Goal: Information Seeking & Learning: Learn about a topic

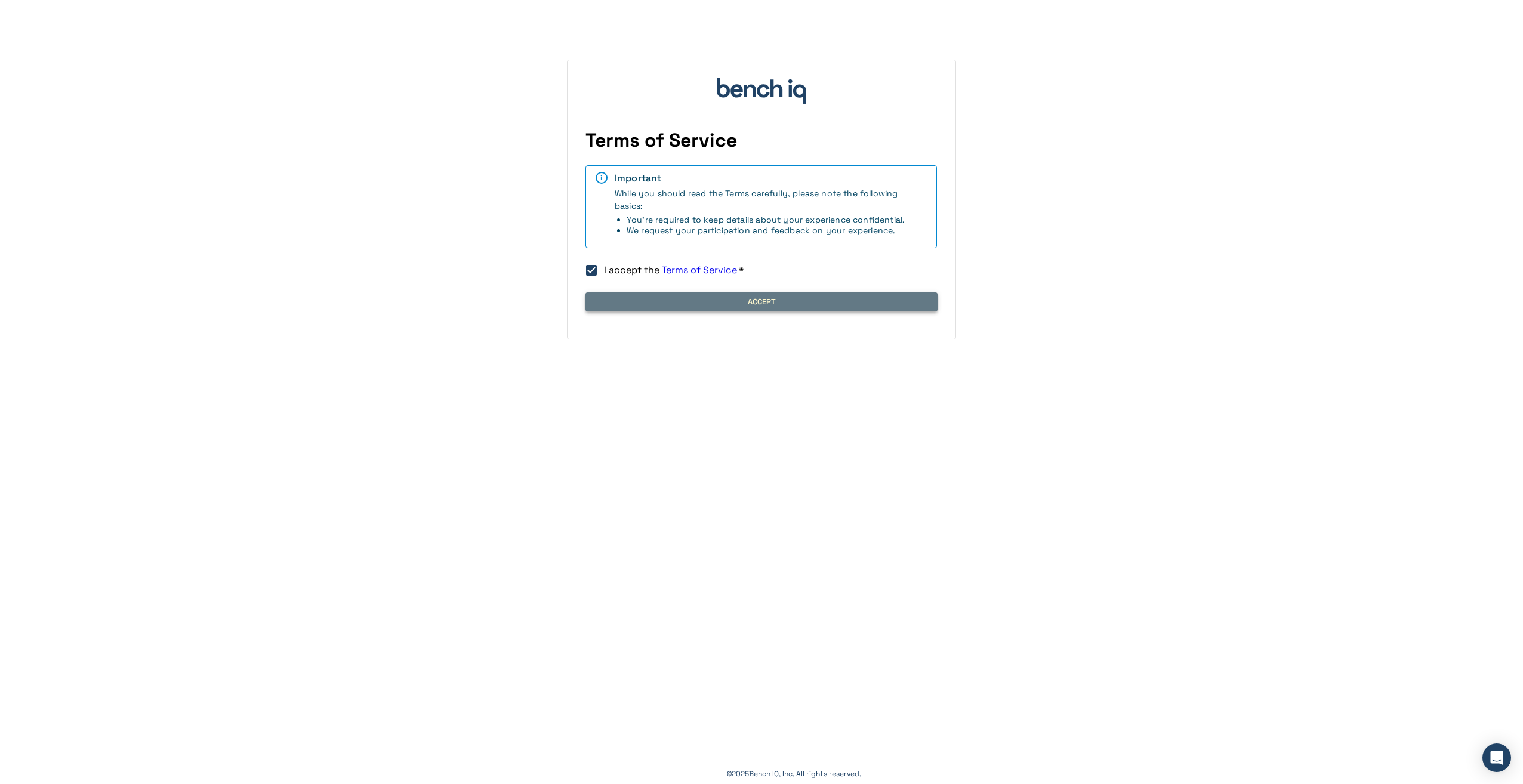
click at [654, 297] on button "Accept" at bounding box center [762, 302] width 352 height 19
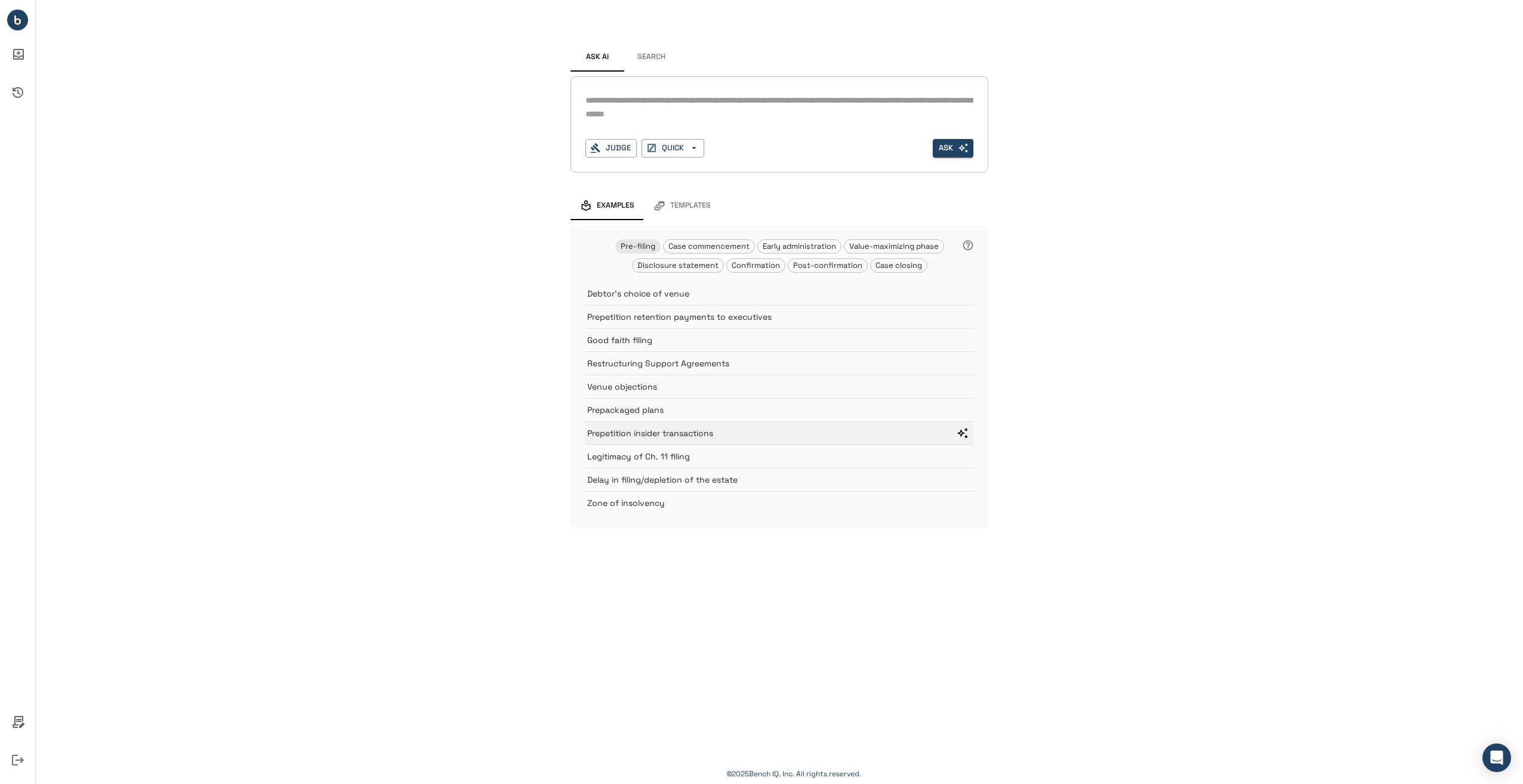
click at [649, 435] on p "Prepetition insider transactions" at bounding box center [766, 433] width 357 height 12
click at [642, 429] on p "Prepetition insider transactions" at bounding box center [766, 433] width 357 height 12
click at [961, 434] on icon "Ask question" at bounding box center [962, 433] width 11 height 11
drag, startPoint x: 769, startPoint y: 100, endPoint x: 824, endPoint y: 100, distance: 55.0
click at [824, 100] on textarea "**********" at bounding box center [780, 107] width 388 height 27
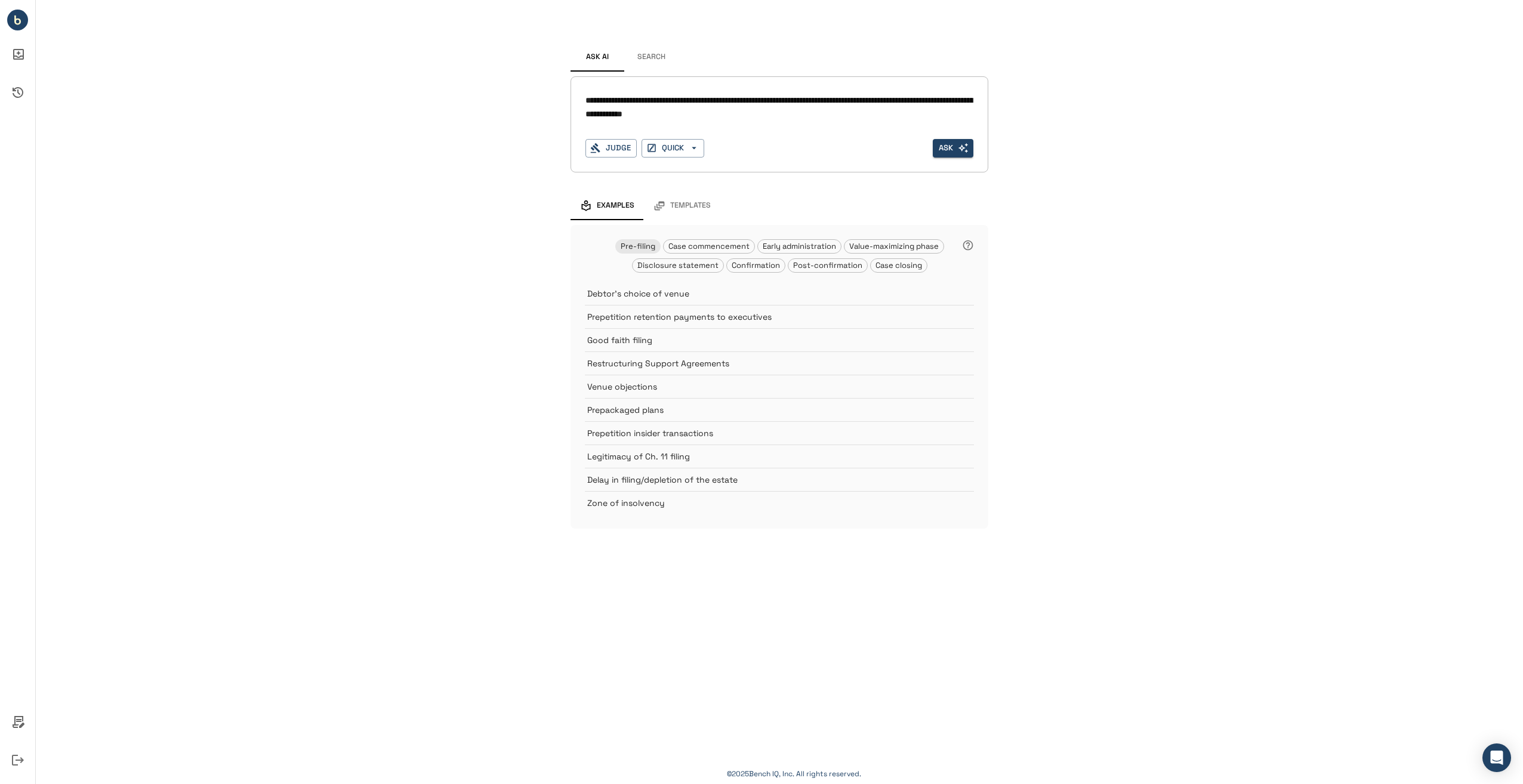
click at [824, 100] on textarea "**********" at bounding box center [780, 107] width 388 height 27
drag, startPoint x: 802, startPoint y: 102, endPoint x: 925, endPoint y: 102, distance: 123.0
click at [925, 102] on textarea "**********" at bounding box center [780, 107] width 388 height 27
type textarea "**********"
click at [601, 153] on icon "button" at bounding box center [595, 147] width 11 height 11
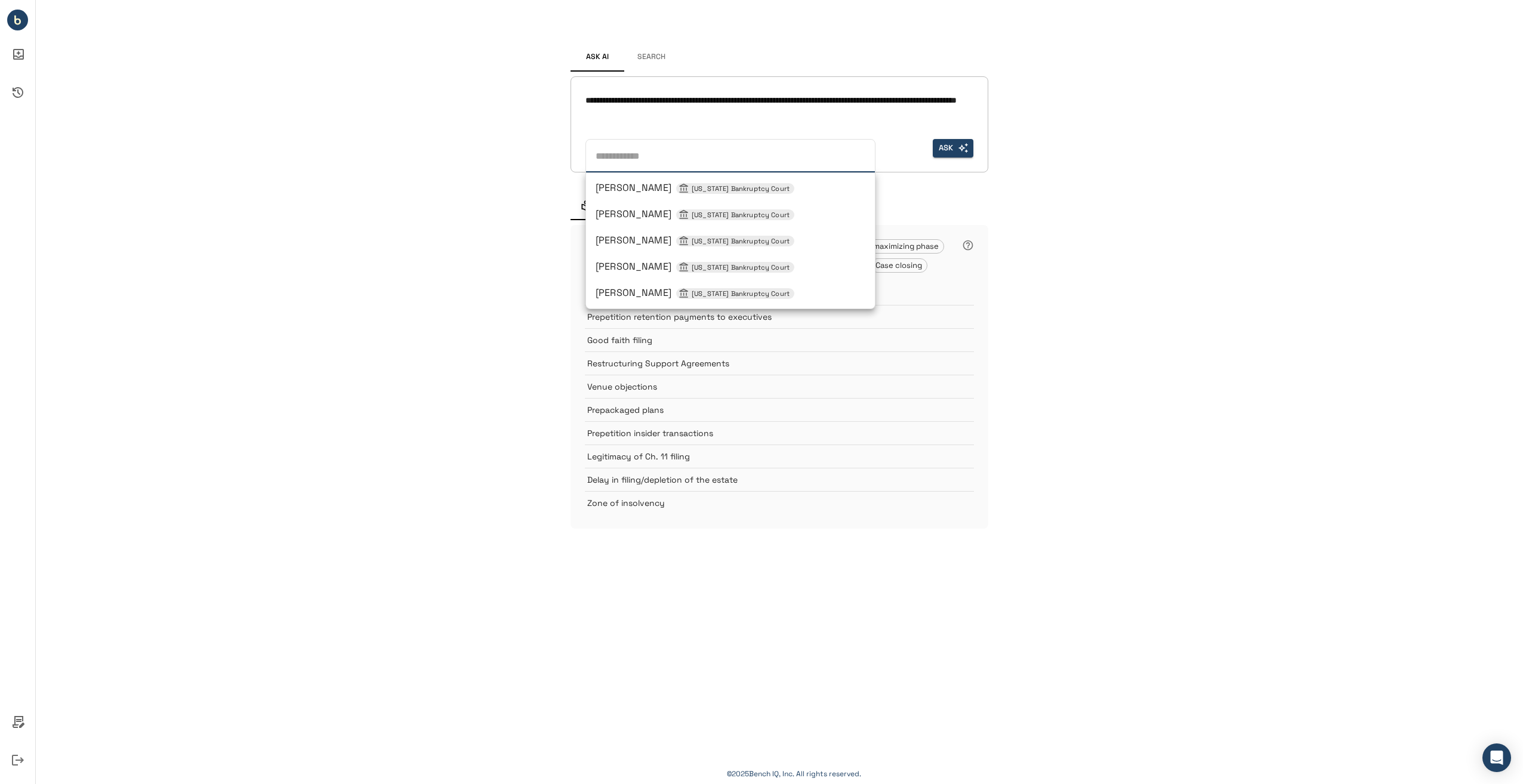
click at [639, 294] on span "Thomas M Horan Delaware Bankruptcy Court" at bounding box center [695, 292] width 199 height 12
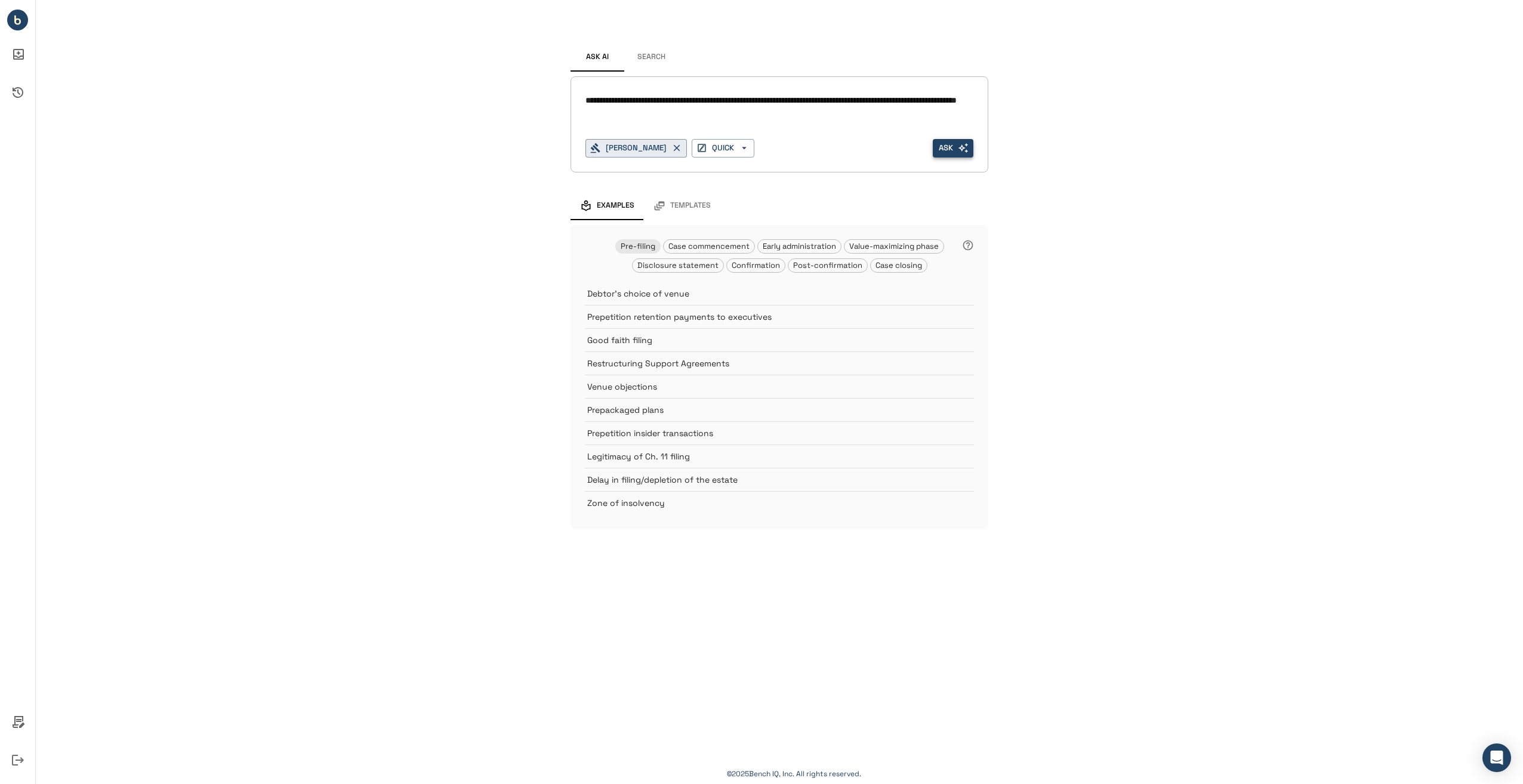
click at [953, 152] on button "Ask" at bounding box center [953, 148] width 41 height 18
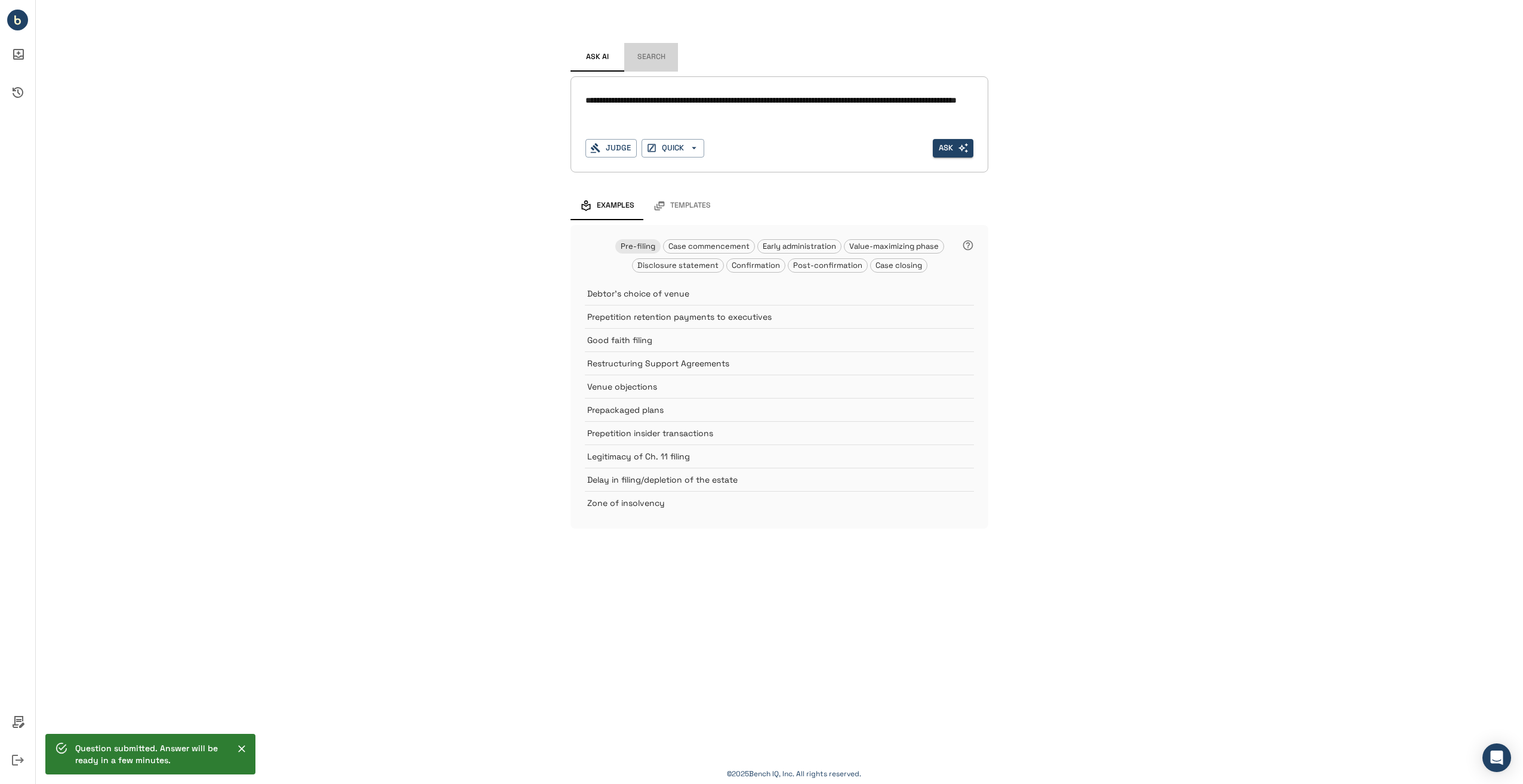
click at [649, 60] on button "Search" at bounding box center [651, 57] width 53 height 28
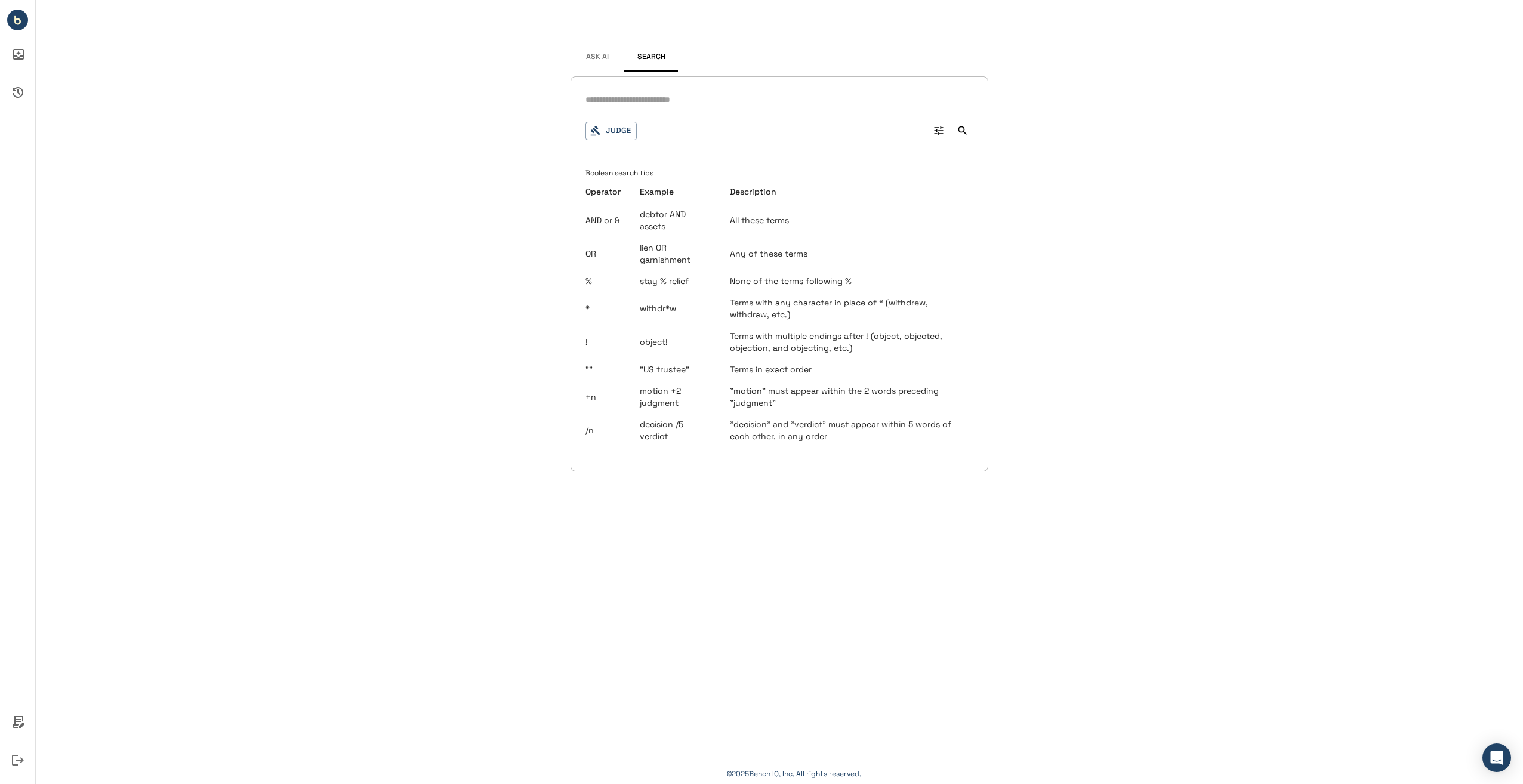
click at [674, 106] on input "text" at bounding box center [780, 100] width 388 height 17
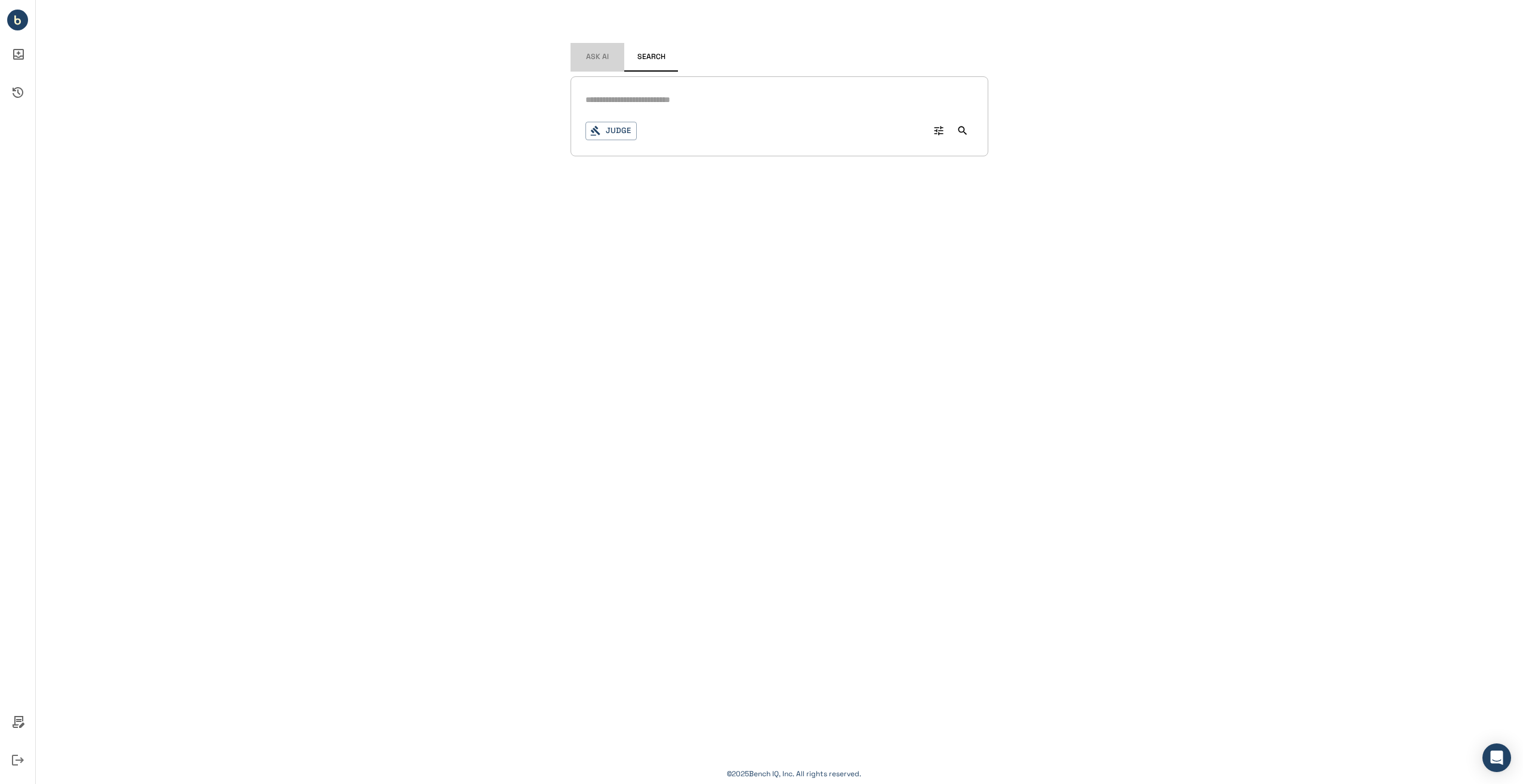
click at [595, 61] on span "Ask AI" at bounding box center [597, 57] width 22 height 9
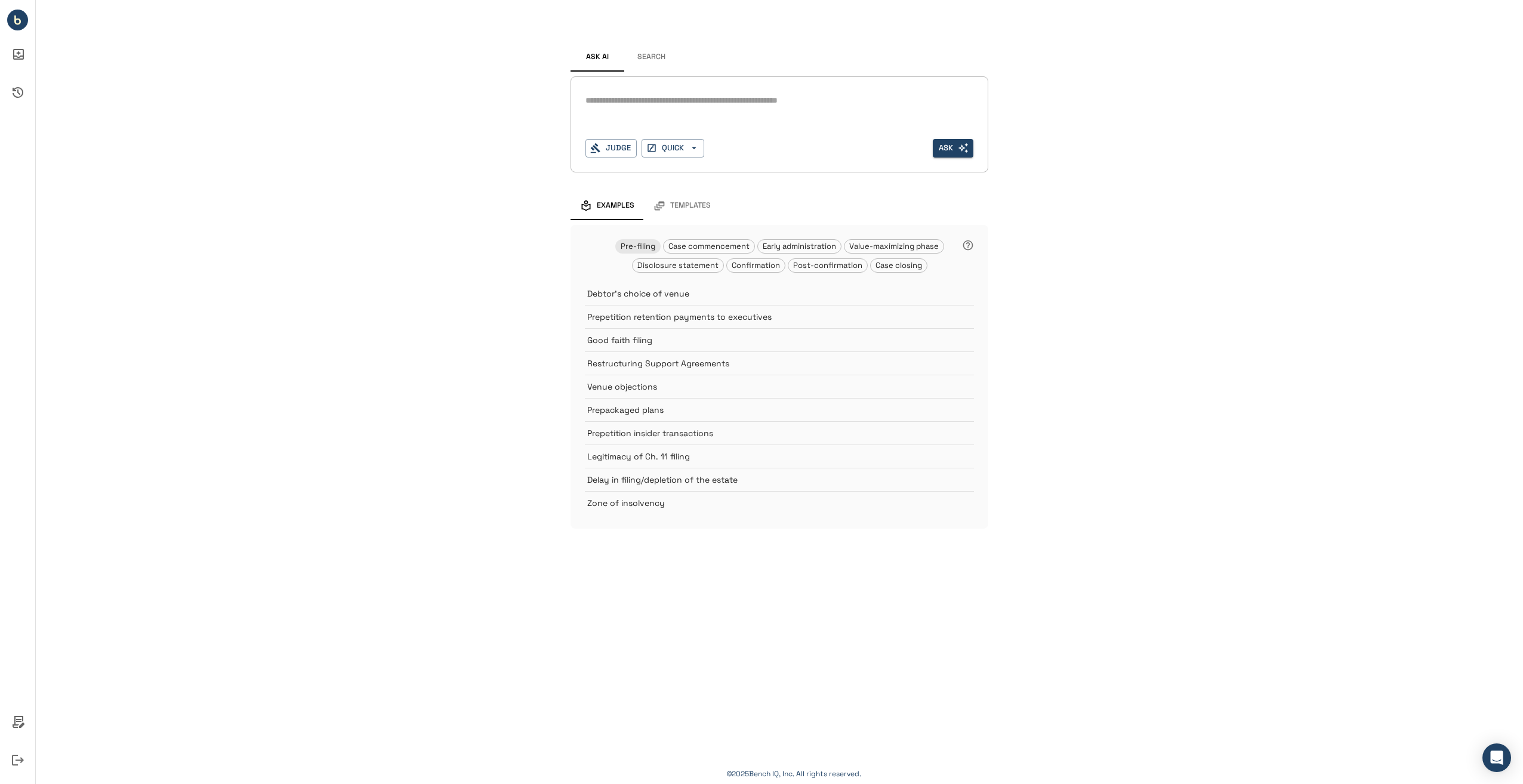
click at [649, 51] on button "Search" at bounding box center [651, 57] width 53 height 28
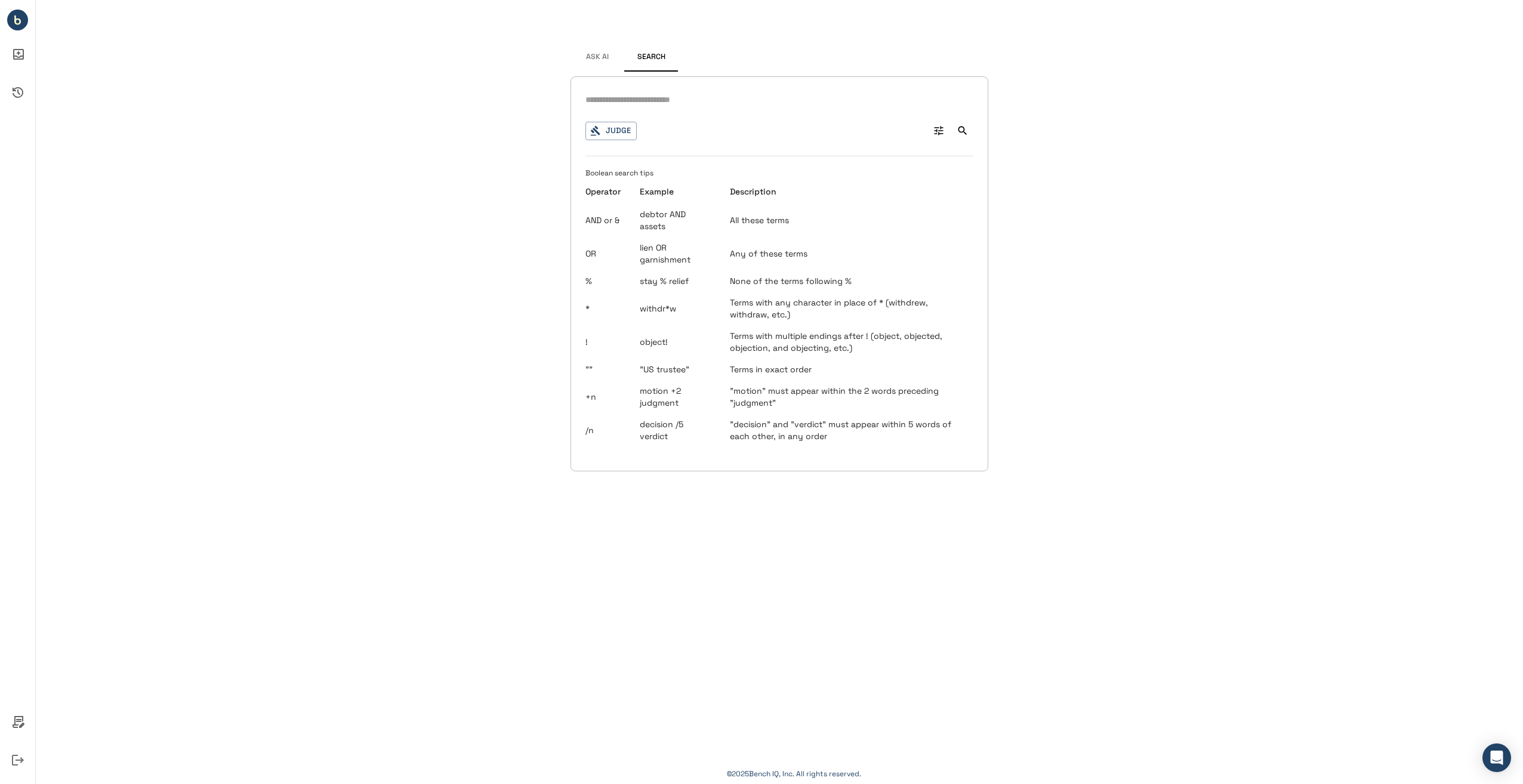
click at [641, 98] on input "text" at bounding box center [780, 100] width 388 height 17
type input "**********"
click at [592, 57] on span "Ask AI" at bounding box center [597, 57] width 22 height 9
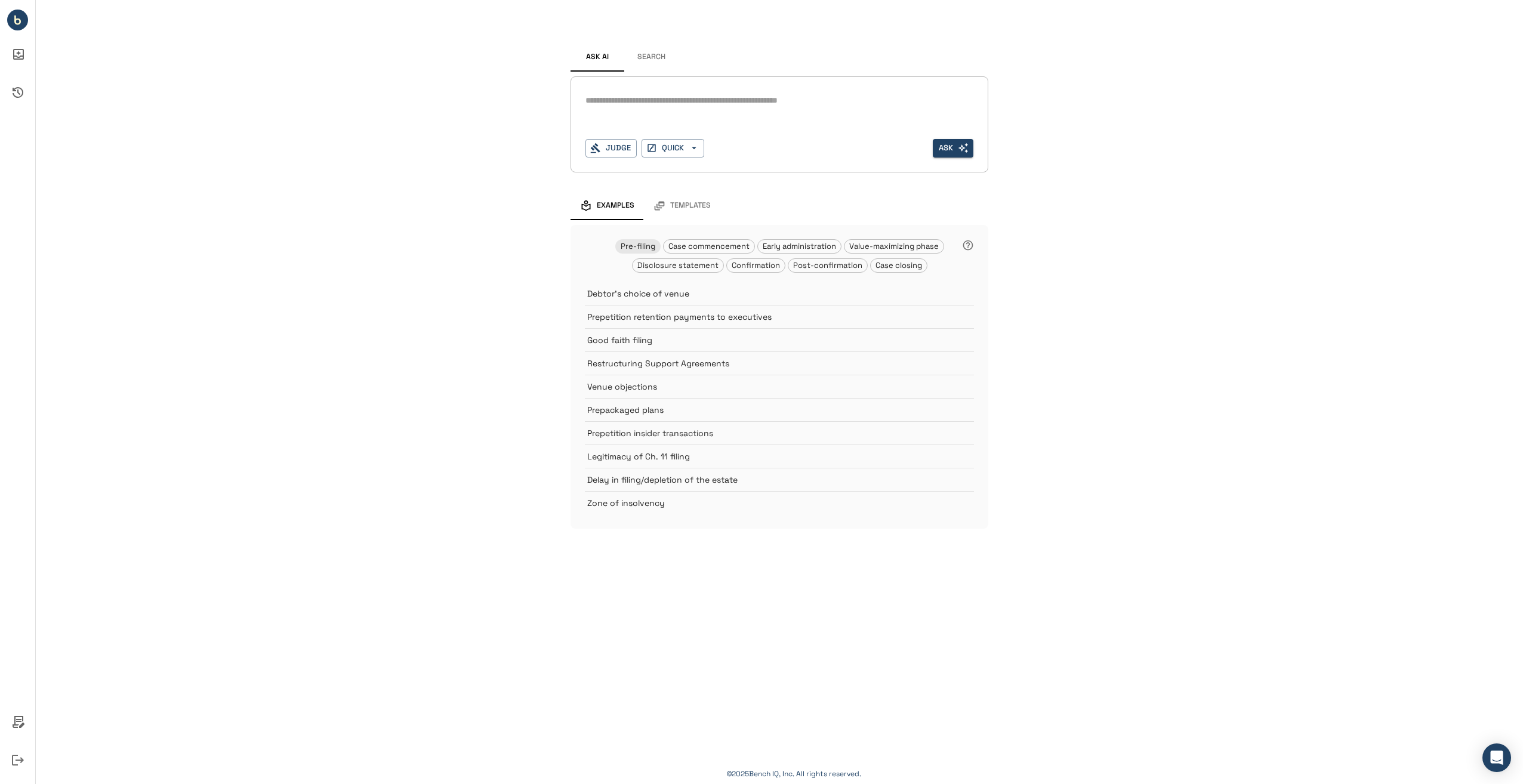
click at [644, 57] on button "Search" at bounding box center [651, 57] width 53 height 28
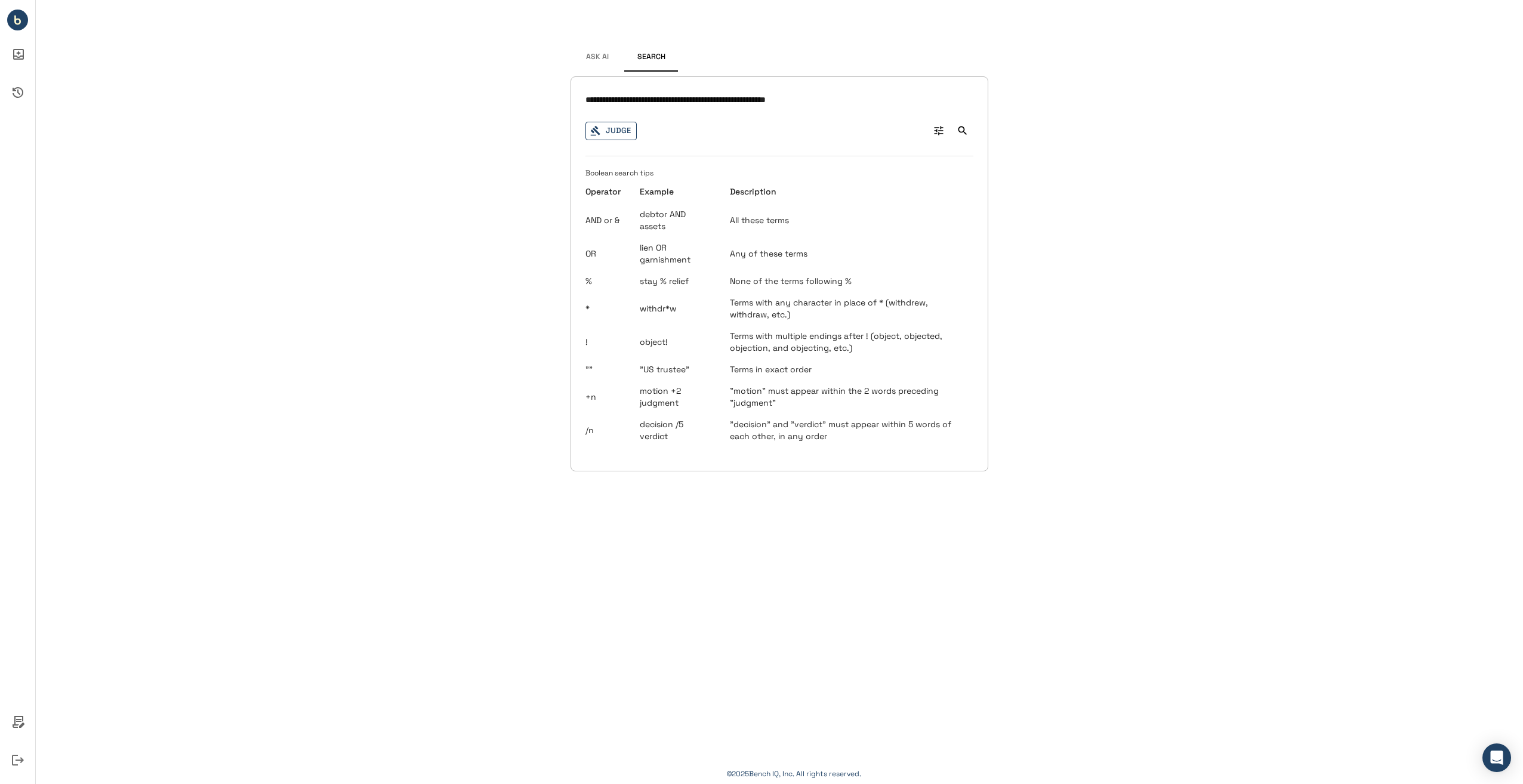
type input "**********"
click at [613, 127] on button "Judge" at bounding box center [612, 131] width 52 height 18
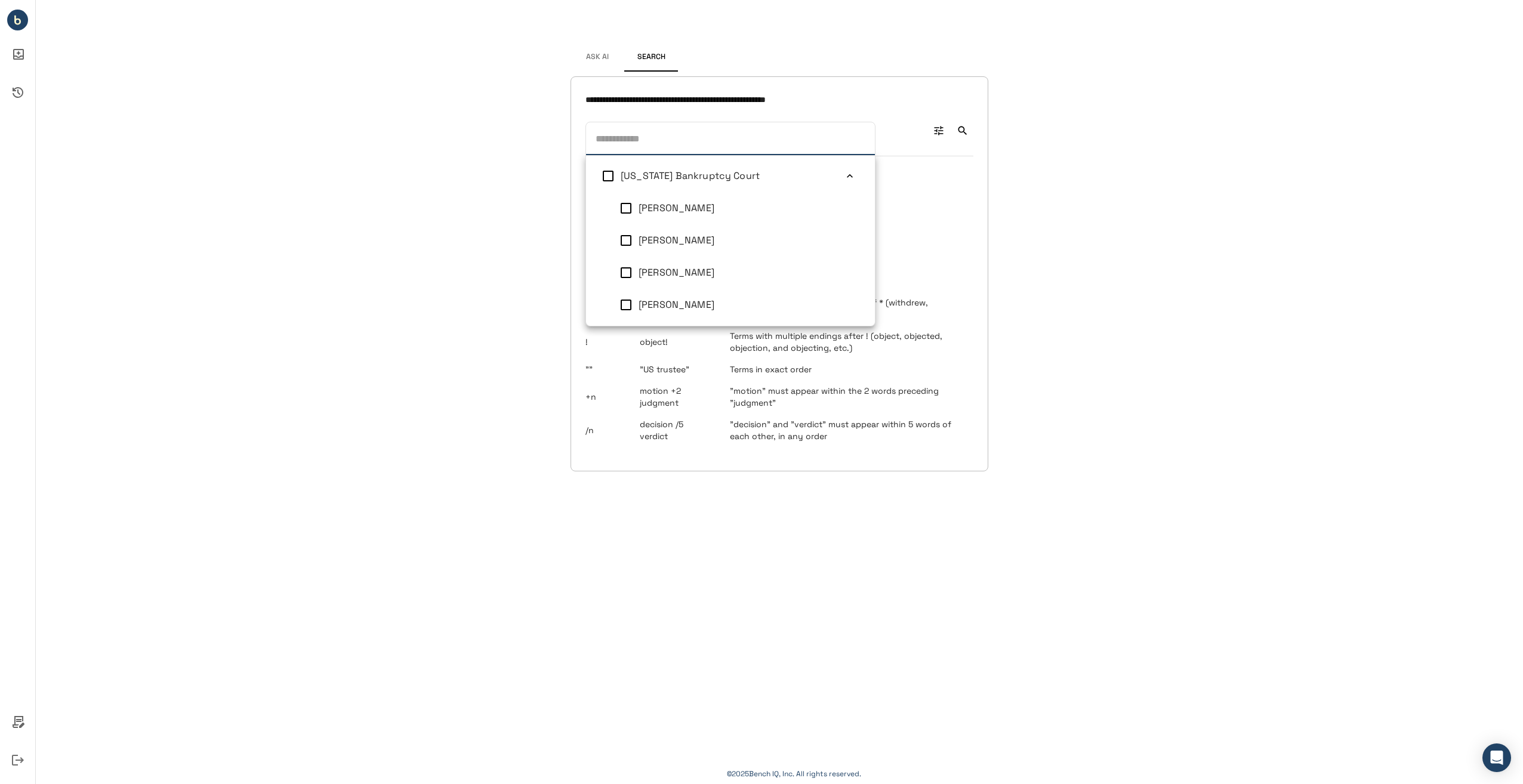
click at [666, 174] on span "Delaware Bankruptcy Court" at bounding box center [690, 175] width 139 height 12
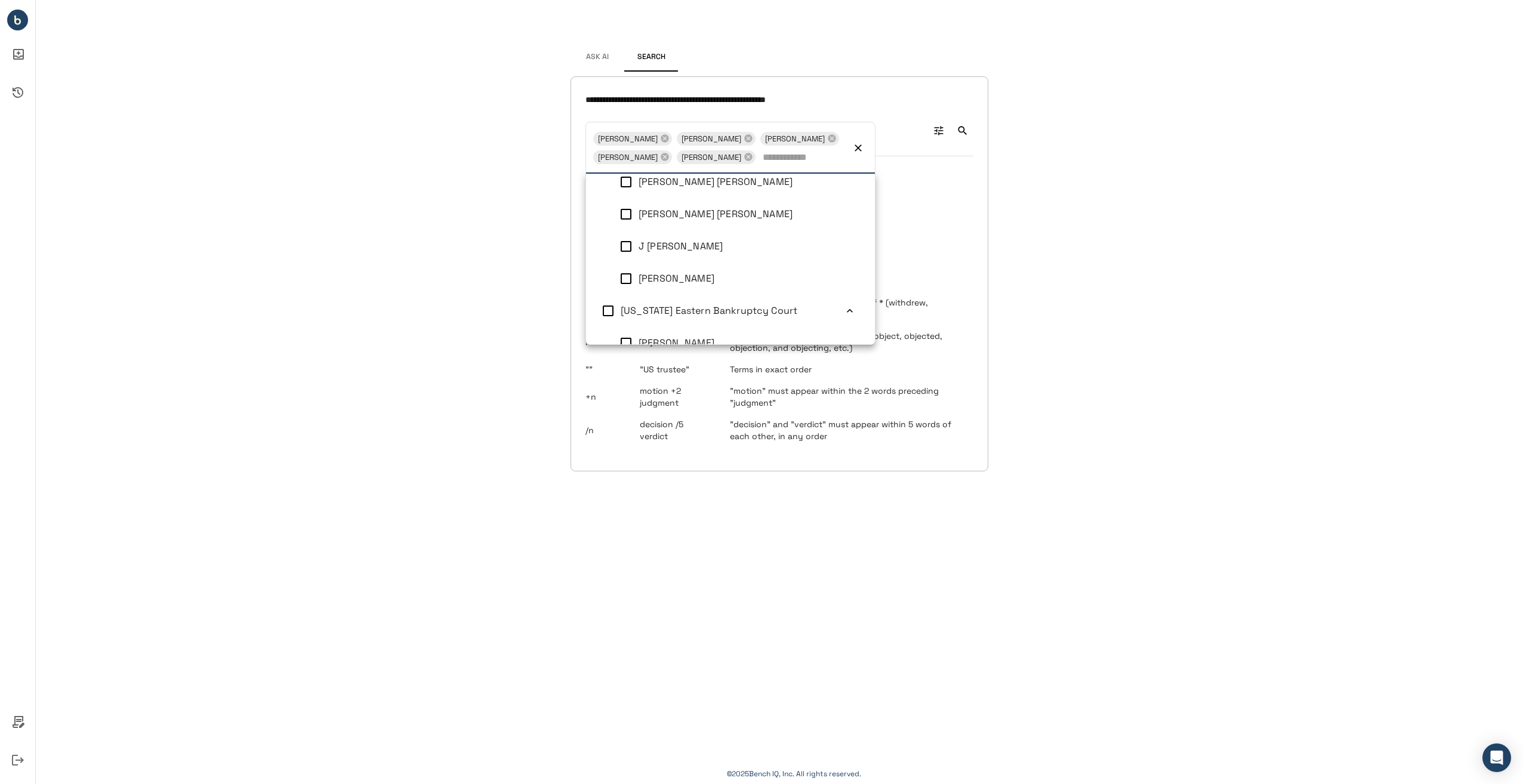
scroll to position [70, 0]
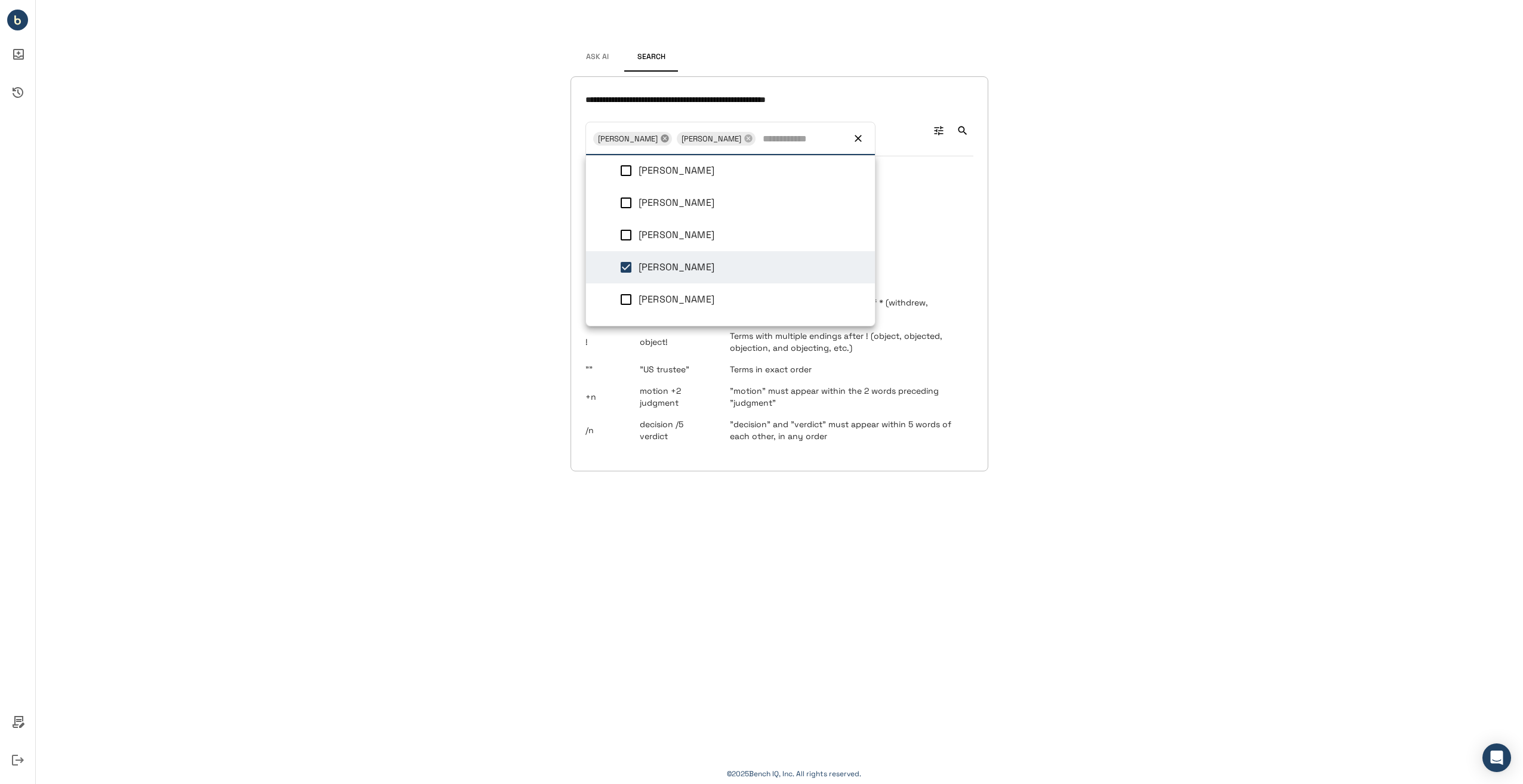
click at [661, 137] on icon at bounding box center [664, 138] width 7 height 7
click at [845, 94] on input "**********" at bounding box center [780, 100] width 388 height 17
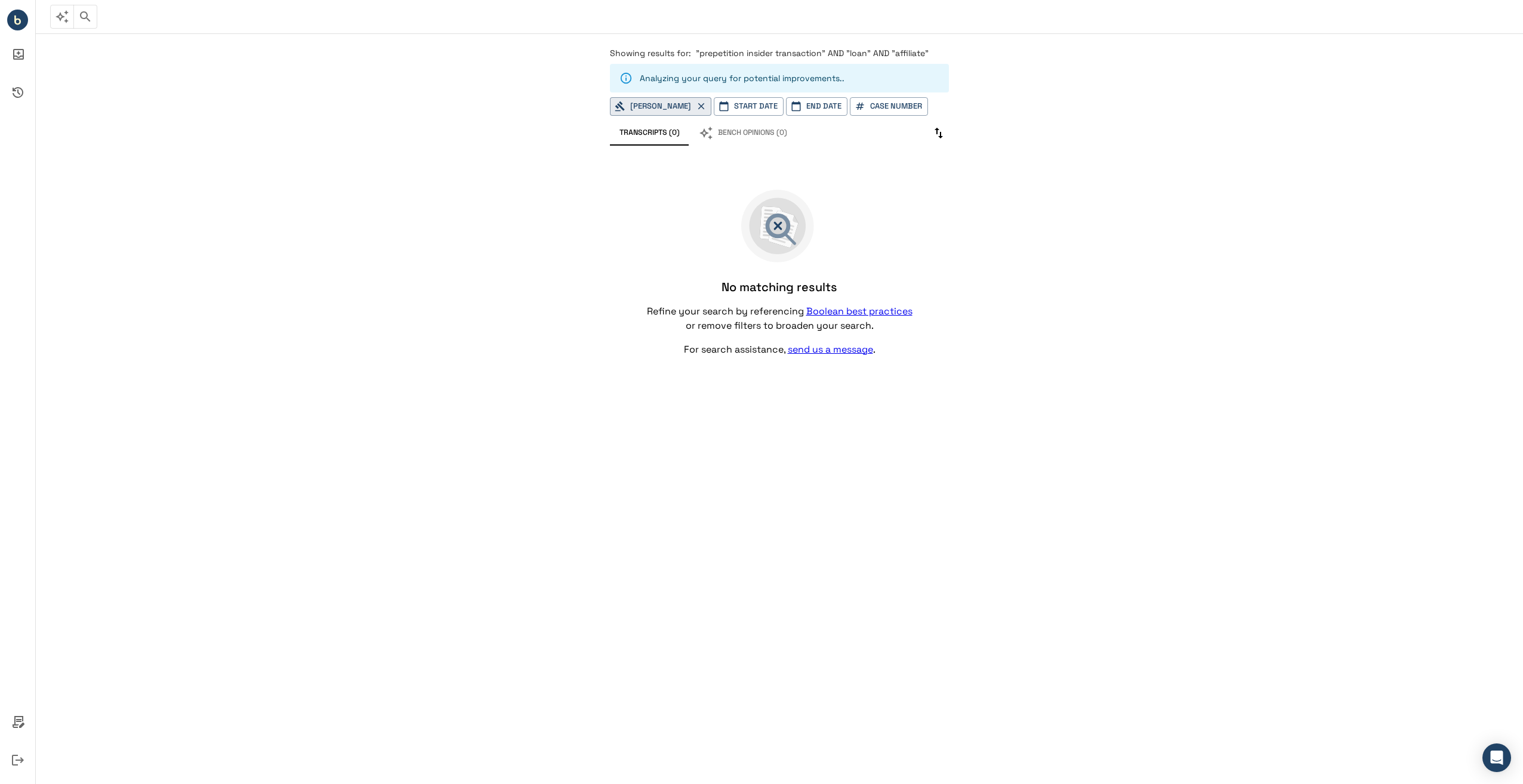
click at [733, 72] on p "Analyzing your query for potential improvements .." at bounding box center [742, 78] width 205 height 12
click at [734, 53] on span ""prepetition insider transaction" AND "loan" AND "affiliate"" at bounding box center [811, 52] width 232 height 11
click at [856, 89] on div "Analyzing your query for potential improvements ." at bounding box center [779, 78] width 339 height 28
click at [810, 72] on p "Analyzing your query for potential improvements ..." at bounding box center [743, 78] width 207 height 12
click at [871, 315] on link "Boolean best practices" at bounding box center [860, 311] width 107 height 12
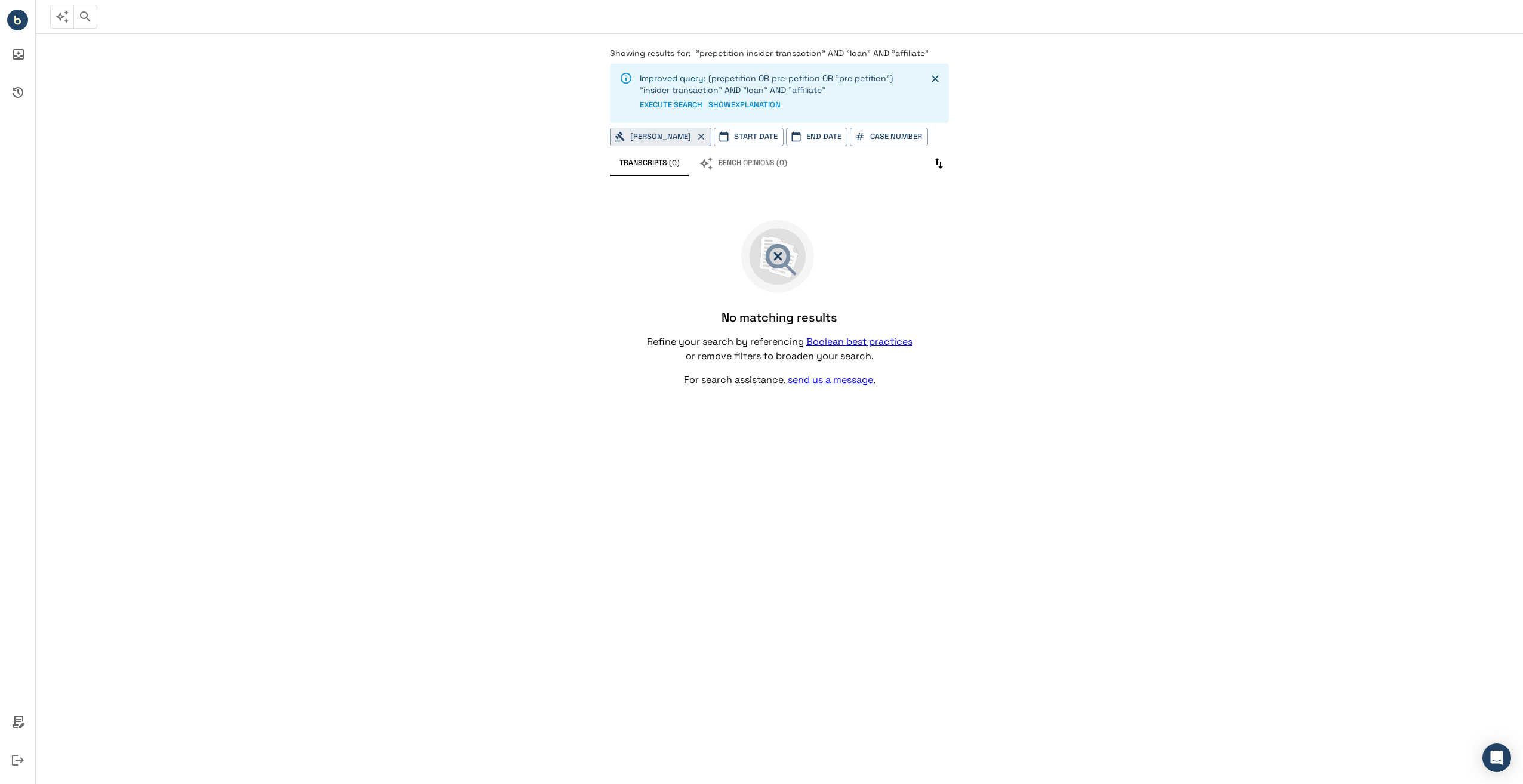
click at [821, 105] on div "EXECUTE SEARCH SHOW EXPLANATION" at bounding box center [778, 105] width 277 height 18
click at [687, 104] on button "EXECUTE SEARCH" at bounding box center [671, 105] width 62 height 18
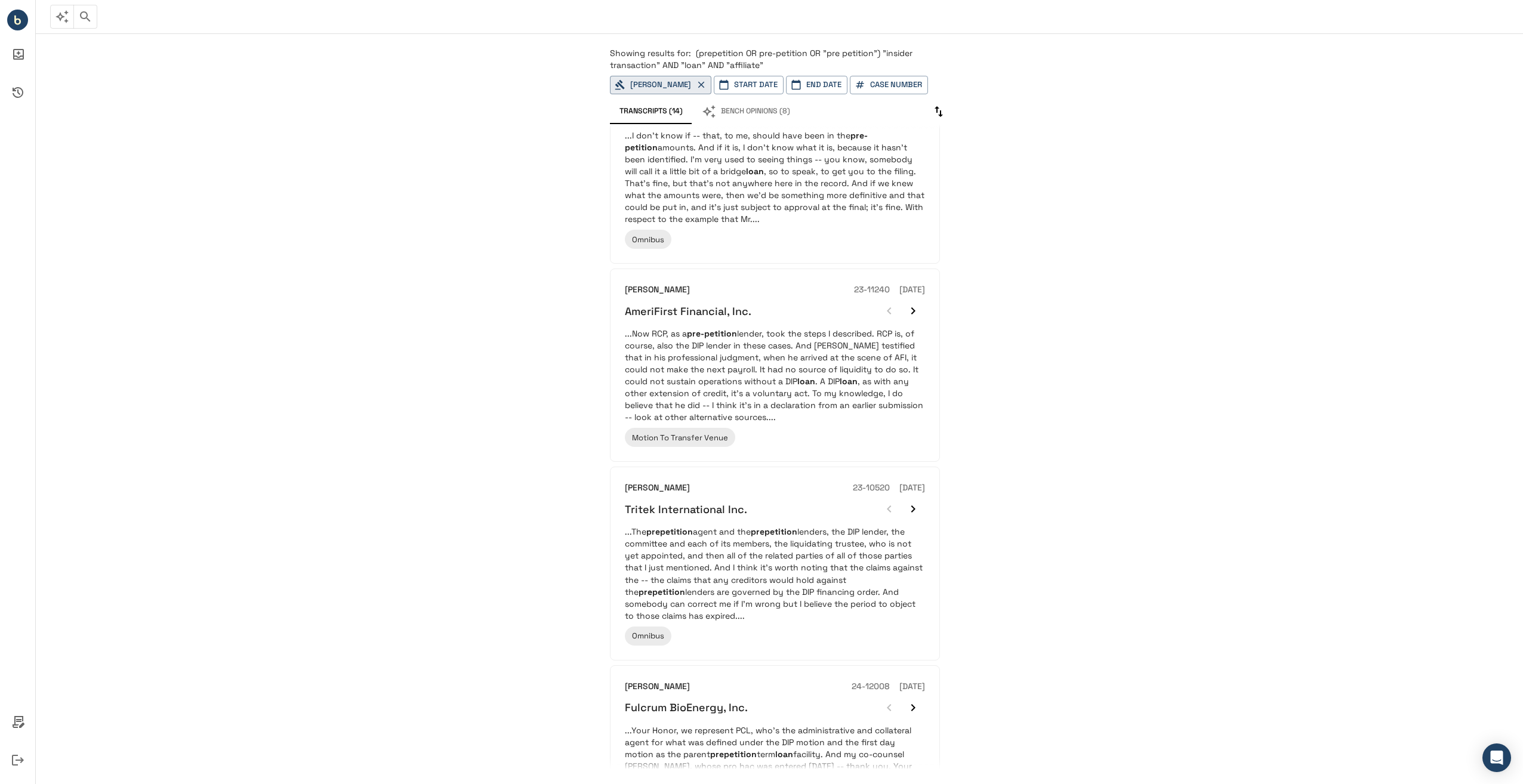
scroll to position [1284, 0]
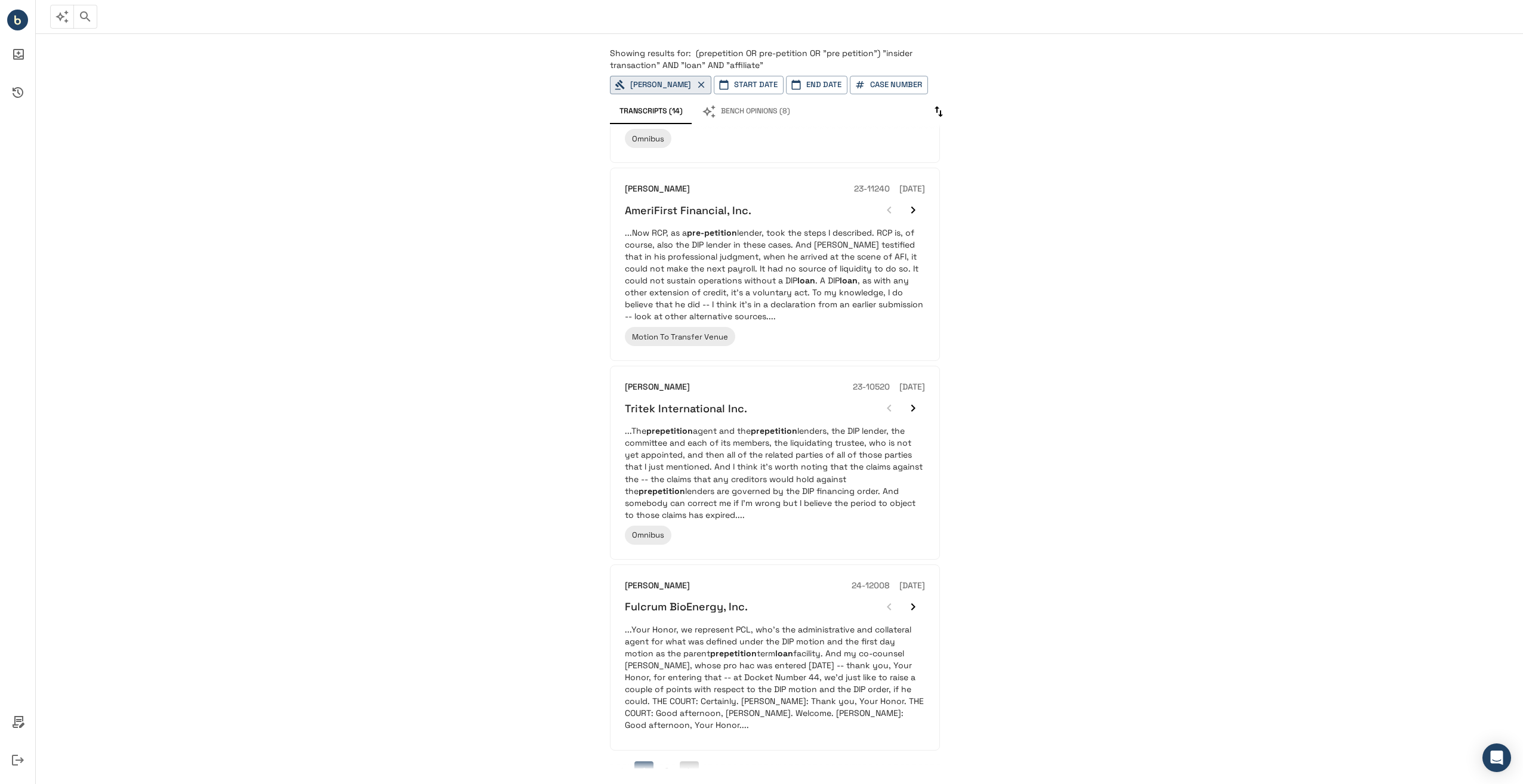
click at [690, 765] on icon "Go to next page" at bounding box center [689, 771] width 12 height 12
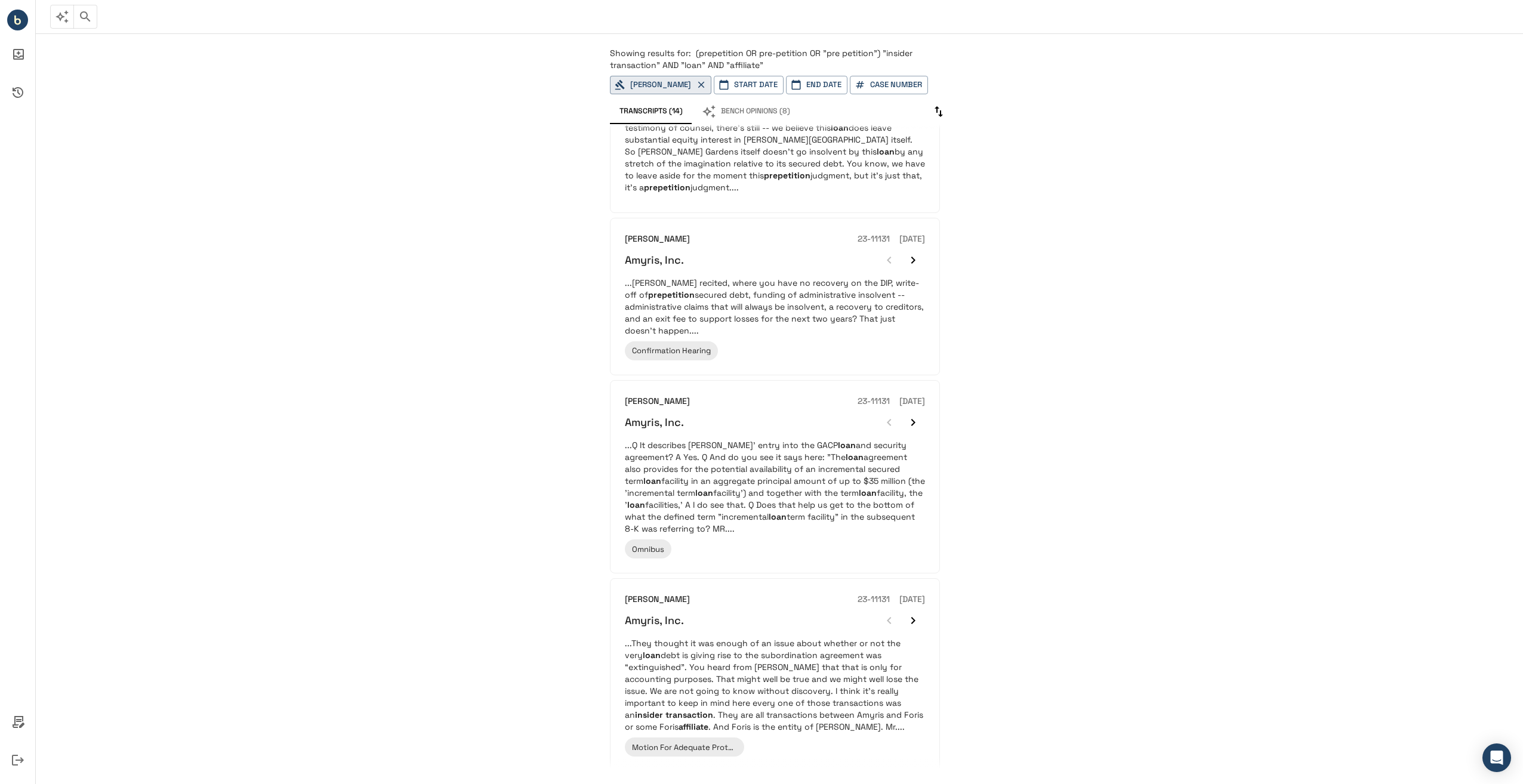
scroll to position [123, 0]
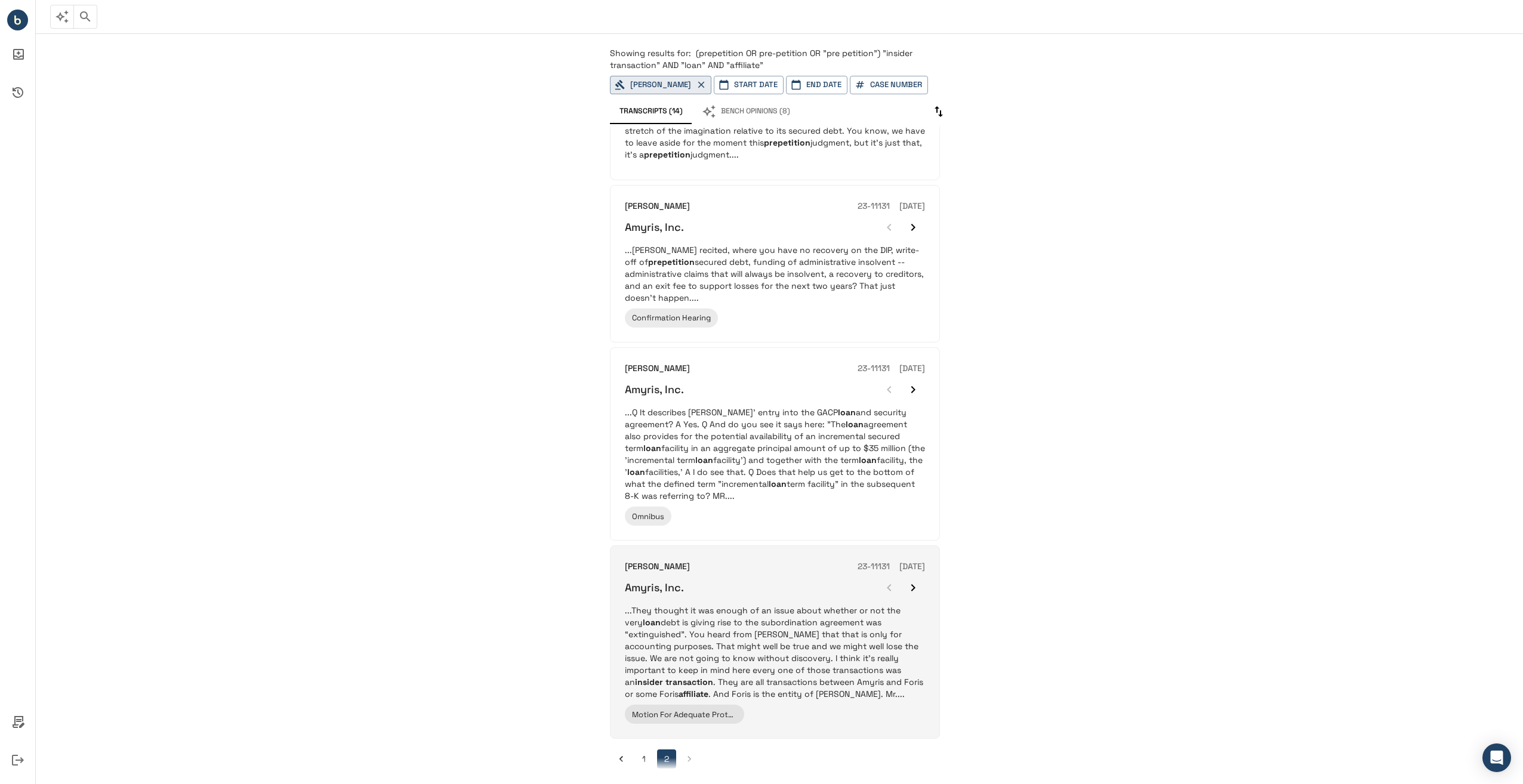
click at [722, 637] on p "...They thought it was enough of an issue about whether or not the very loan de…" at bounding box center [775, 652] width 300 height 96
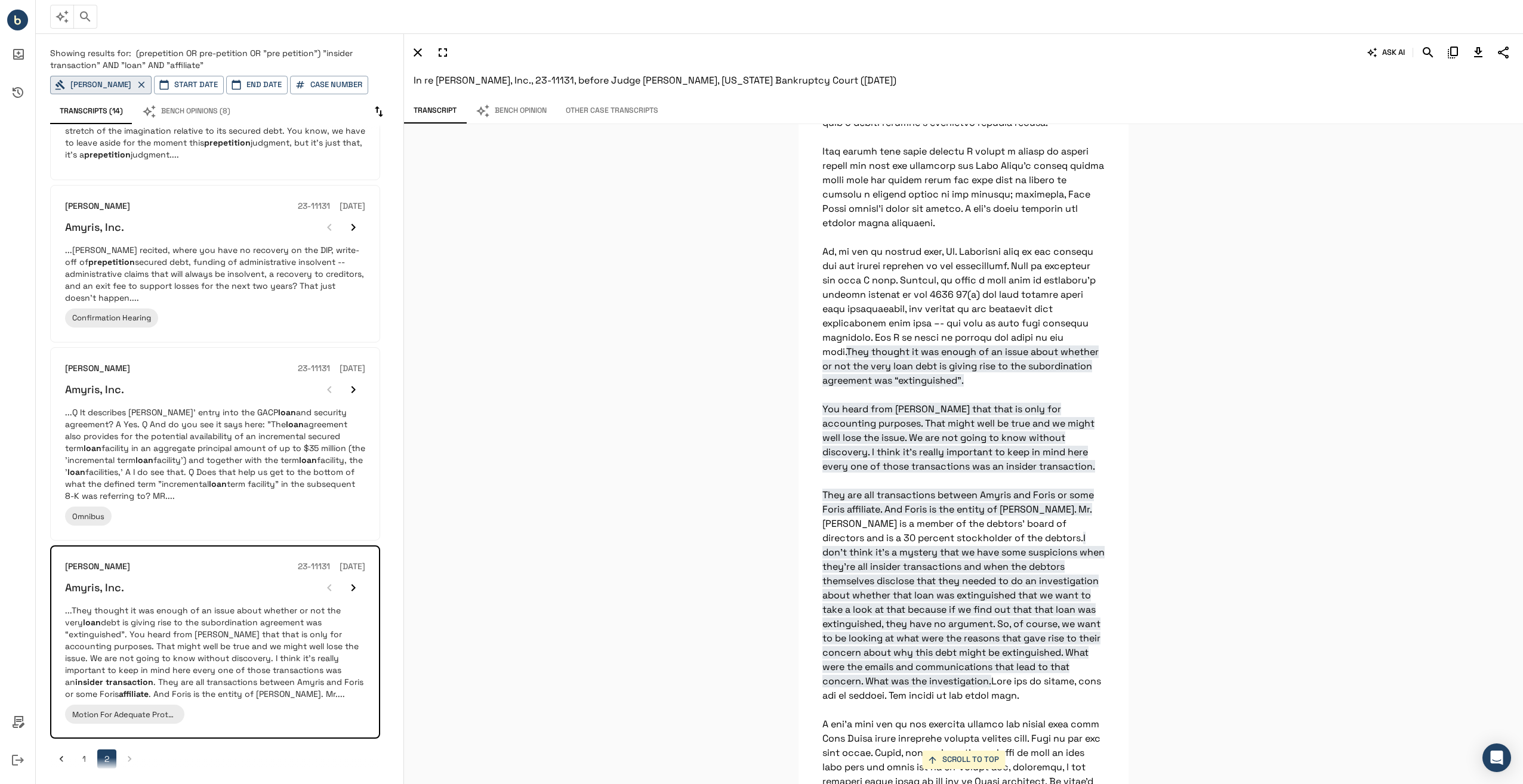
scroll to position [3278, 0]
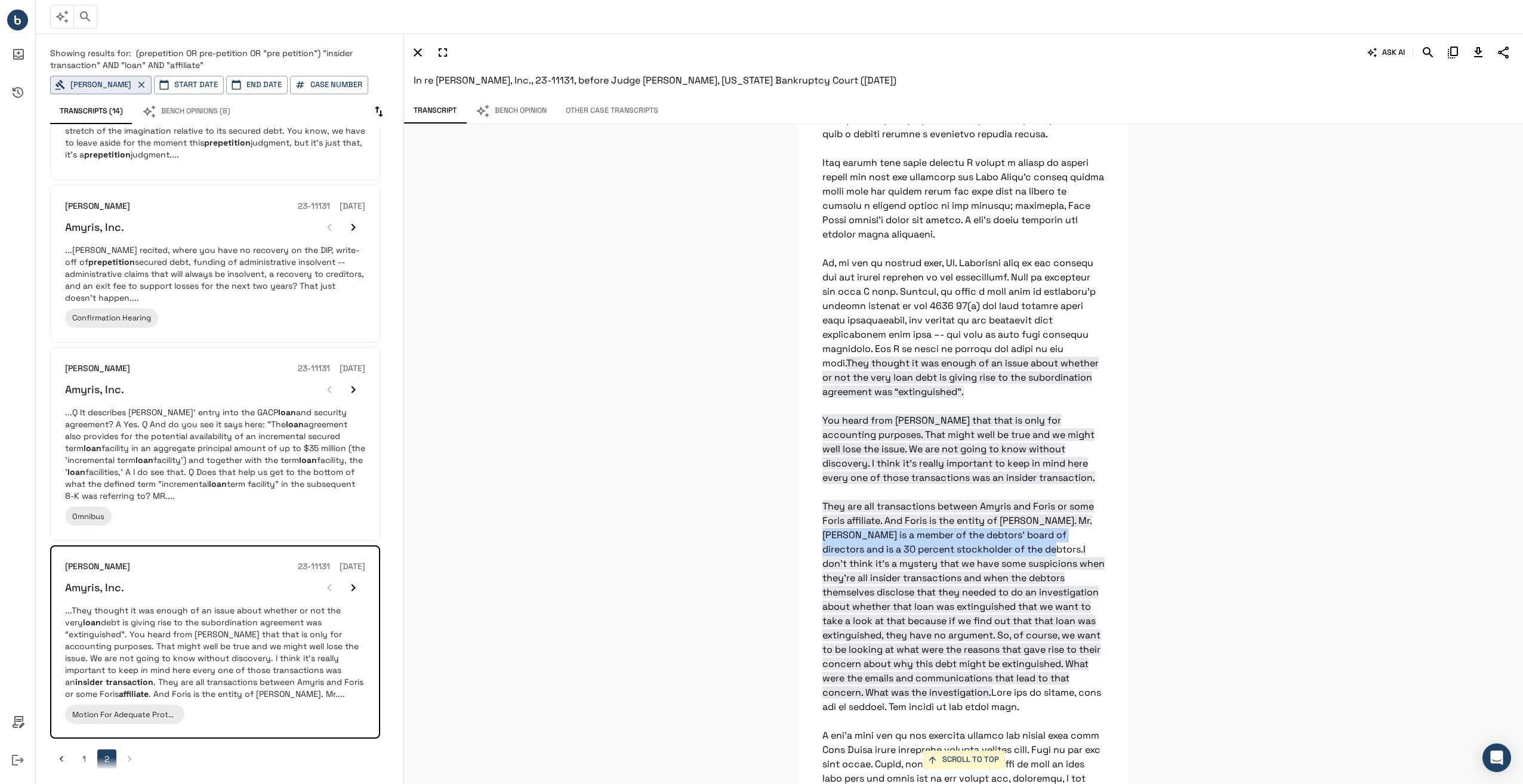
drag, startPoint x: 1063, startPoint y: 597, endPoint x: 1045, endPoint y: 631, distance: 38.5
drag, startPoint x: 1045, startPoint y: 631, endPoint x: 1034, endPoint y: 640, distance: 14.2
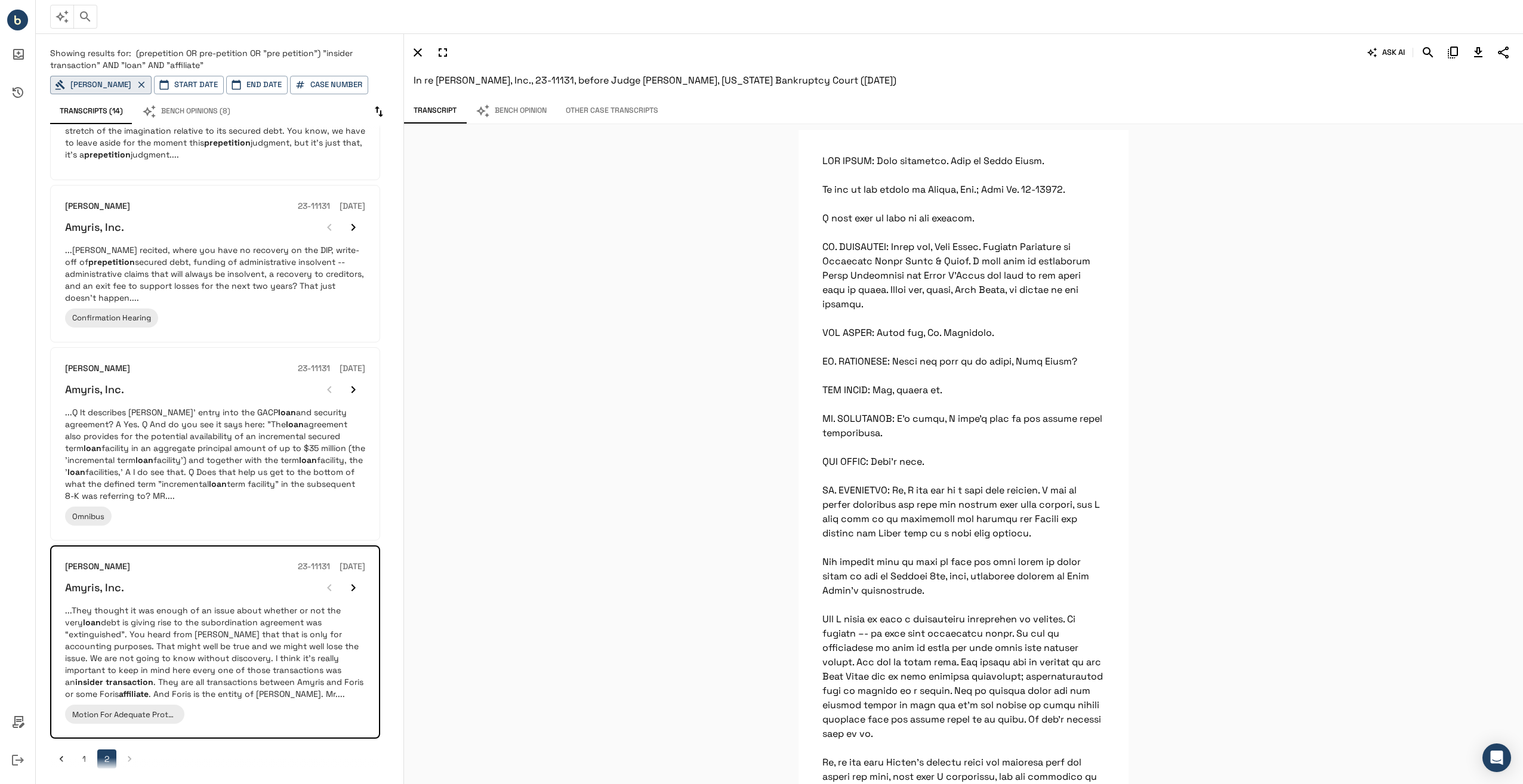
scroll to position [0, 0]
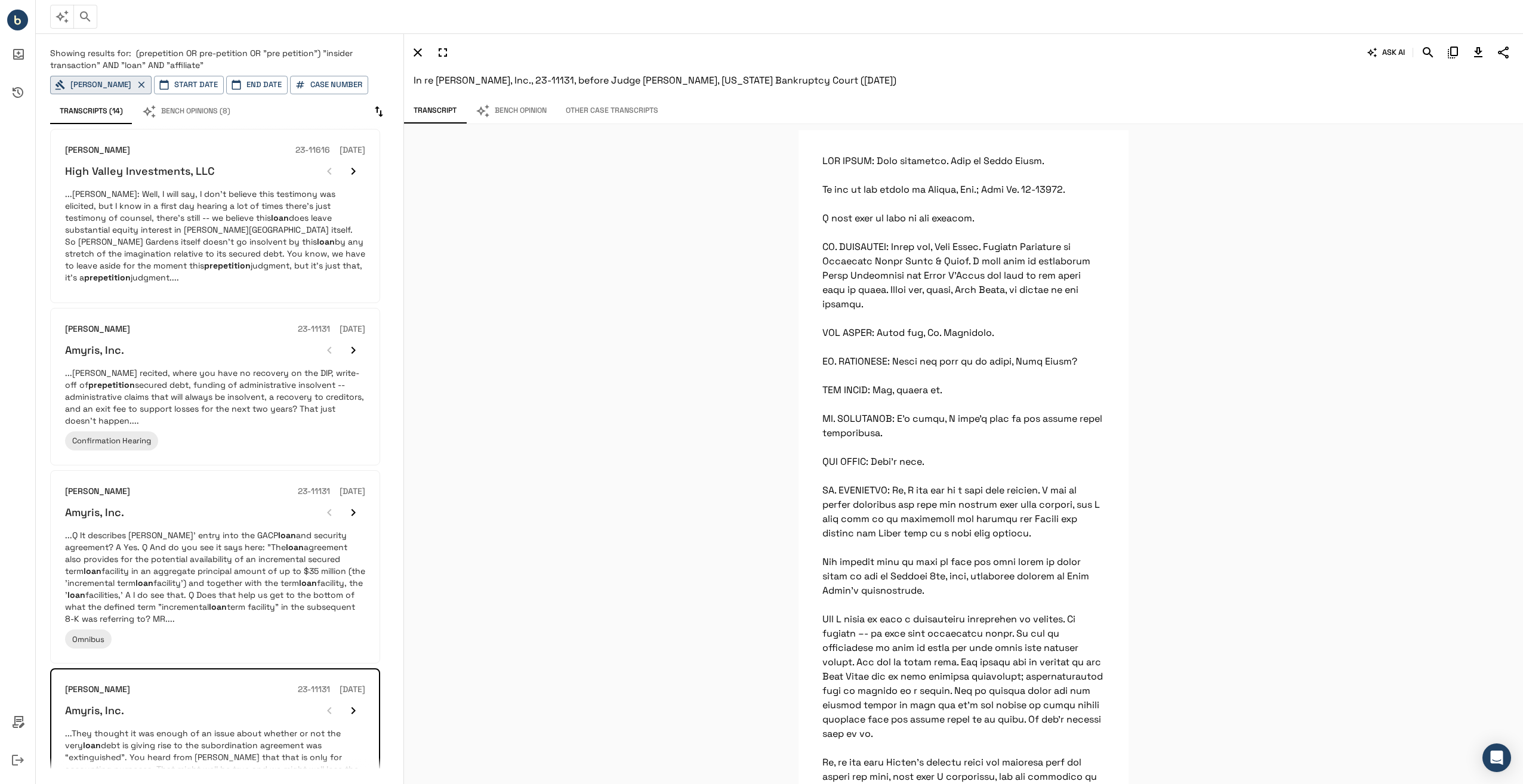
click at [66, 17] on icon "button" at bounding box center [62, 16] width 14 height 14
click at [17, 15] on circle "Bench IQ" at bounding box center [17, 19] width 21 height 21
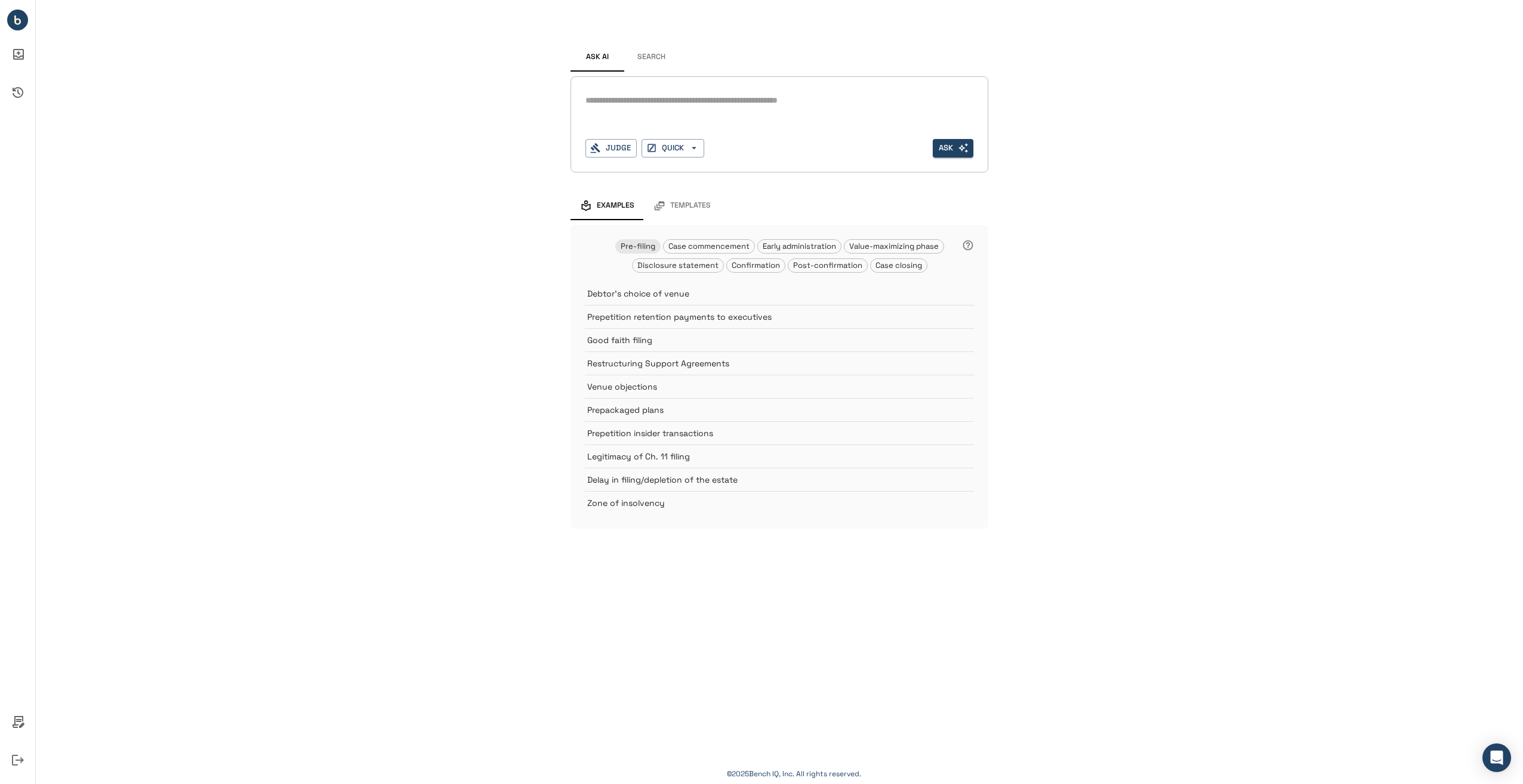
click at [430, 276] on div "Ask AI Search * Judge QUICK Ask Examples Templates Pre-filing Case commencement…" at bounding box center [779, 276] width 1487 height 552
click at [643, 112] on div "*" at bounding box center [780, 111] width 388 height 38
click at [638, 96] on textarea at bounding box center [780, 100] width 388 height 13
click at [613, 152] on button "Judge" at bounding box center [612, 148] width 52 height 18
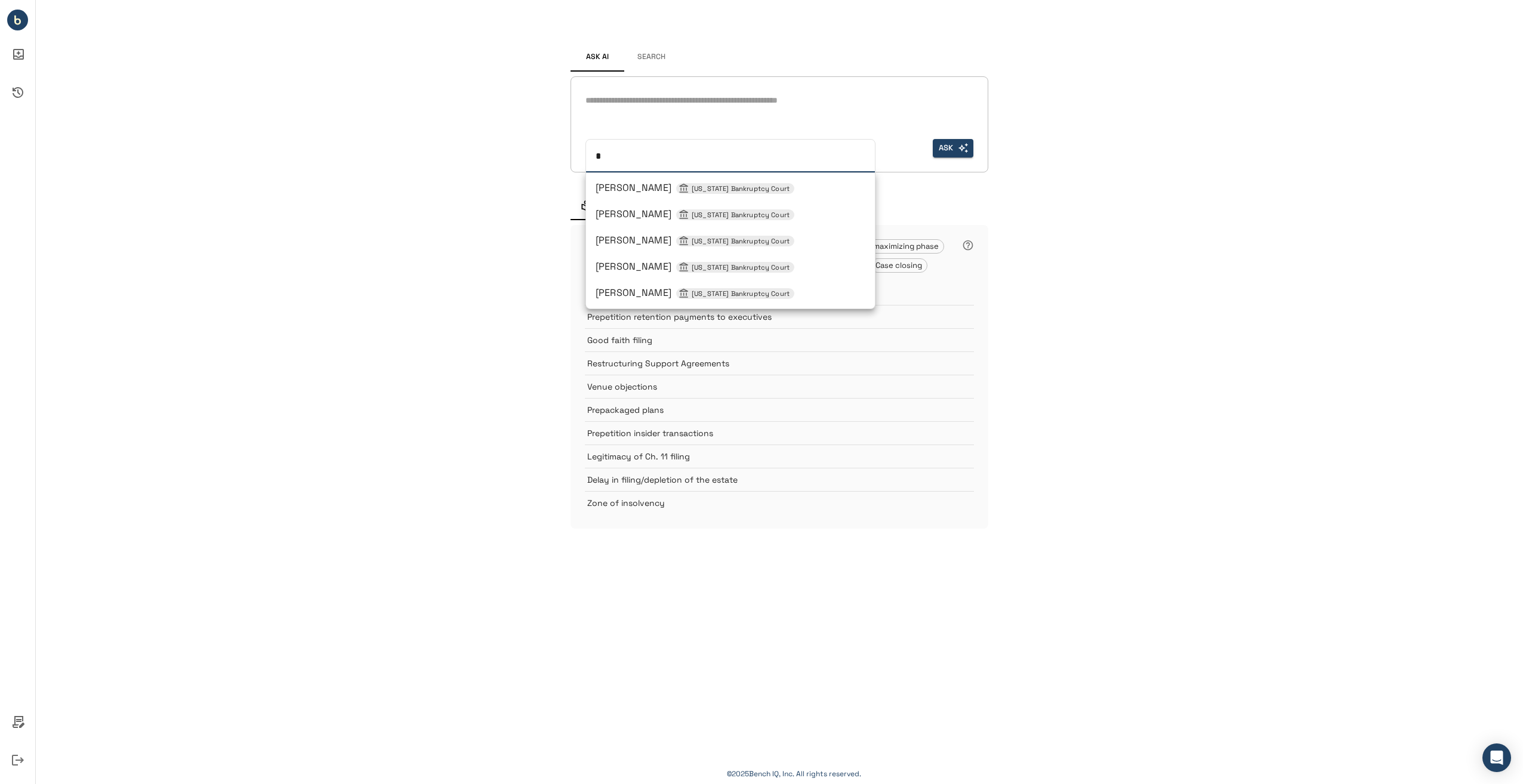
type input "**"
type input "***"
type input "****"
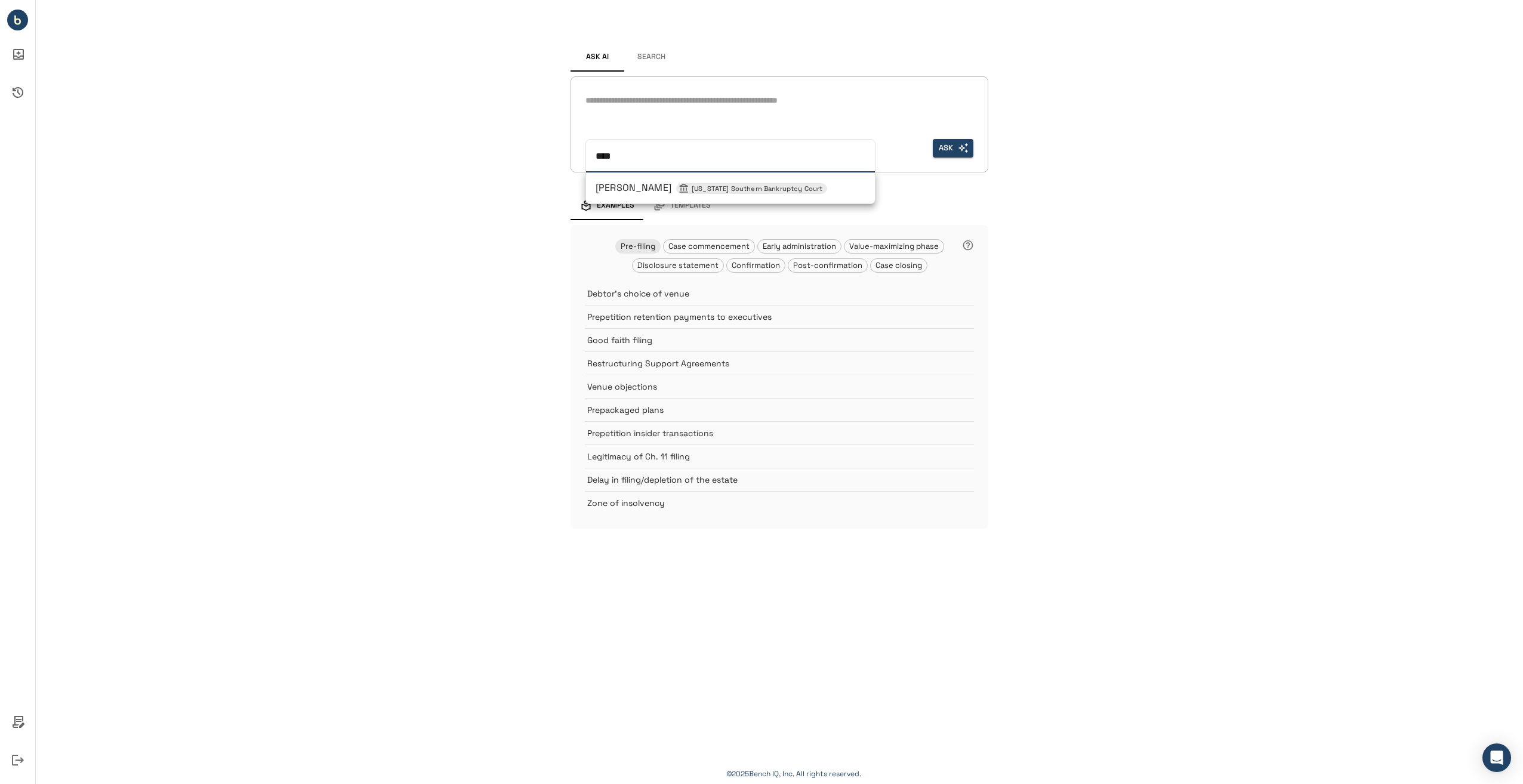
click at [636, 178] on li "Sean H Lane New York Southern Bankruptcy Court" at bounding box center [730, 188] width 289 height 22
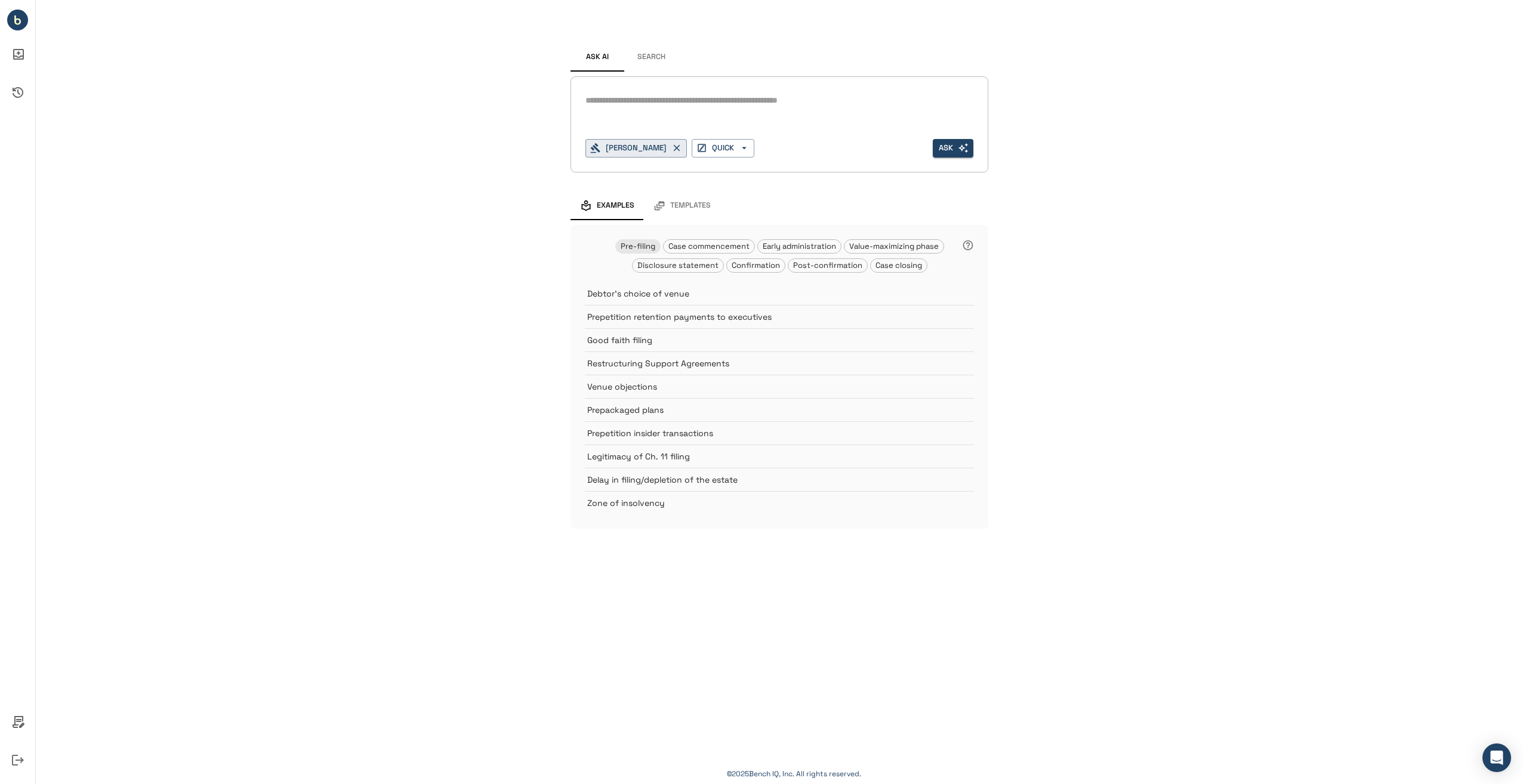
click at [636, 102] on textarea at bounding box center [780, 100] width 388 height 13
click at [641, 61] on button "Search" at bounding box center [651, 57] width 53 height 28
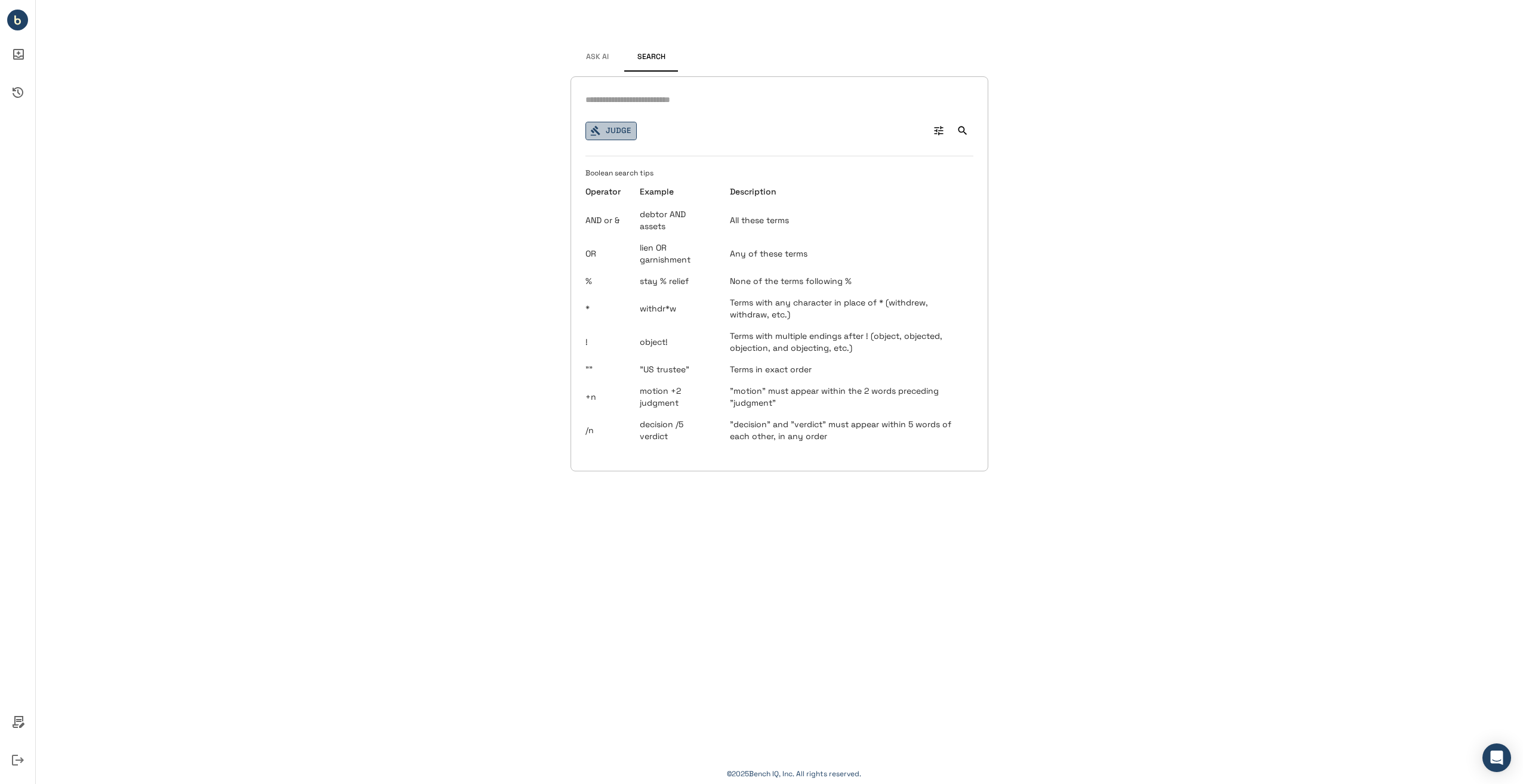
click at [623, 127] on button "Judge" at bounding box center [612, 131] width 52 height 18
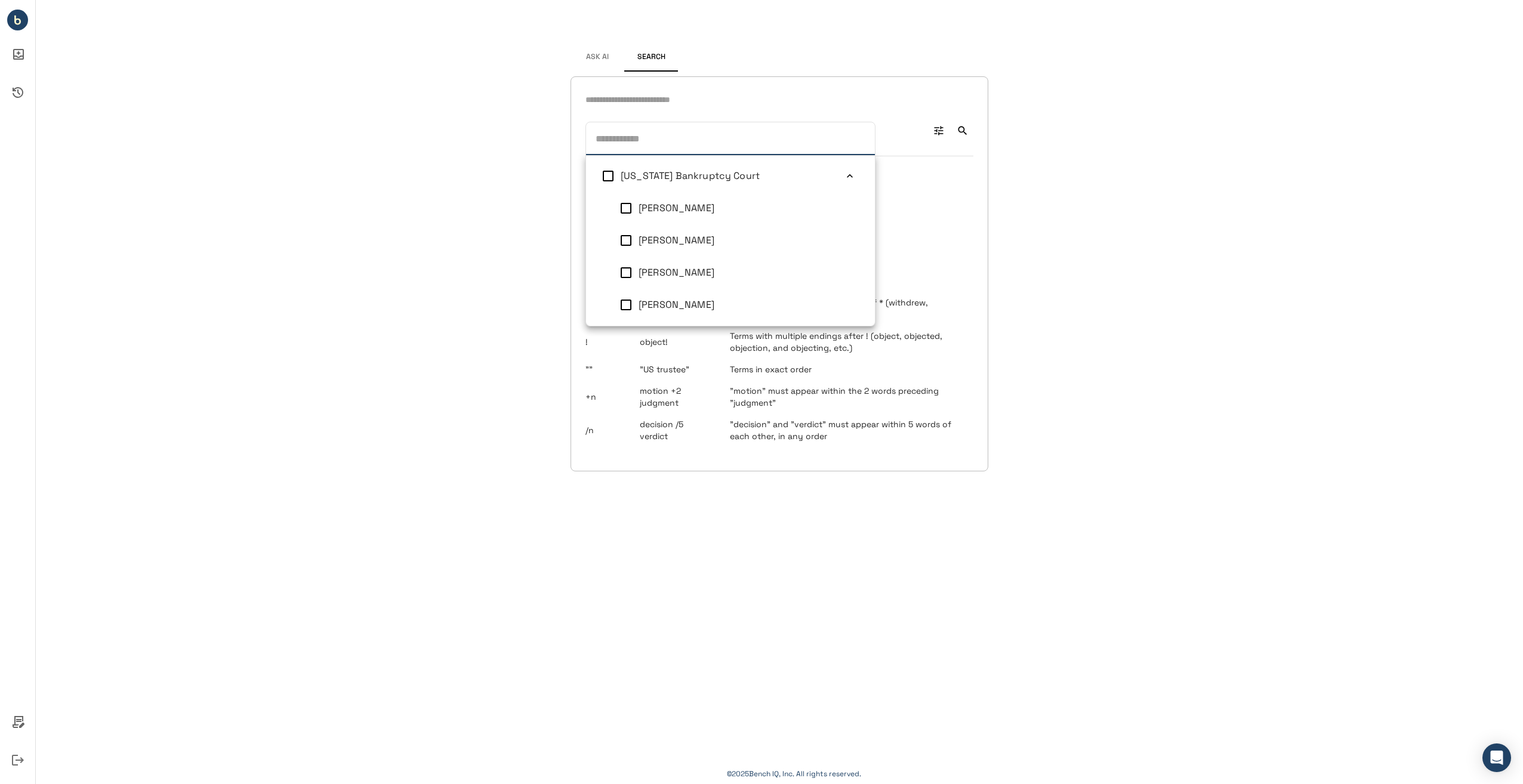
click at [603, 62] on span "Ask AI" at bounding box center [597, 57] width 22 height 9
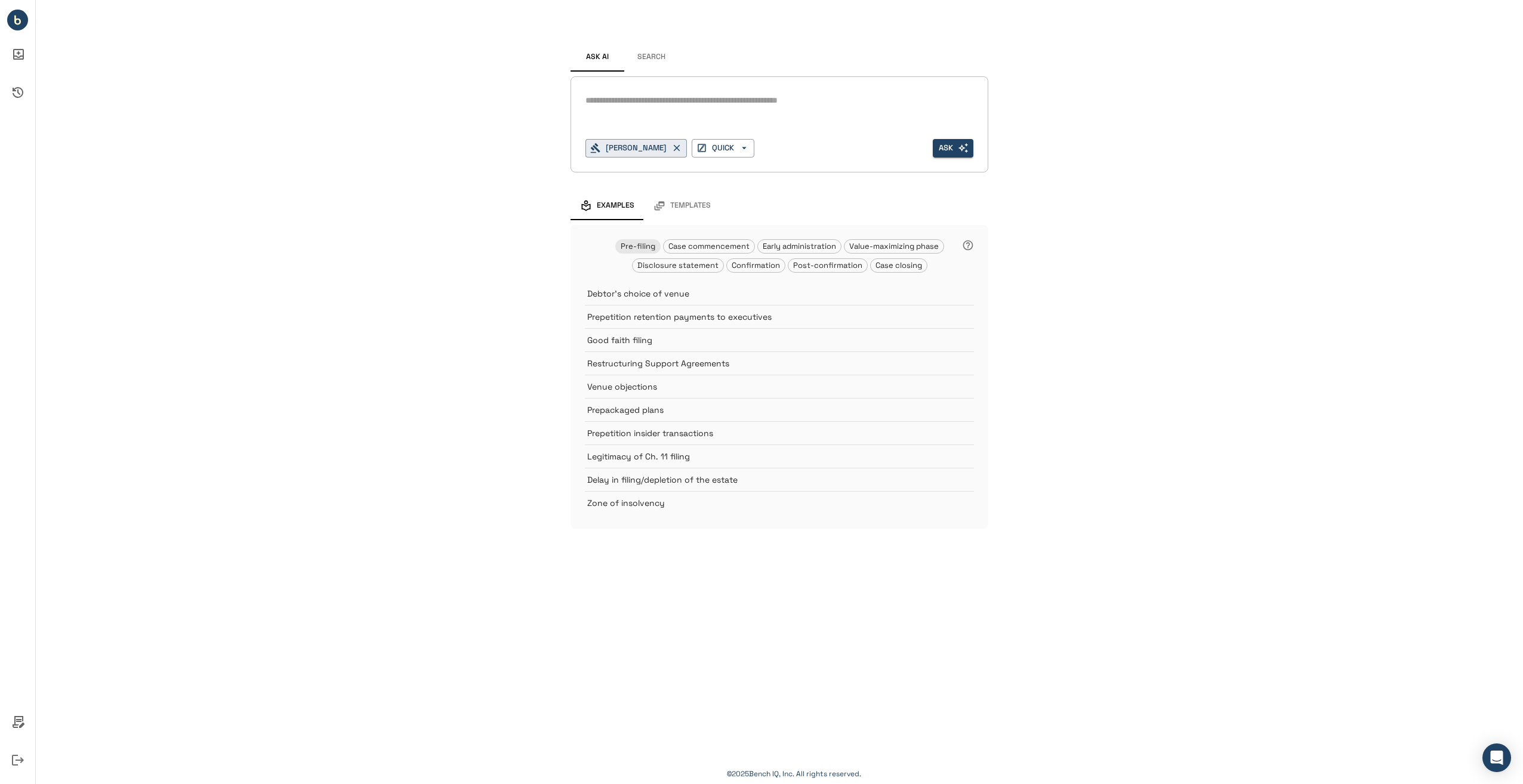
click at [646, 53] on button "Search" at bounding box center [651, 57] width 53 height 28
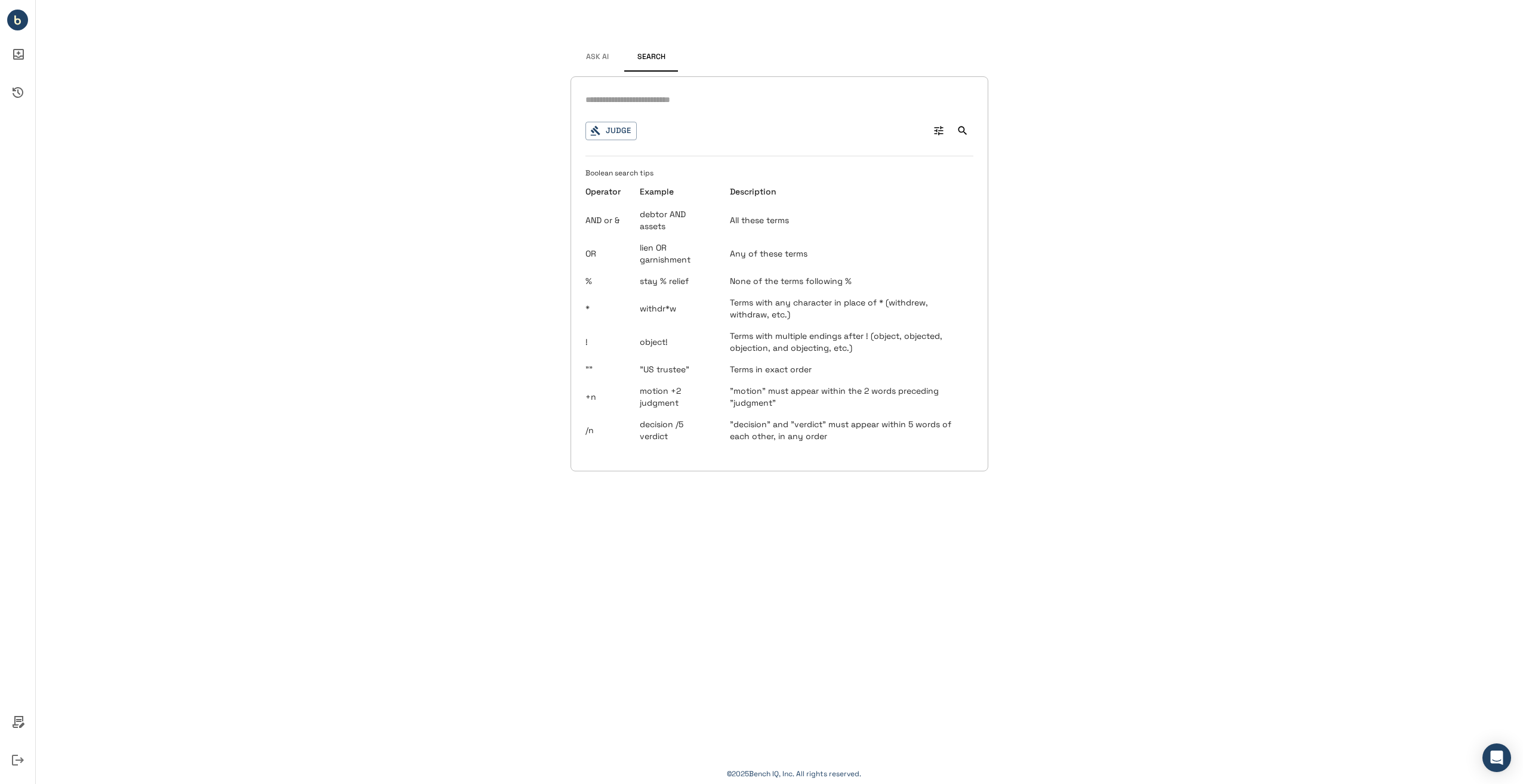
click at [632, 104] on input "text" at bounding box center [780, 100] width 388 height 17
click at [616, 125] on button "Judge" at bounding box center [612, 131] width 52 height 18
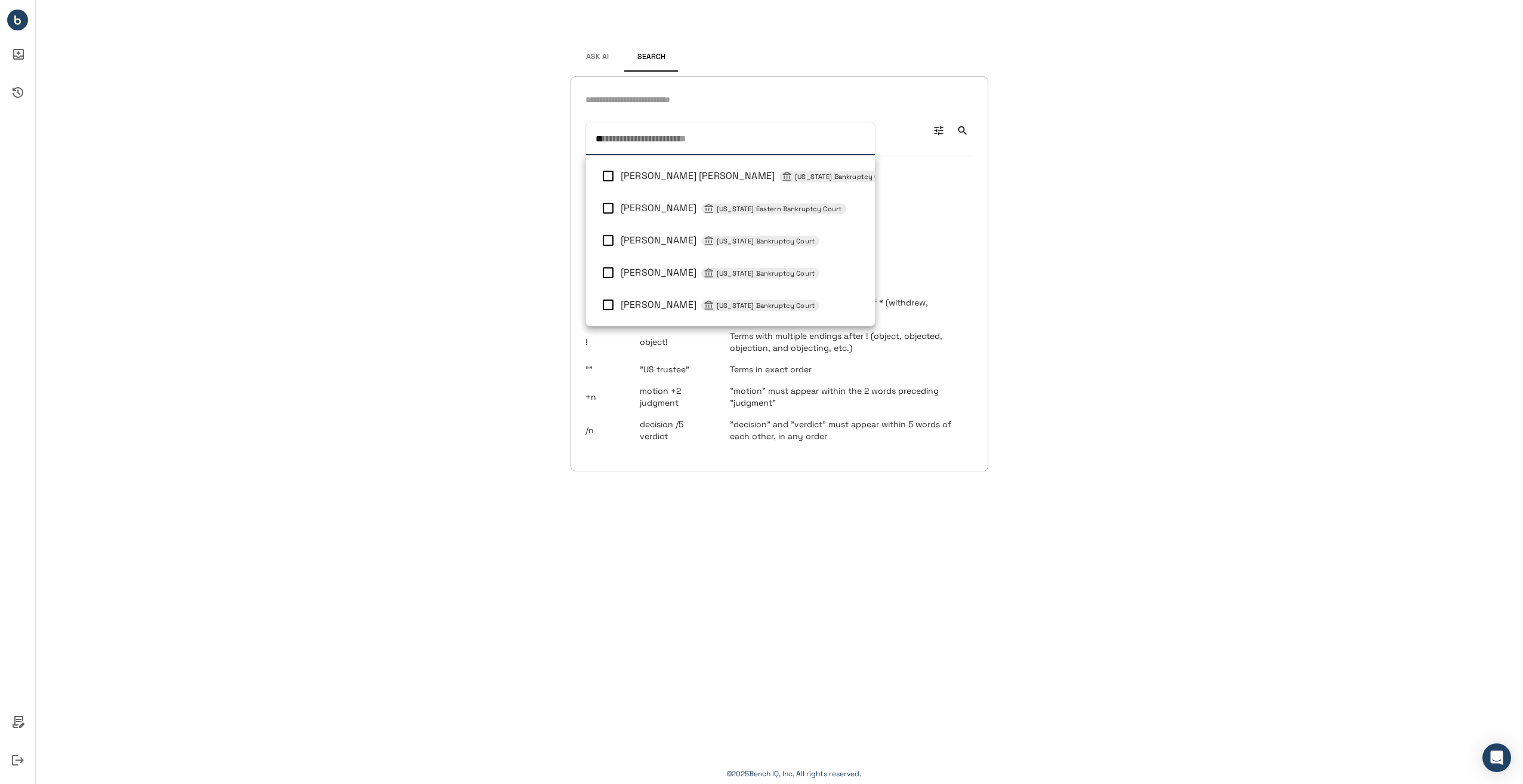
type input "***"
type input "****"
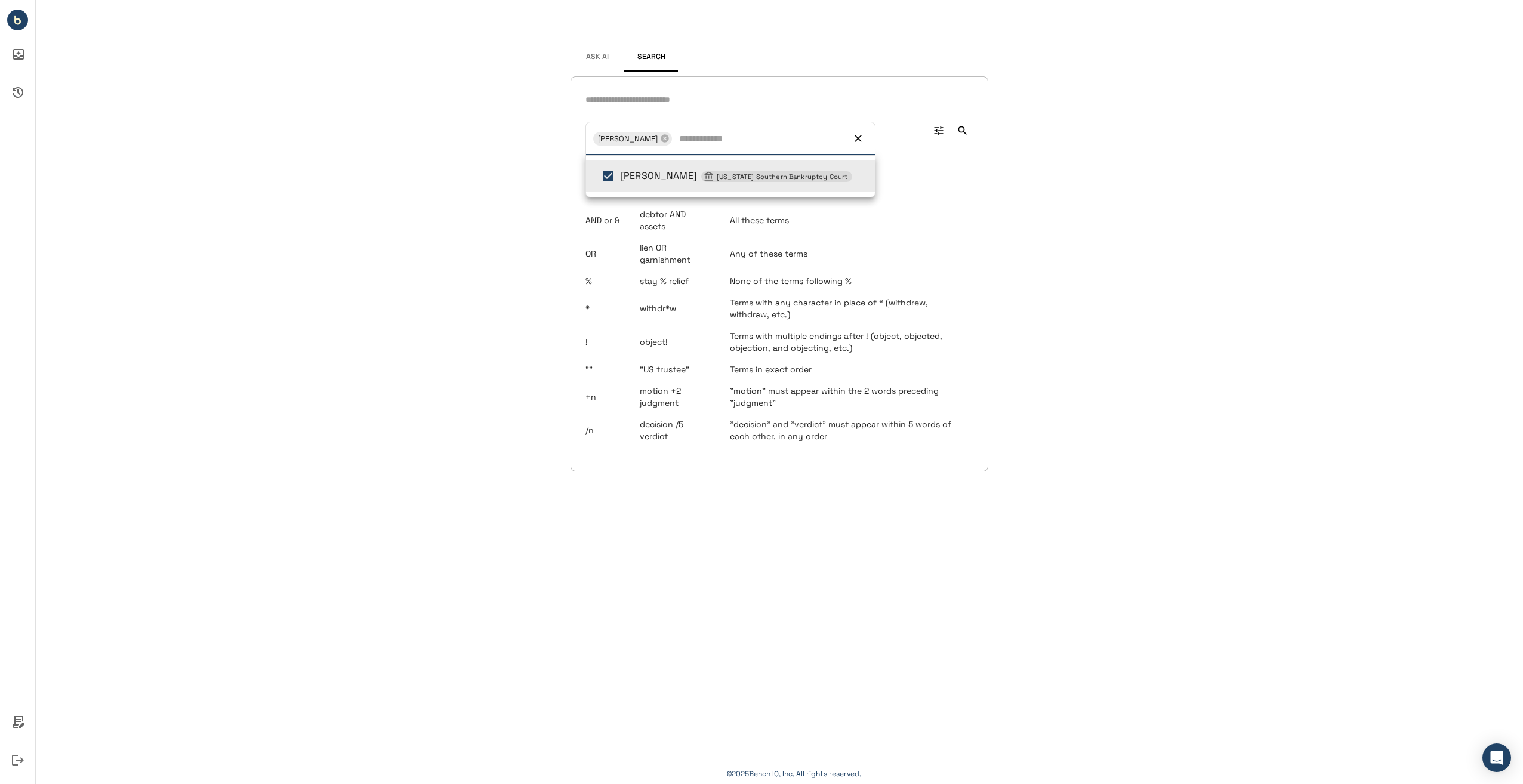
click at [660, 182] on span "Sean H Lane New York Southern Bankruptcy Court" at bounding box center [737, 175] width 232 height 12
click at [649, 94] on input "text" at bounding box center [780, 100] width 388 height 17
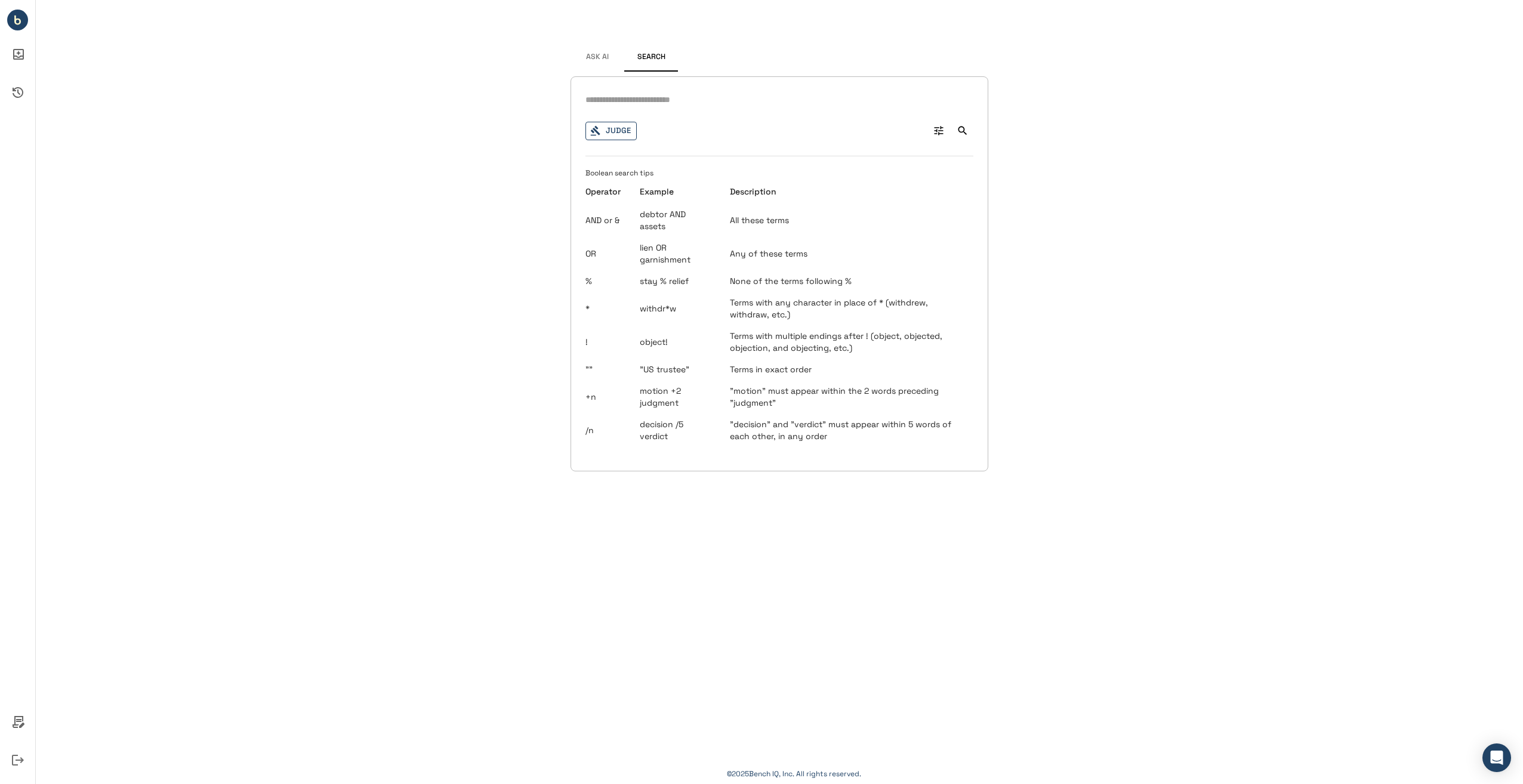
click at [630, 129] on button "Judge" at bounding box center [612, 131] width 52 height 18
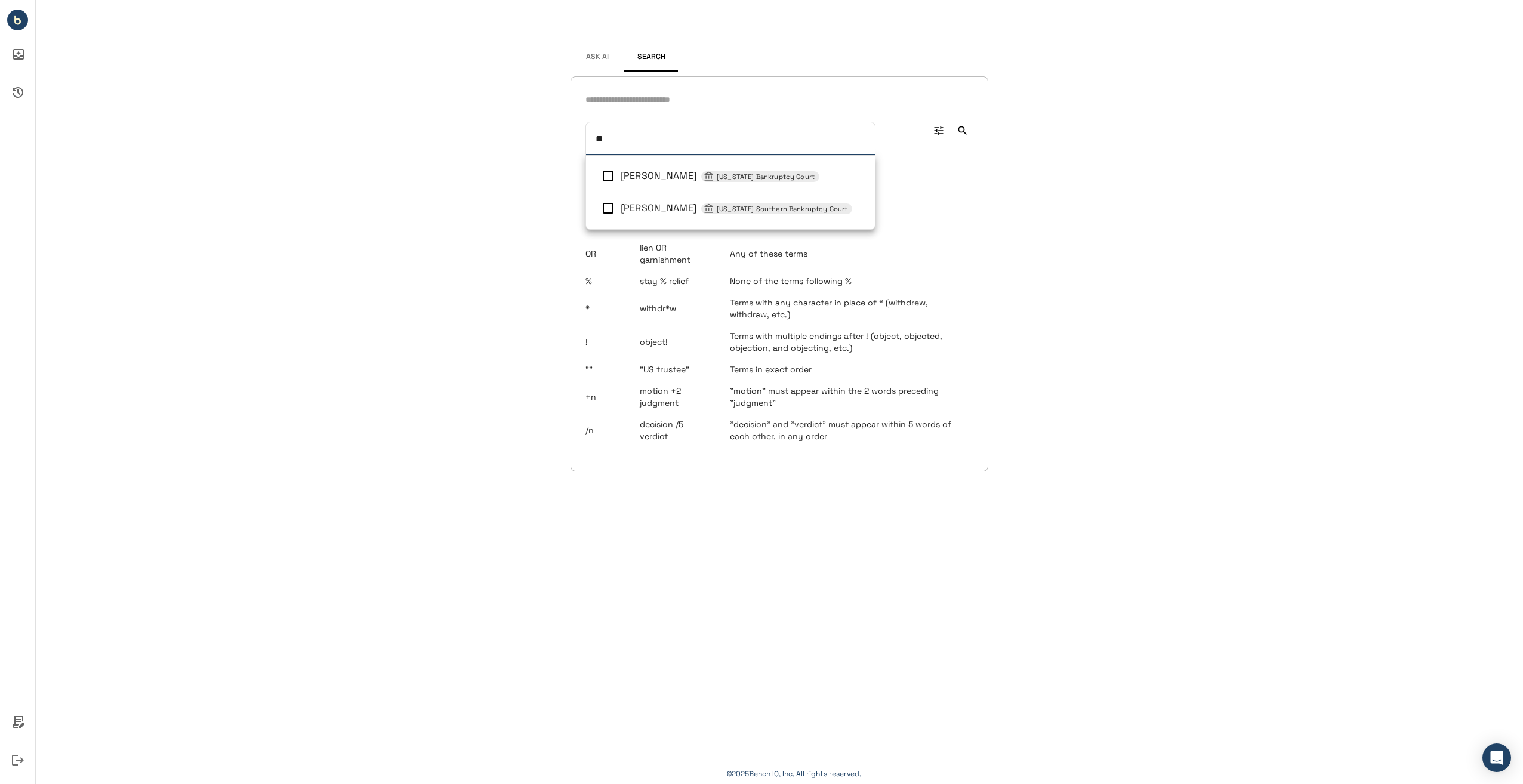
type input "***"
type input "****"
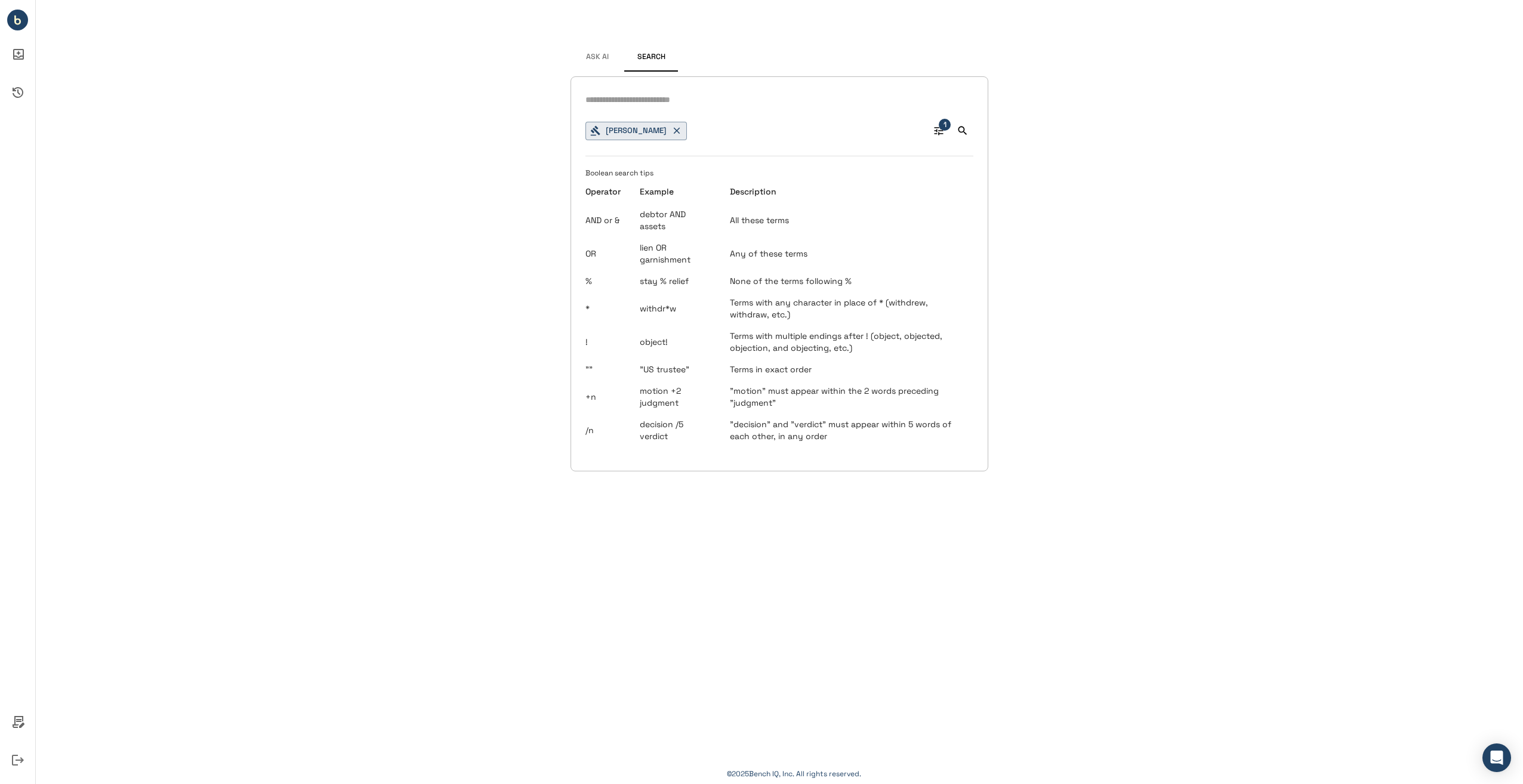
click at [706, 85] on div "Sean H Lane 1 Boolean search tips Operator Example Description AND or & debtor …" at bounding box center [779, 274] width 417 height 395
click at [693, 97] on input "text" at bounding box center [780, 100] width 388 height 17
type input "**********"
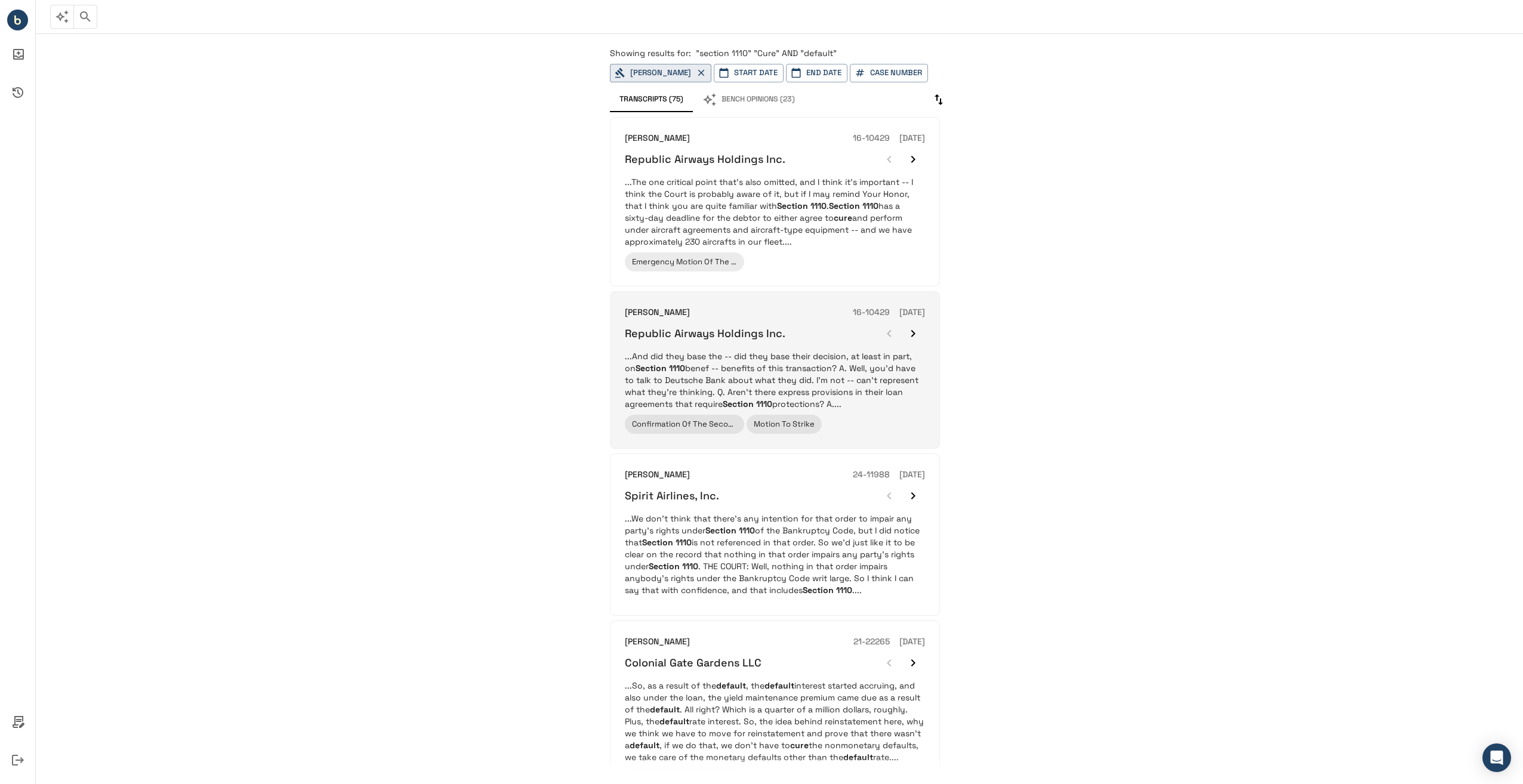
click at [838, 356] on p "...And did they base the -- did they base their decision, at least in part, on …" at bounding box center [775, 381] width 300 height 60
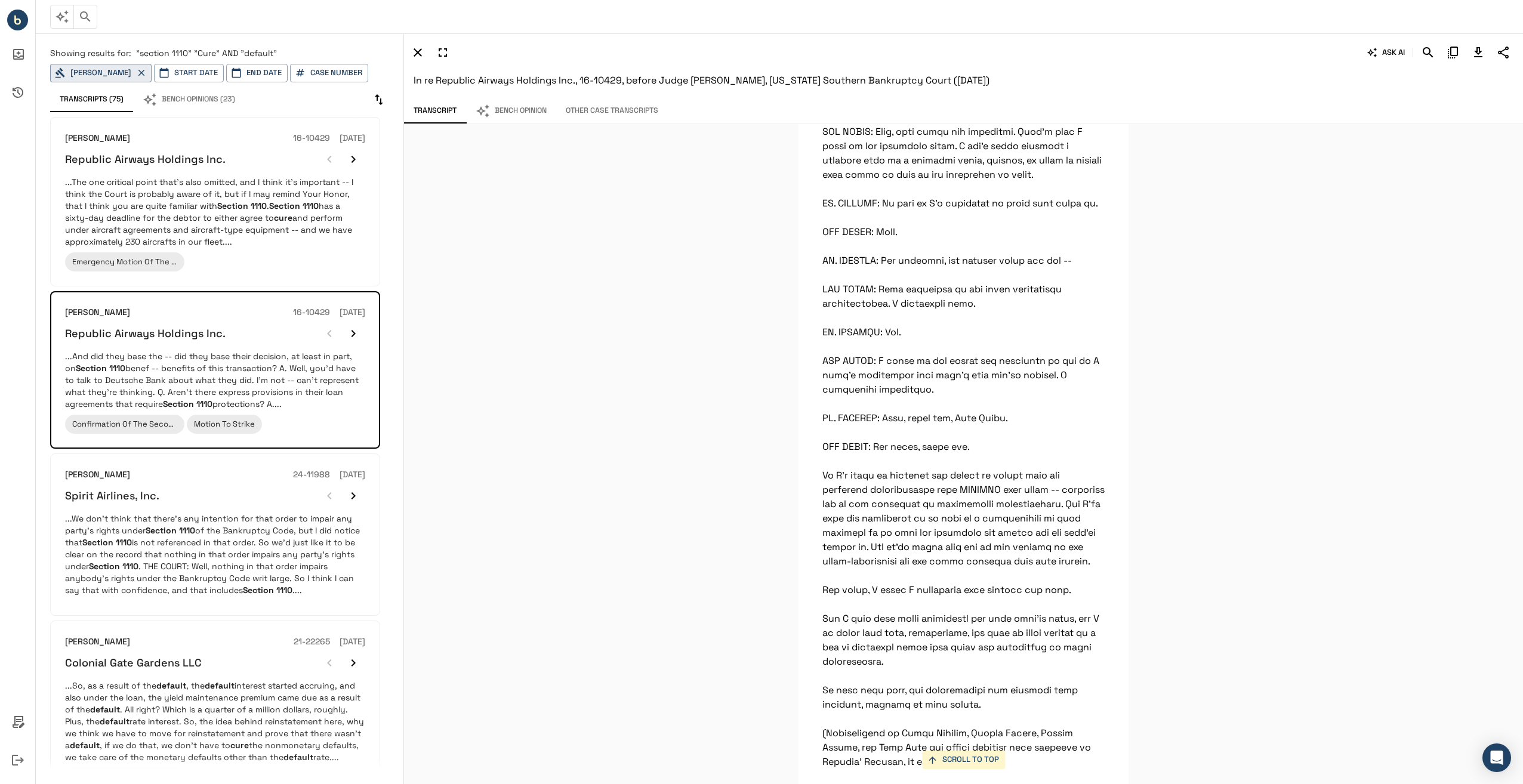
scroll to position [6618, 0]
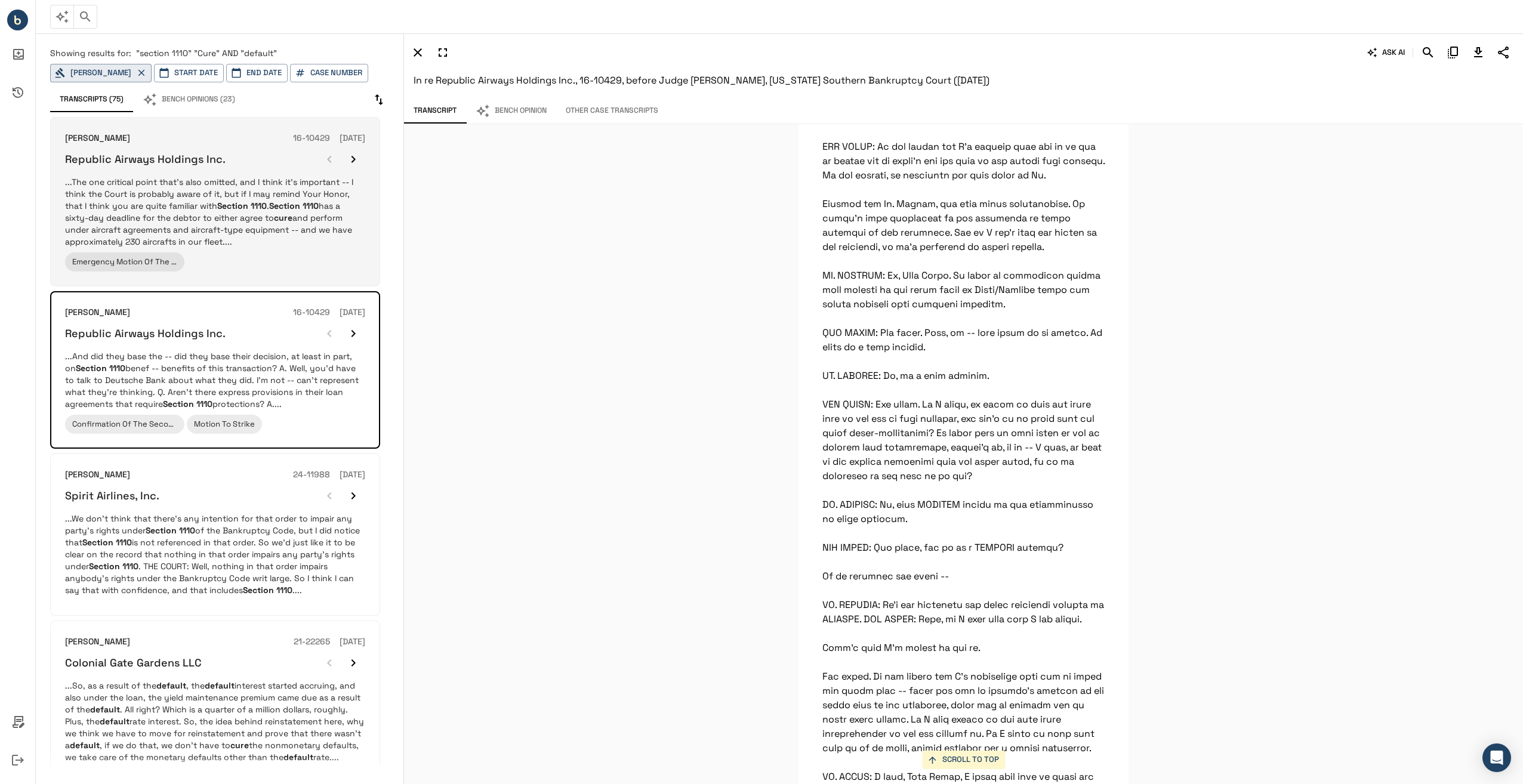
click at [177, 180] on p "...The one critical point that's also omitted, and I think it's important -- I …" at bounding box center [215, 212] width 300 height 72
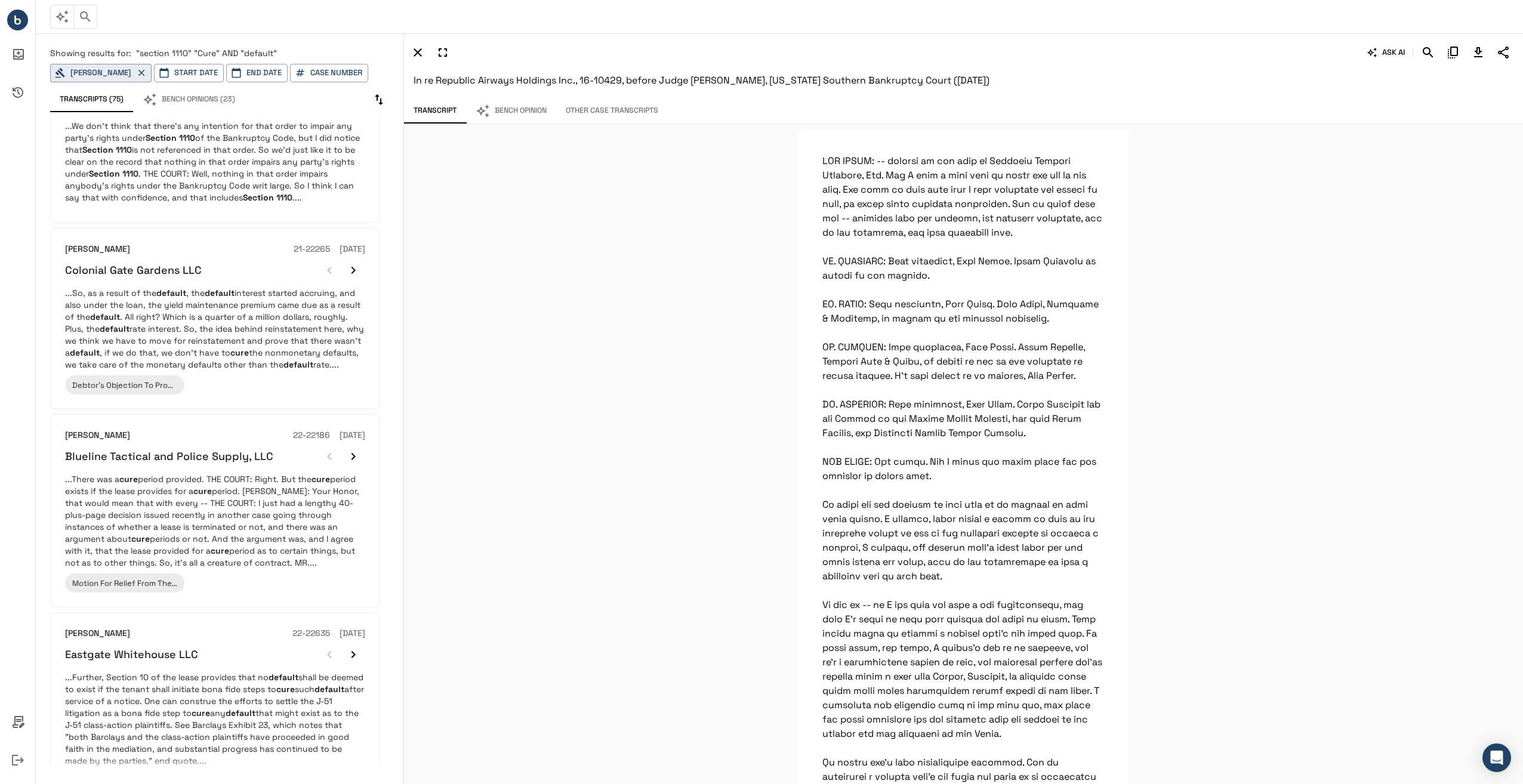
scroll to position [0, 0]
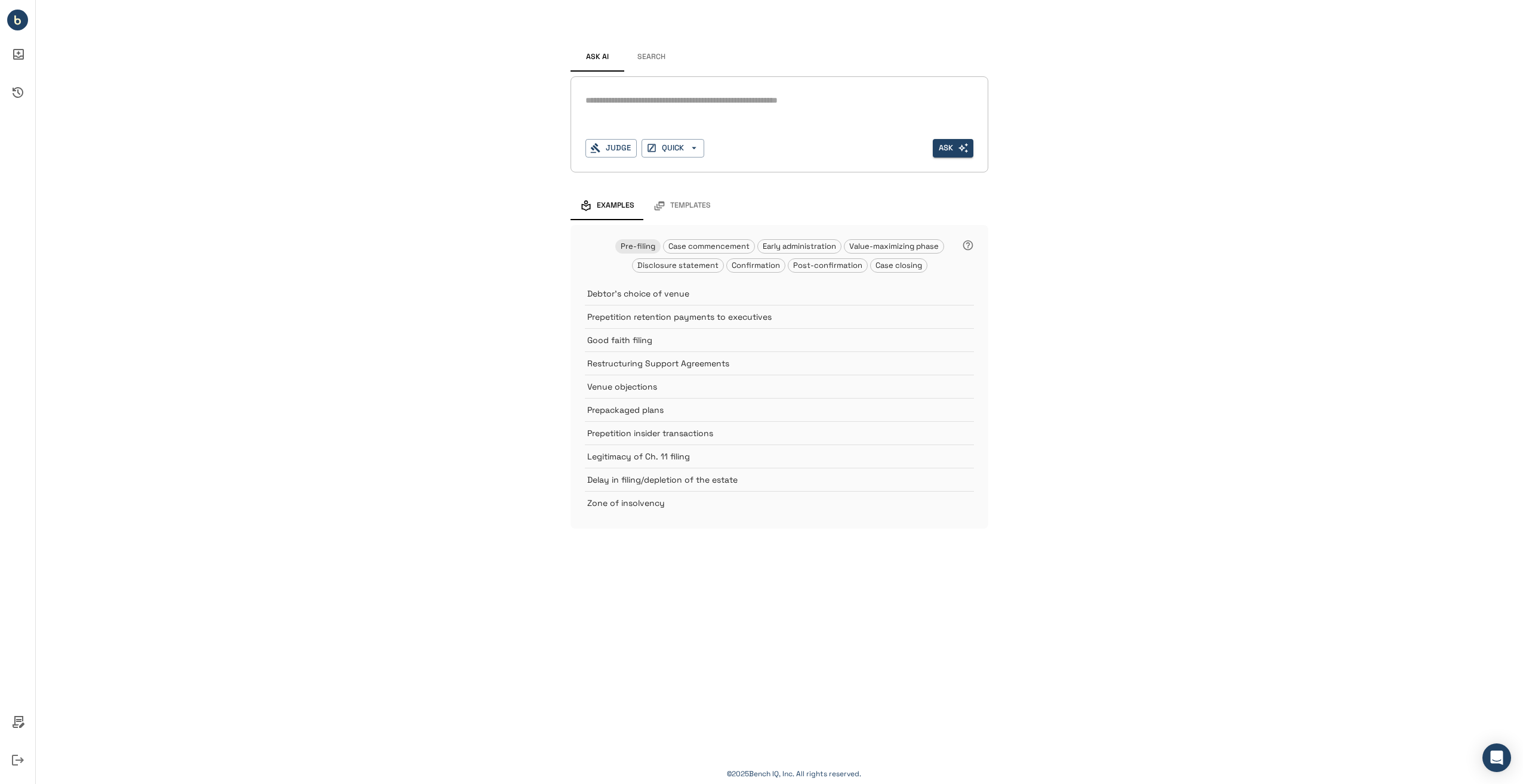
click at [653, 113] on div "*" at bounding box center [780, 111] width 388 height 38
click at [618, 152] on button "Judge" at bounding box center [612, 148] width 52 height 18
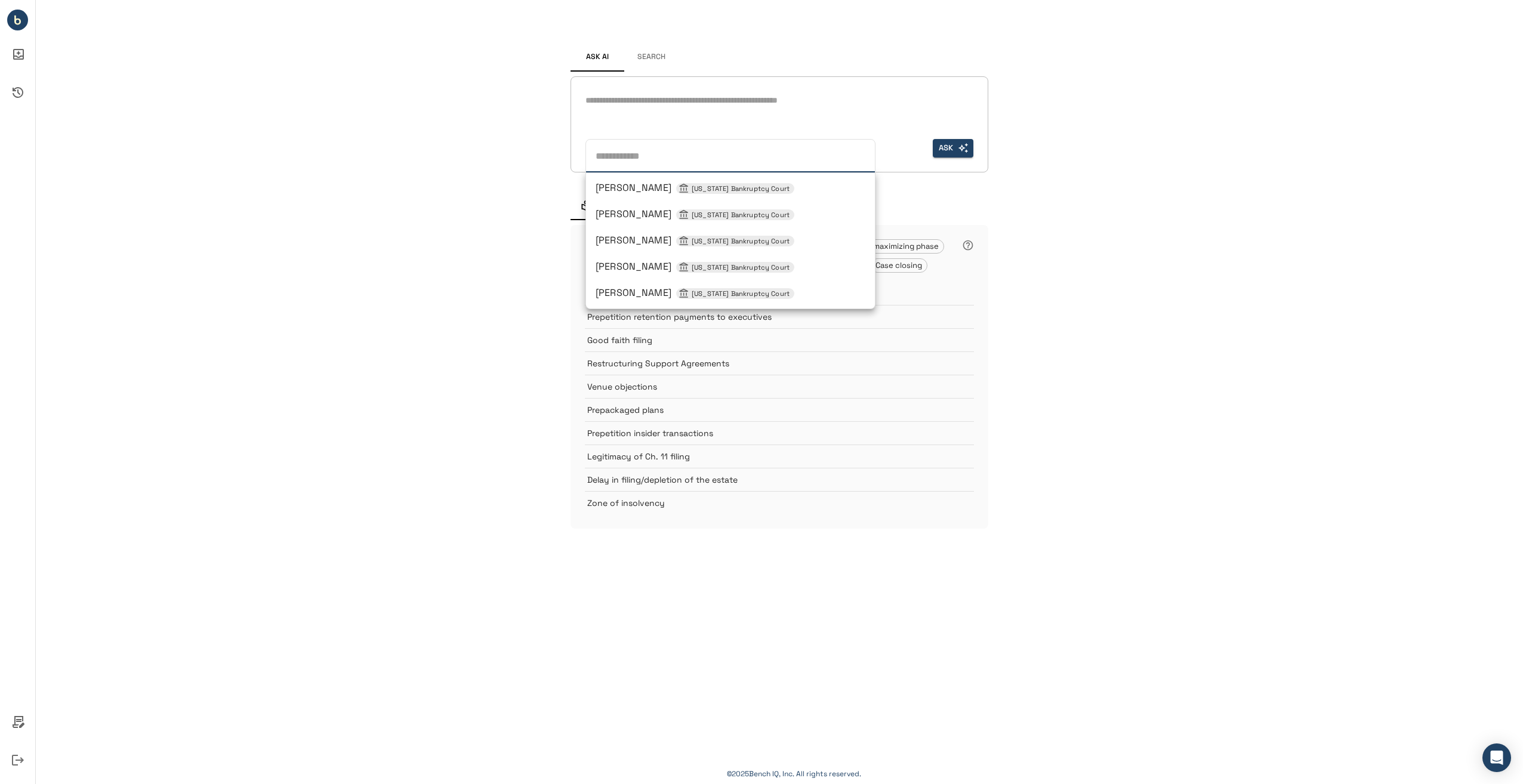
click at [647, 122] on div "*" at bounding box center [780, 111] width 388 height 38
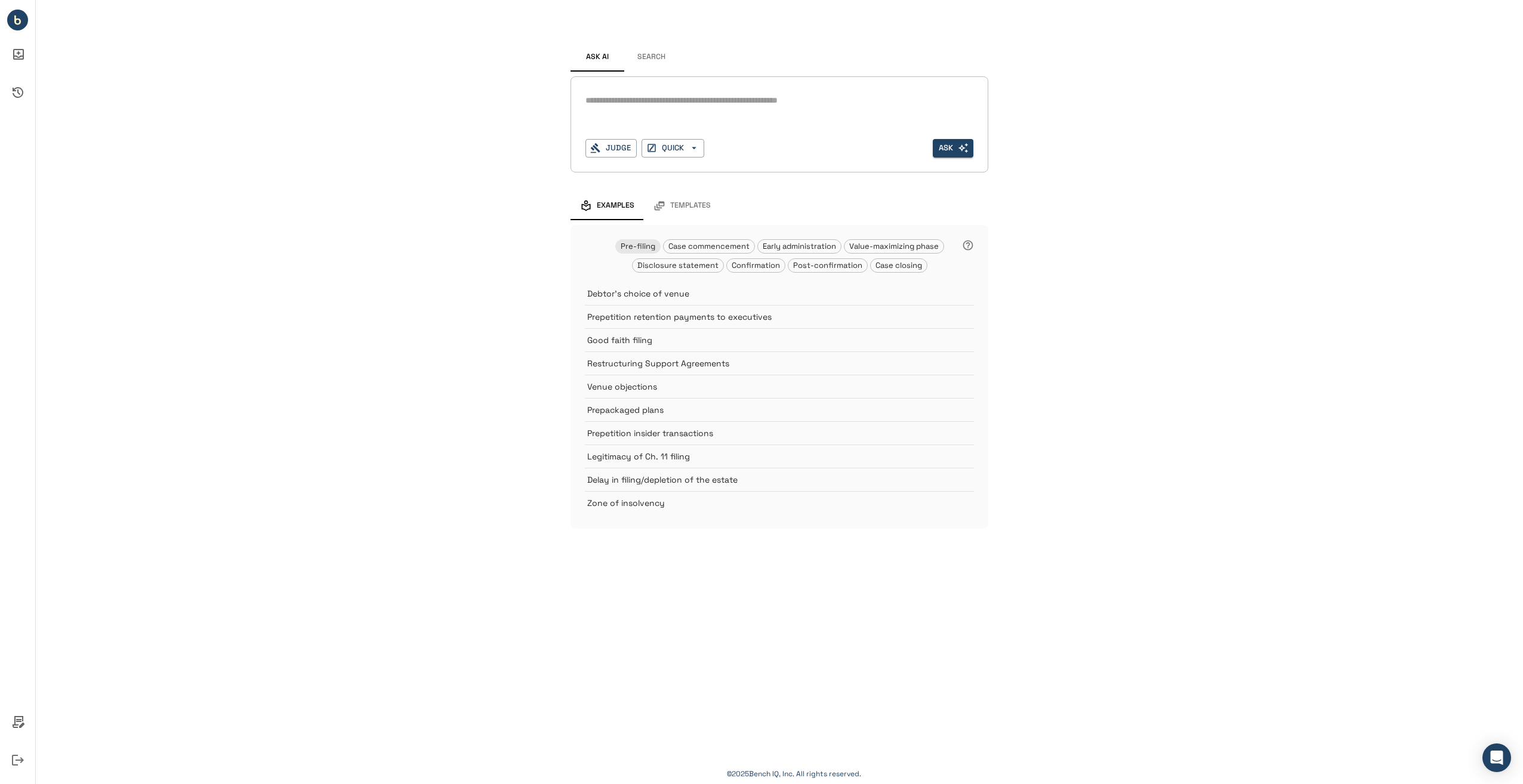
click at [666, 108] on div "*" at bounding box center [780, 101] width 388 height 19
type textarea "**********"
click at [661, 58] on button "Search" at bounding box center [651, 57] width 53 height 28
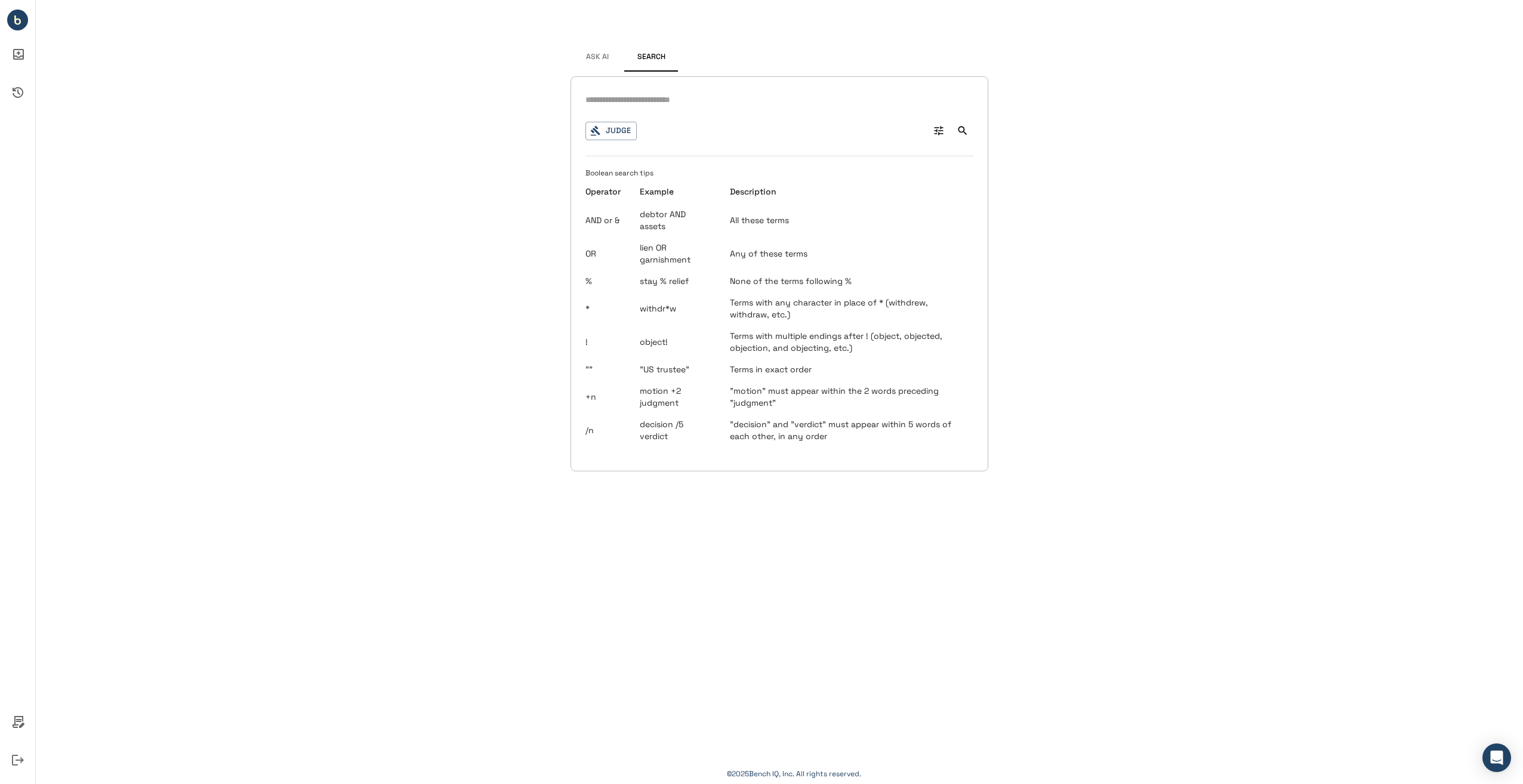
click at [667, 107] on input "text" at bounding box center [780, 100] width 388 height 17
type input "**********"
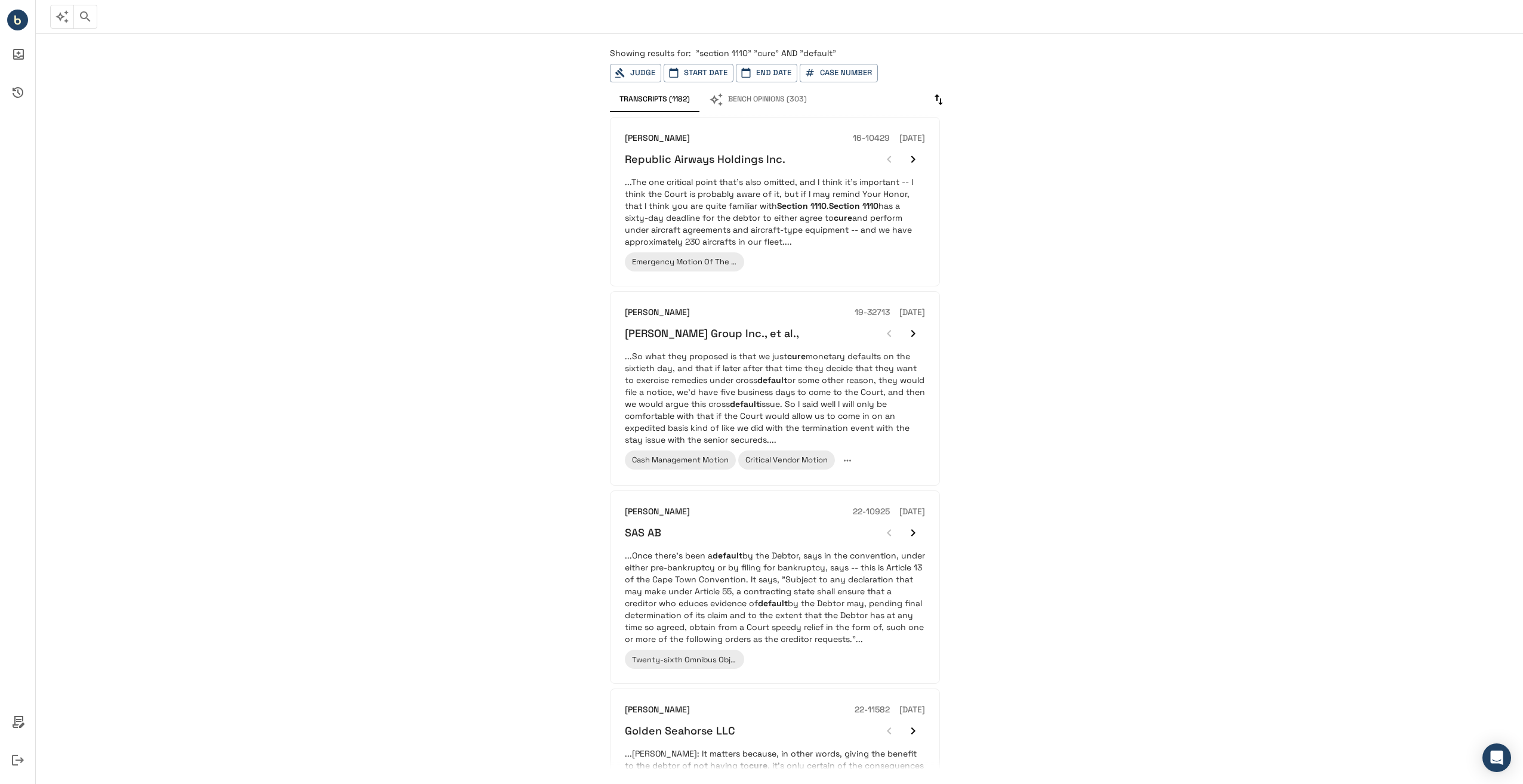
click at [737, 52] on span ""section 1110" "cure" AND "default"" at bounding box center [766, 52] width 140 height 11
click at [660, 56] on span "Showing results for:" at bounding box center [650, 52] width 81 height 11
click at [807, 48] on span ""section 1110" "cure" AND "default"" at bounding box center [766, 52] width 140 height 11
click at [811, 52] on span ""section 1110" "cure" AND "default"" at bounding box center [766, 52] width 140 height 11
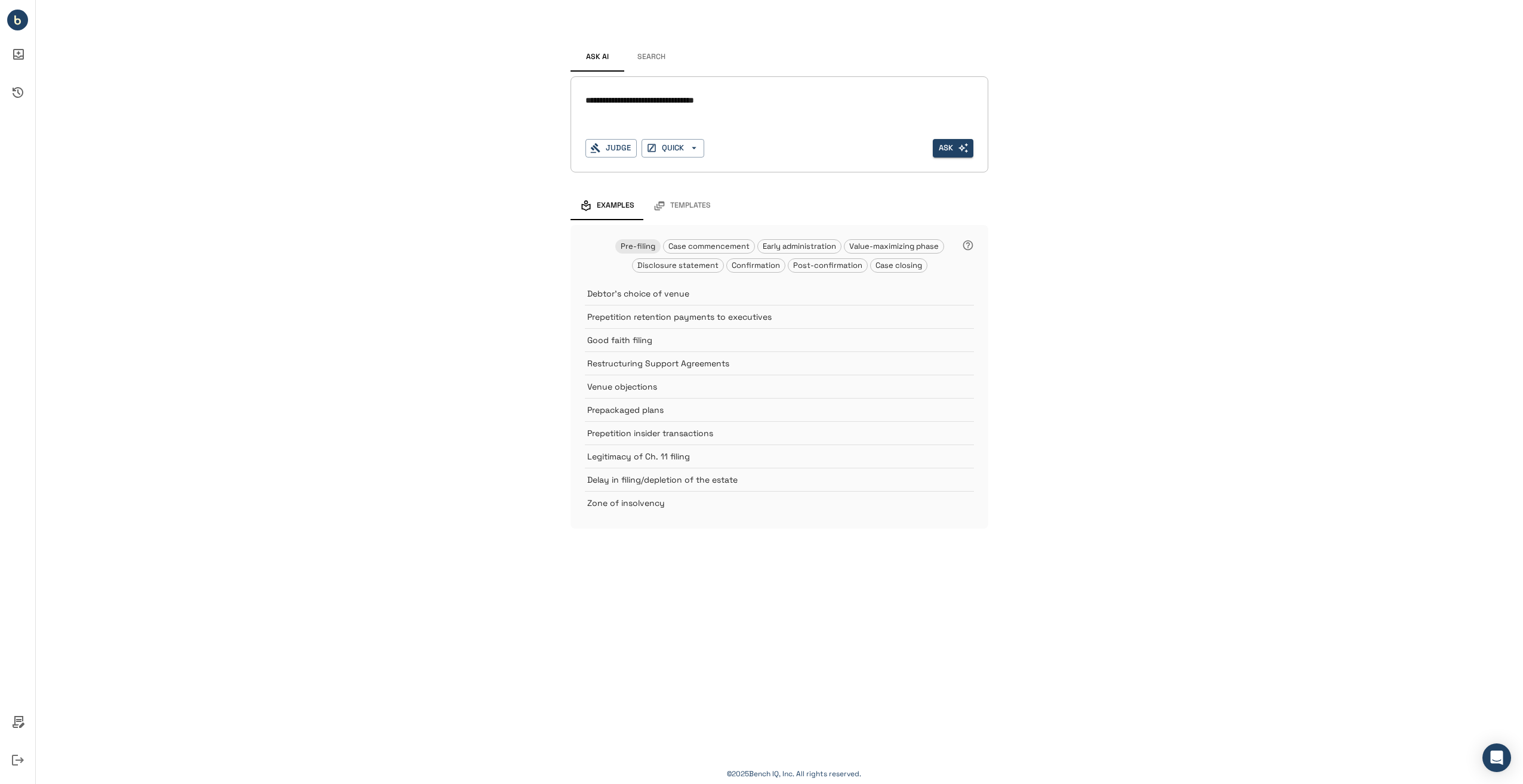
type textarea "**********"
click at [656, 58] on button "Search" at bounding box center [651, 57] width 53 height 28
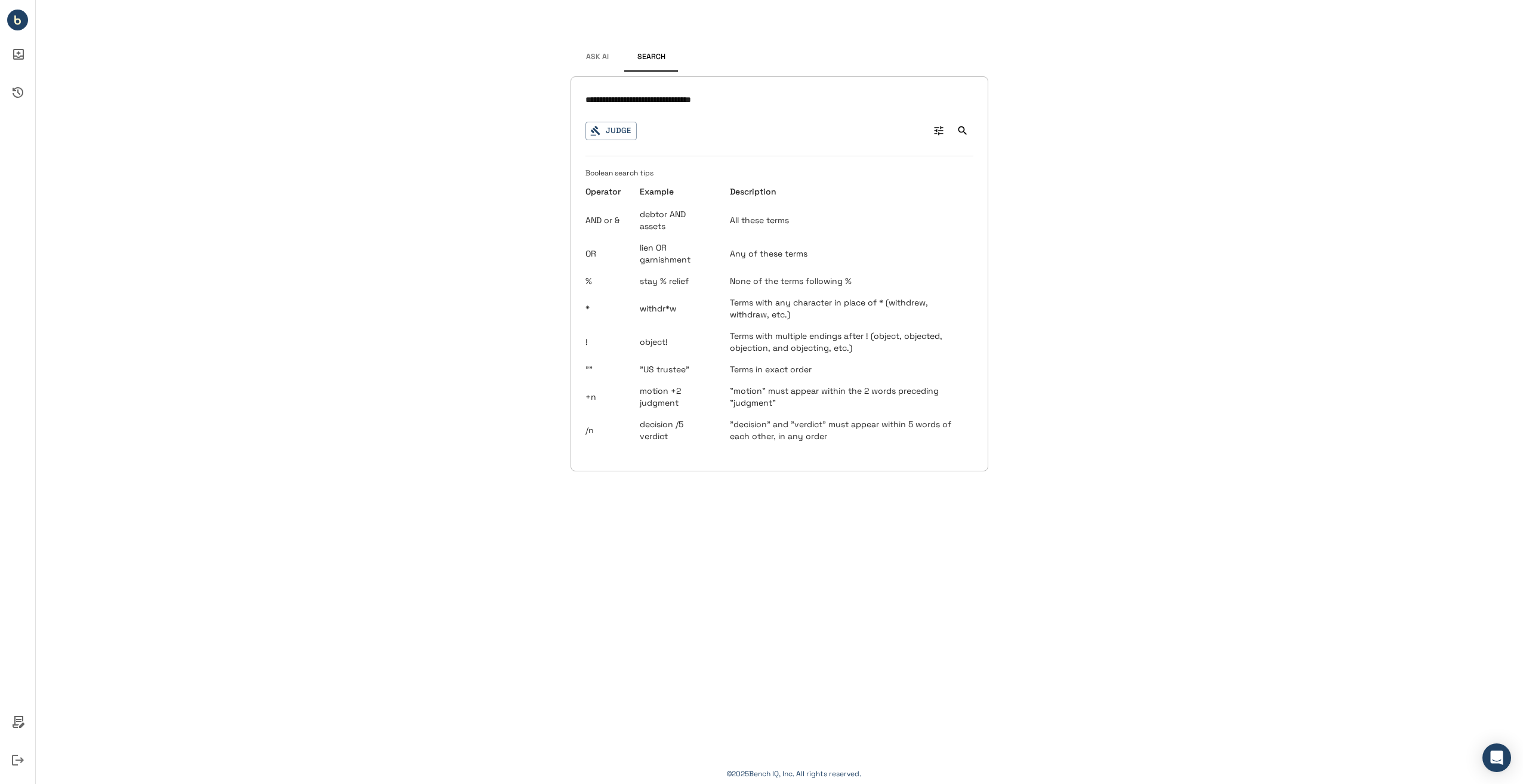
type input "**********"
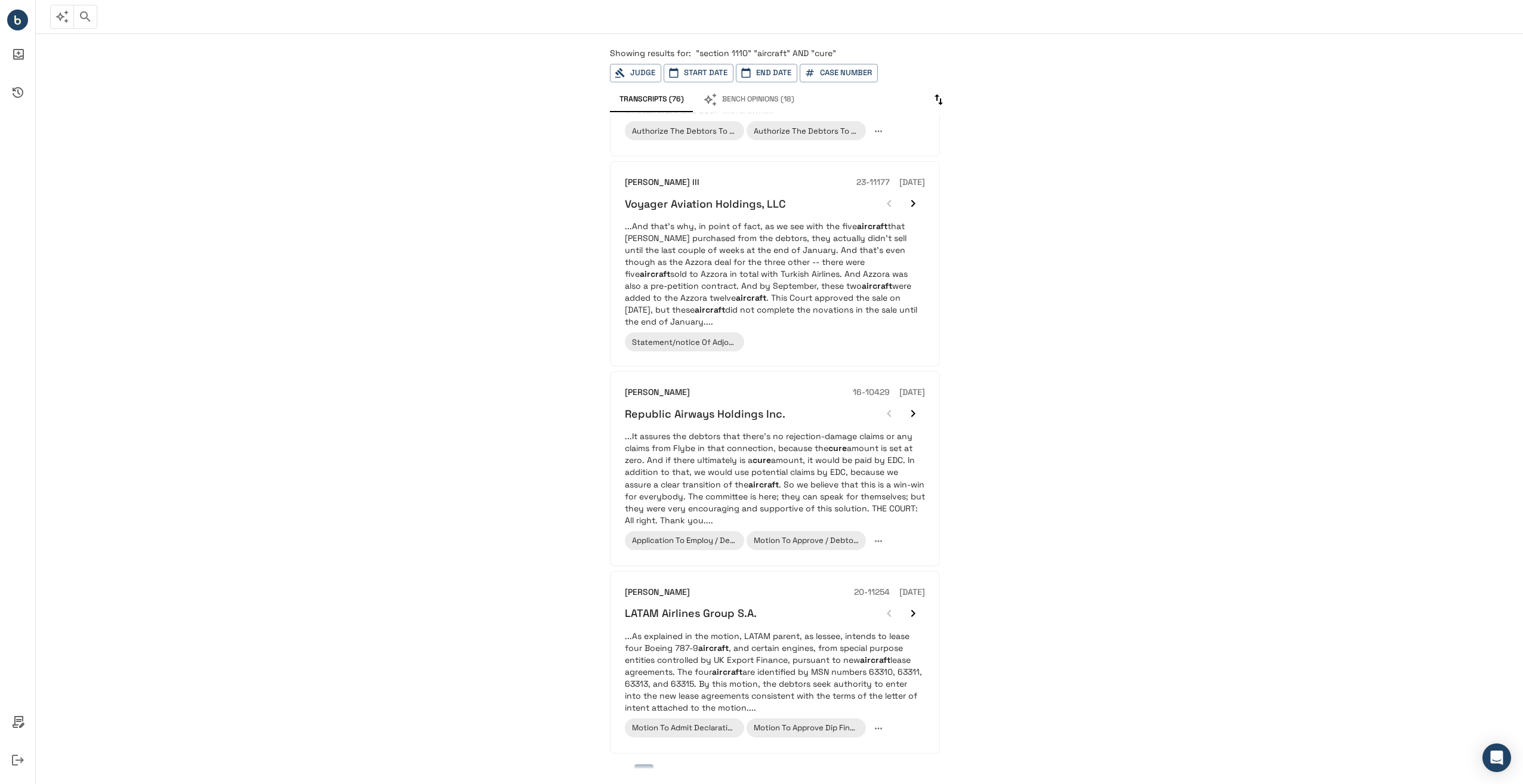
scroll to position [1295, 0]
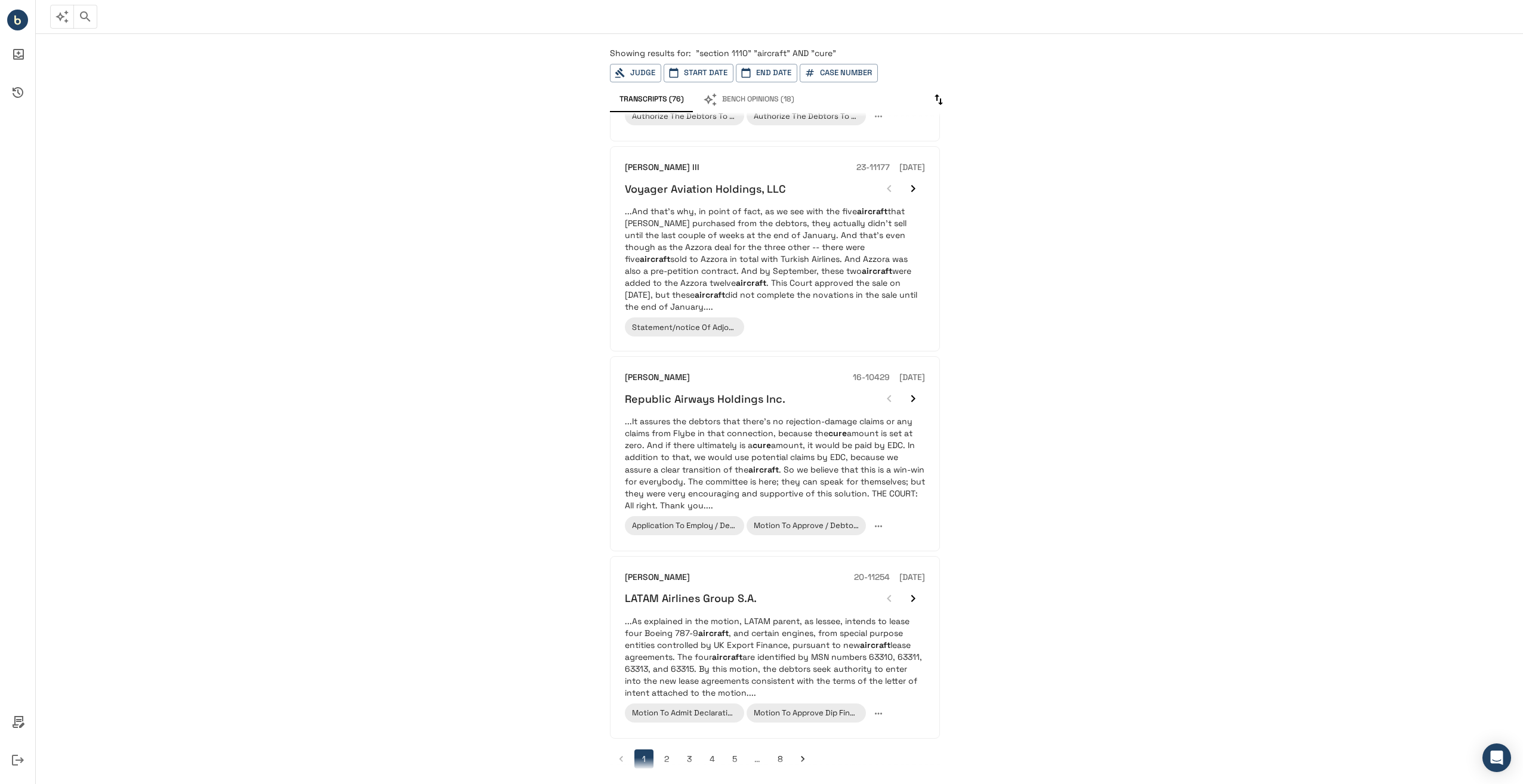
click at [666, 752] on button "2" at bounding box center [667, 759] width 19 height 19
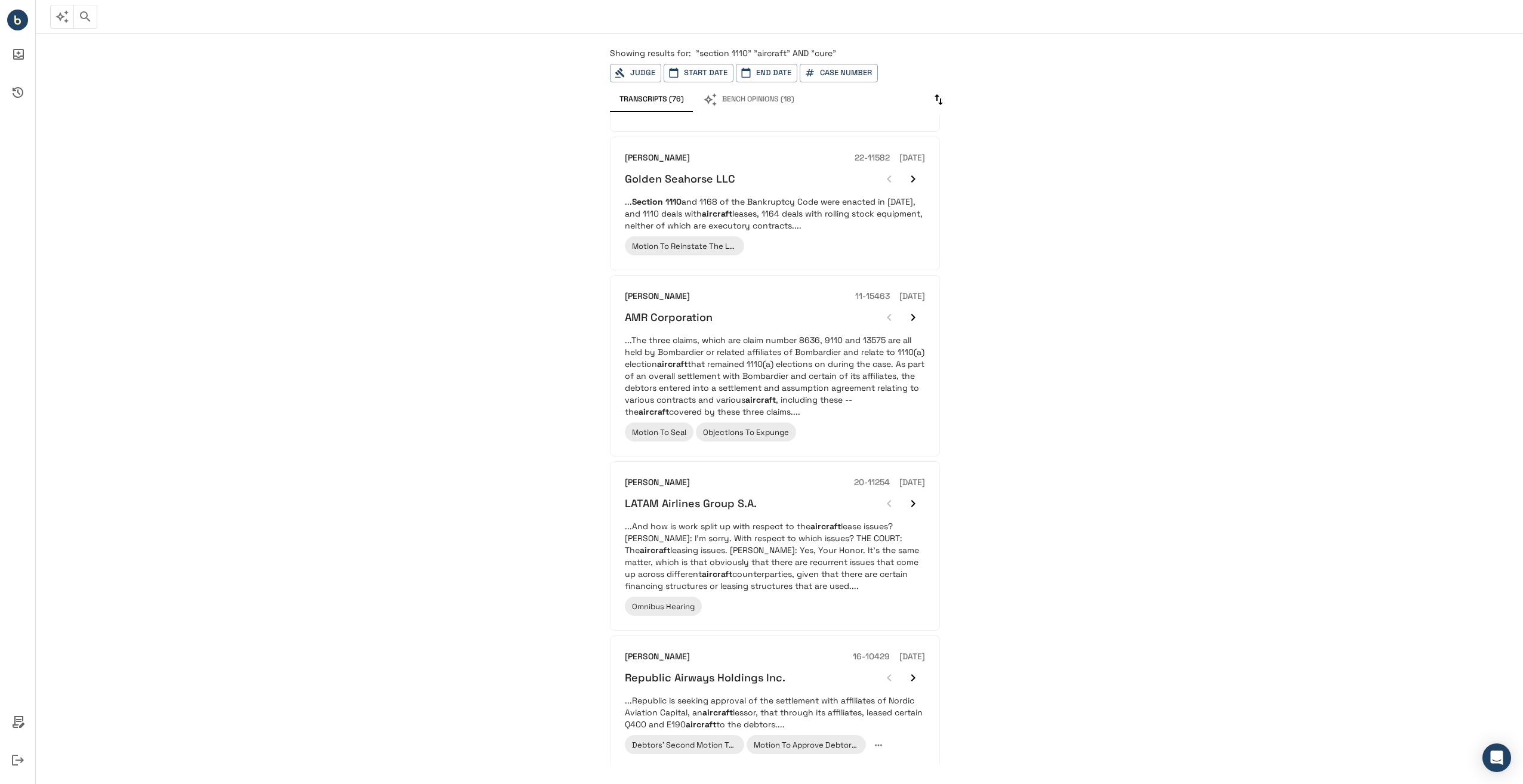
scroll to position [386, 0]
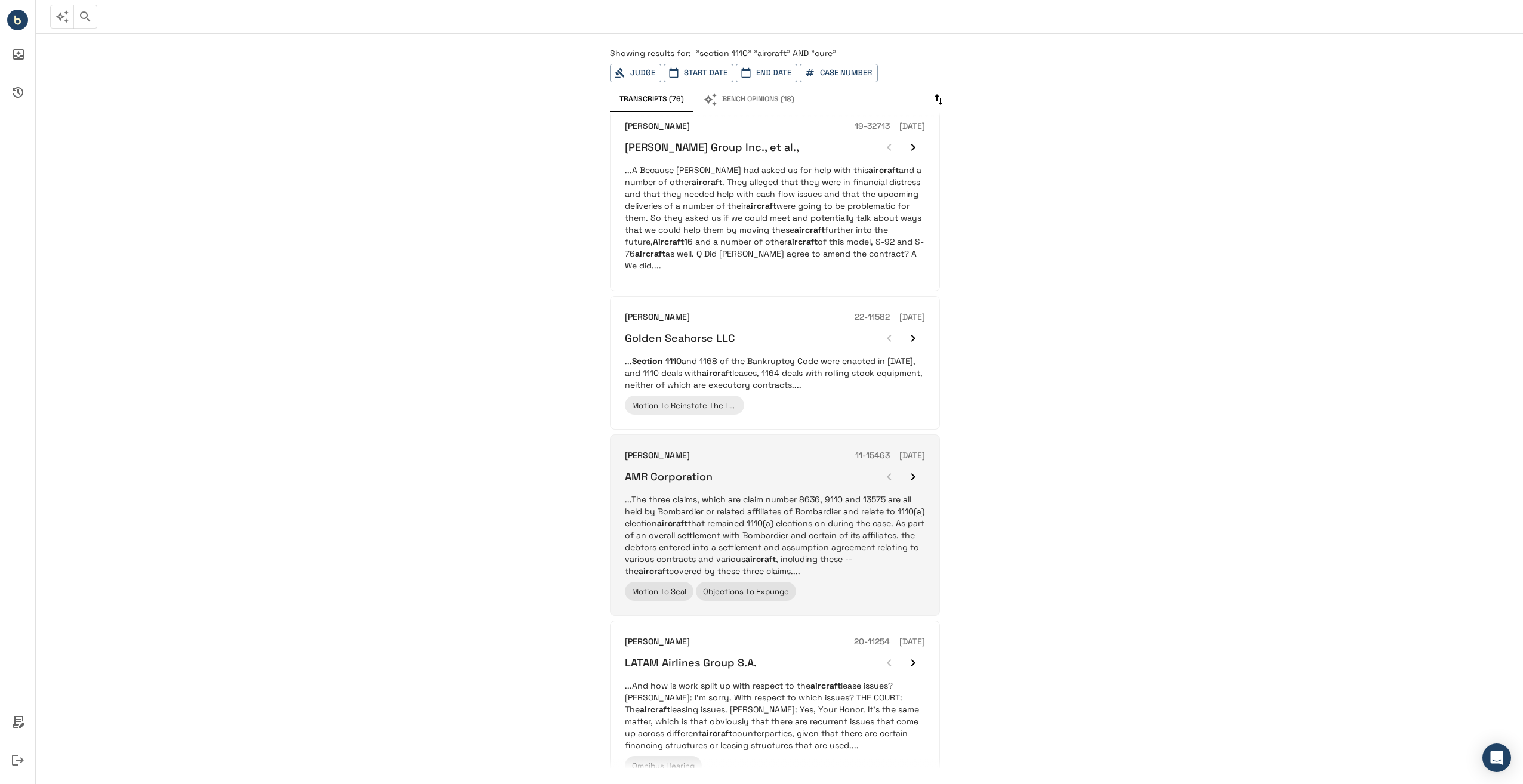
click at [757, 521] on p "...The three claims, which are claim number 8636, 9110 and 13575 are all held b…" at bounding box center [775, 535] width 300 height 83
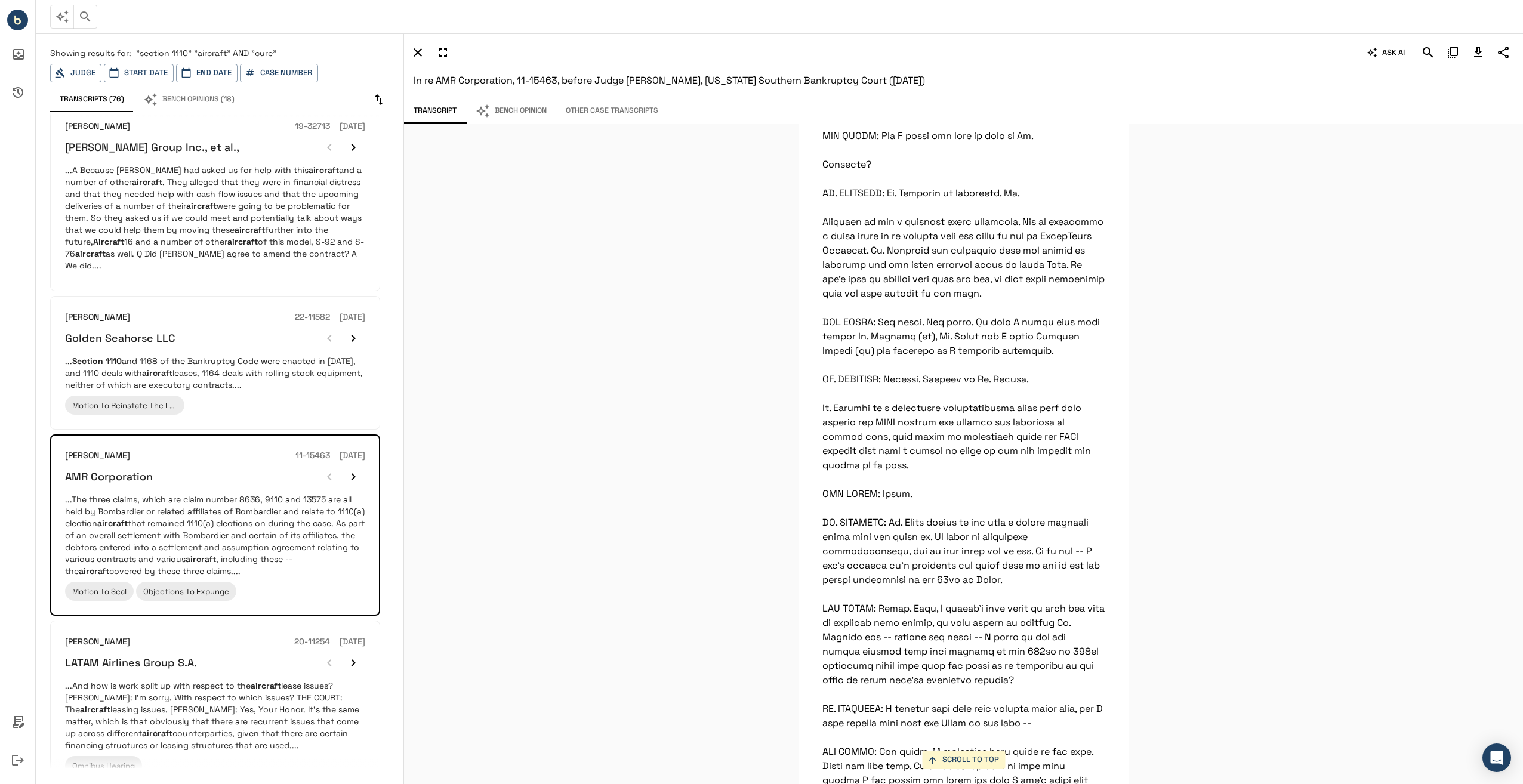
scroll to position [7378, 0]
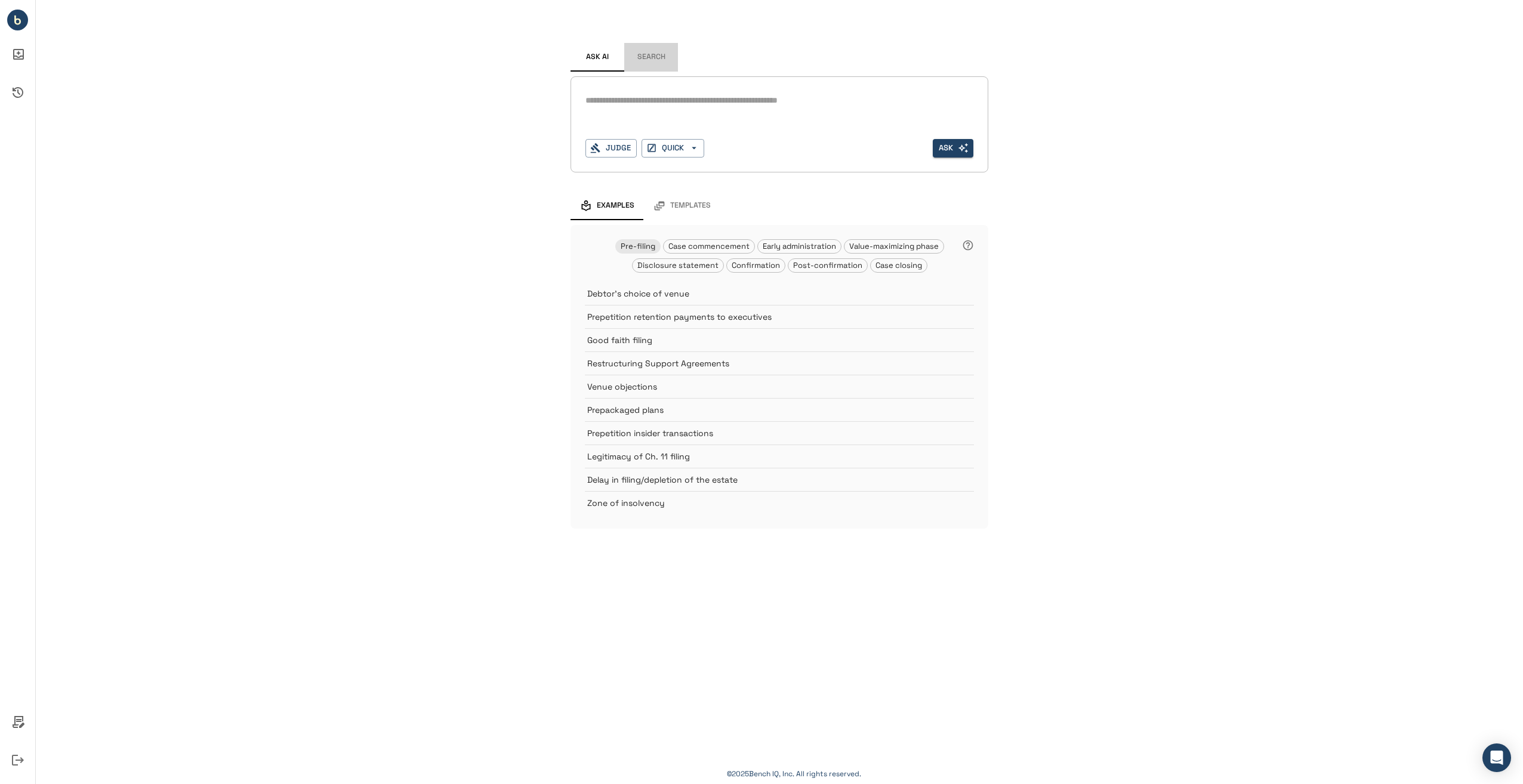
click at [668, 59] on button "Search" at bounding box center [651, 57] width 53 height 28
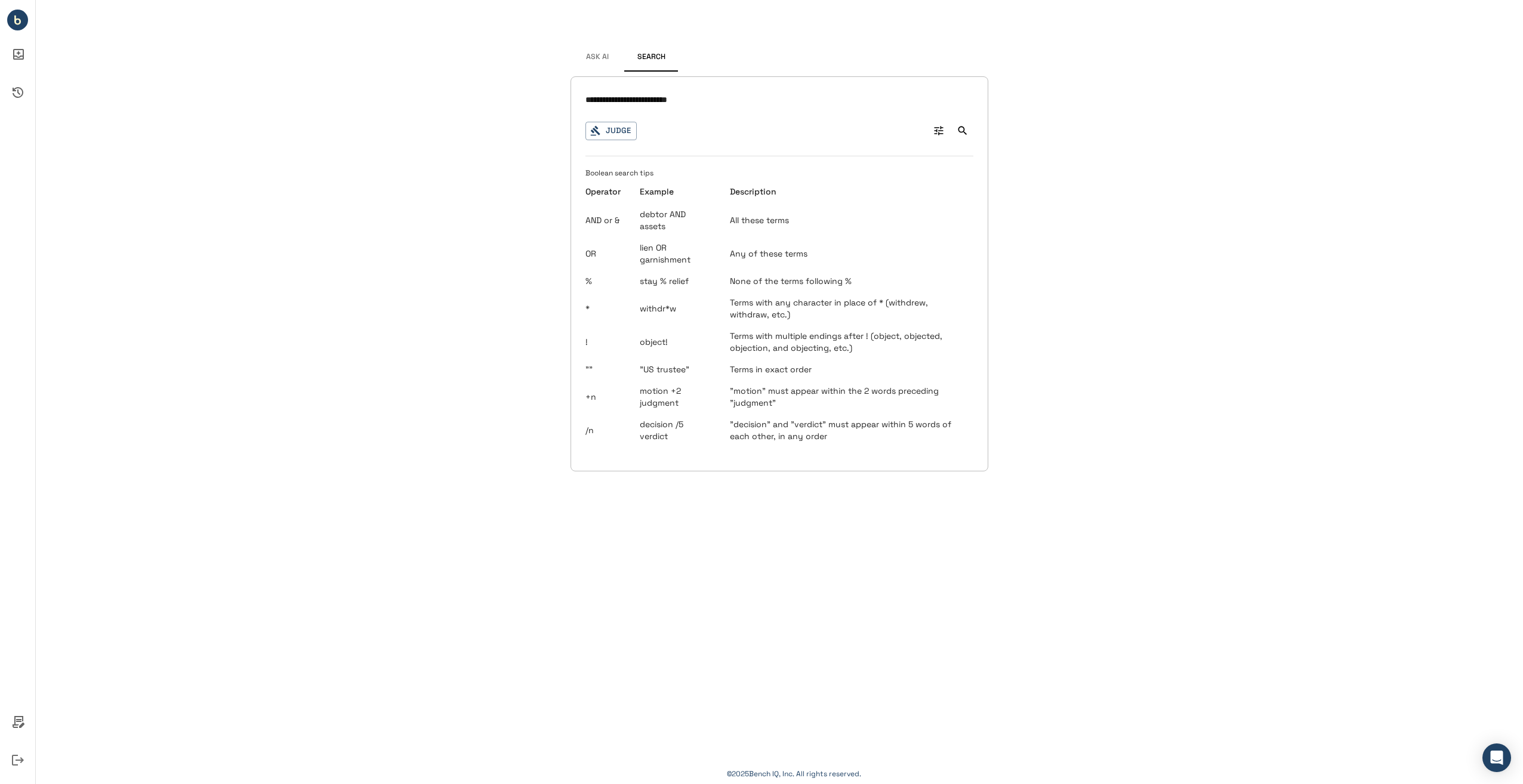
type input "**********"
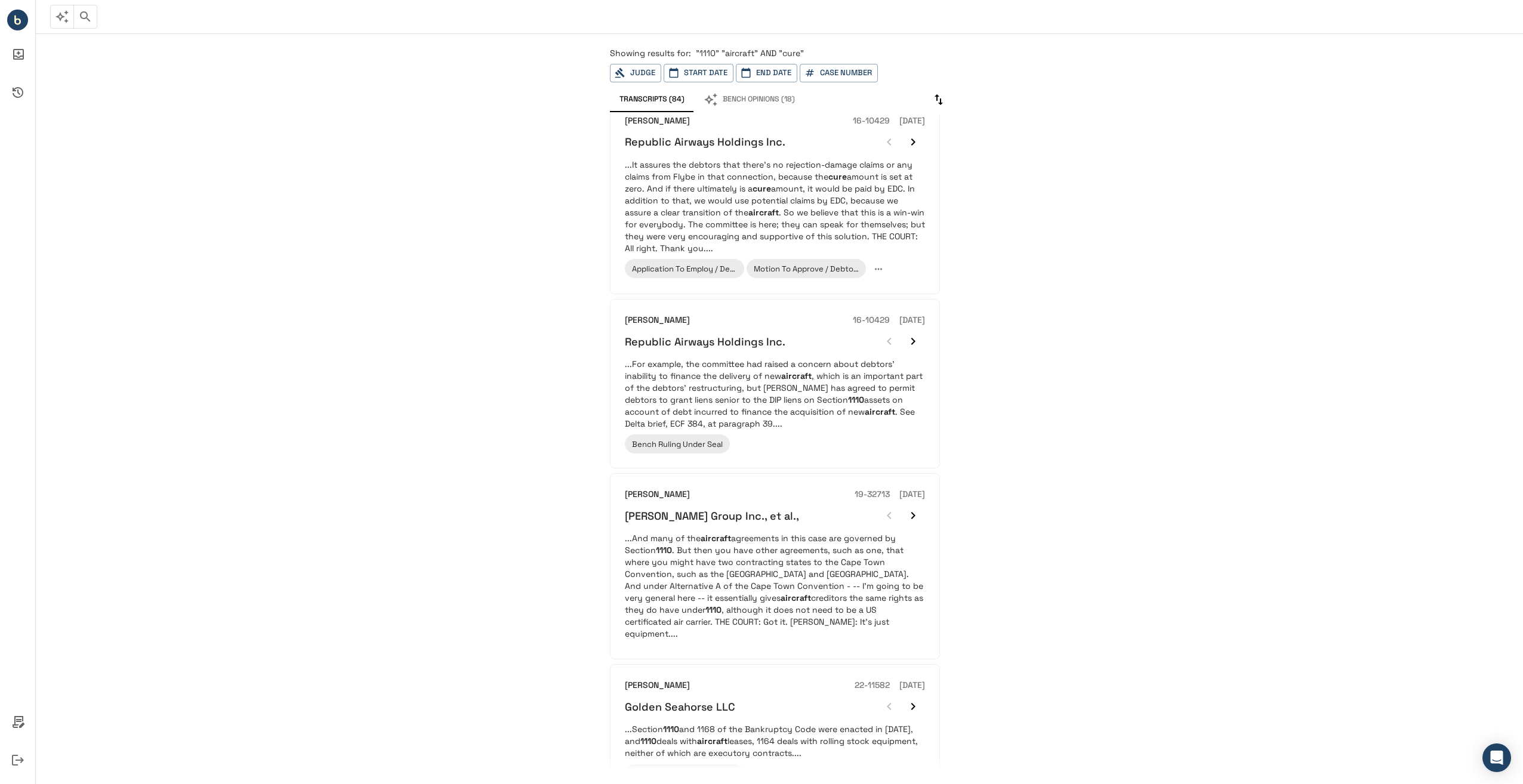
scroll to position [1173, 0]
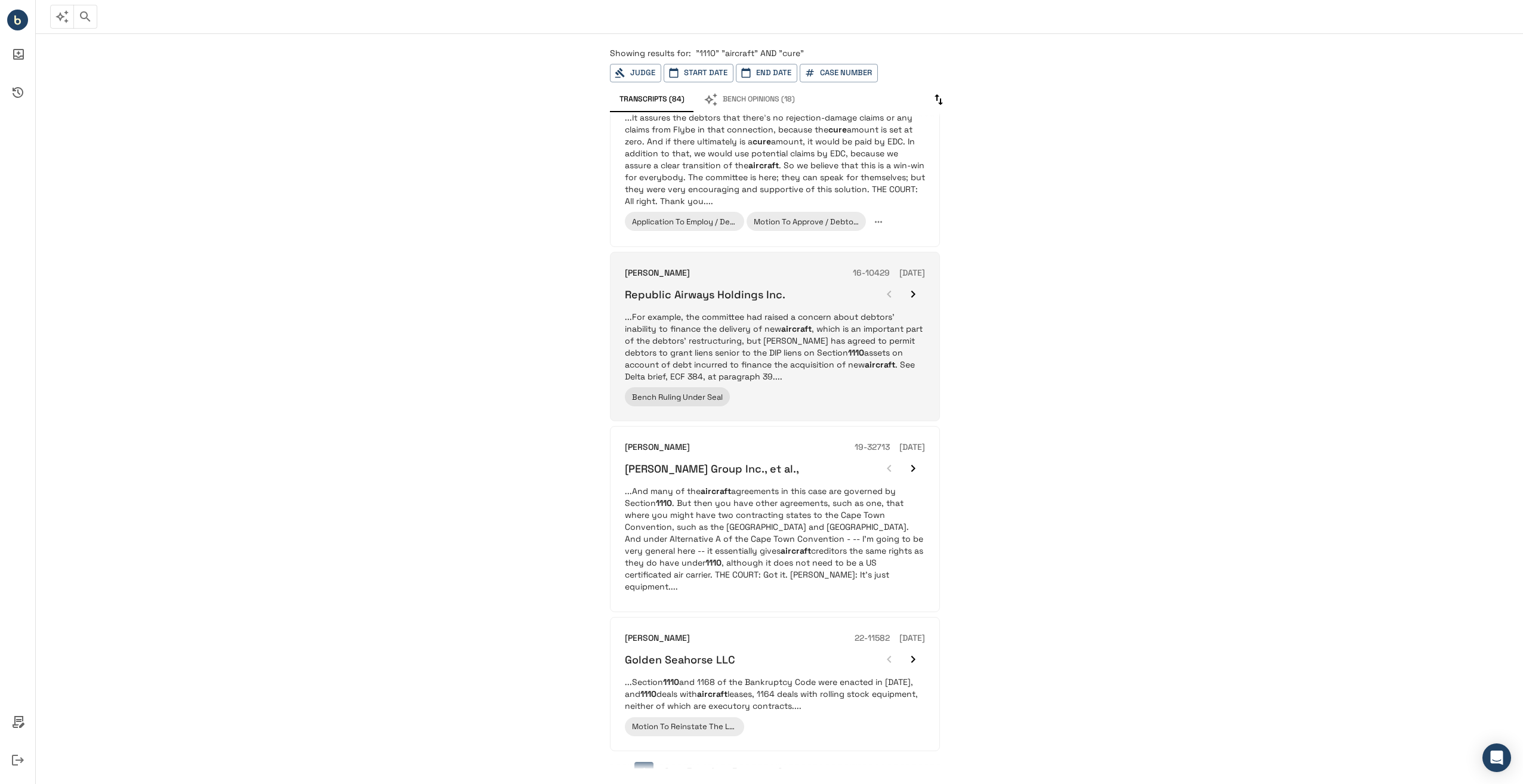
click at [808, 323] on em "aircraft" at bounding box center [796, 328] width 31 height 11
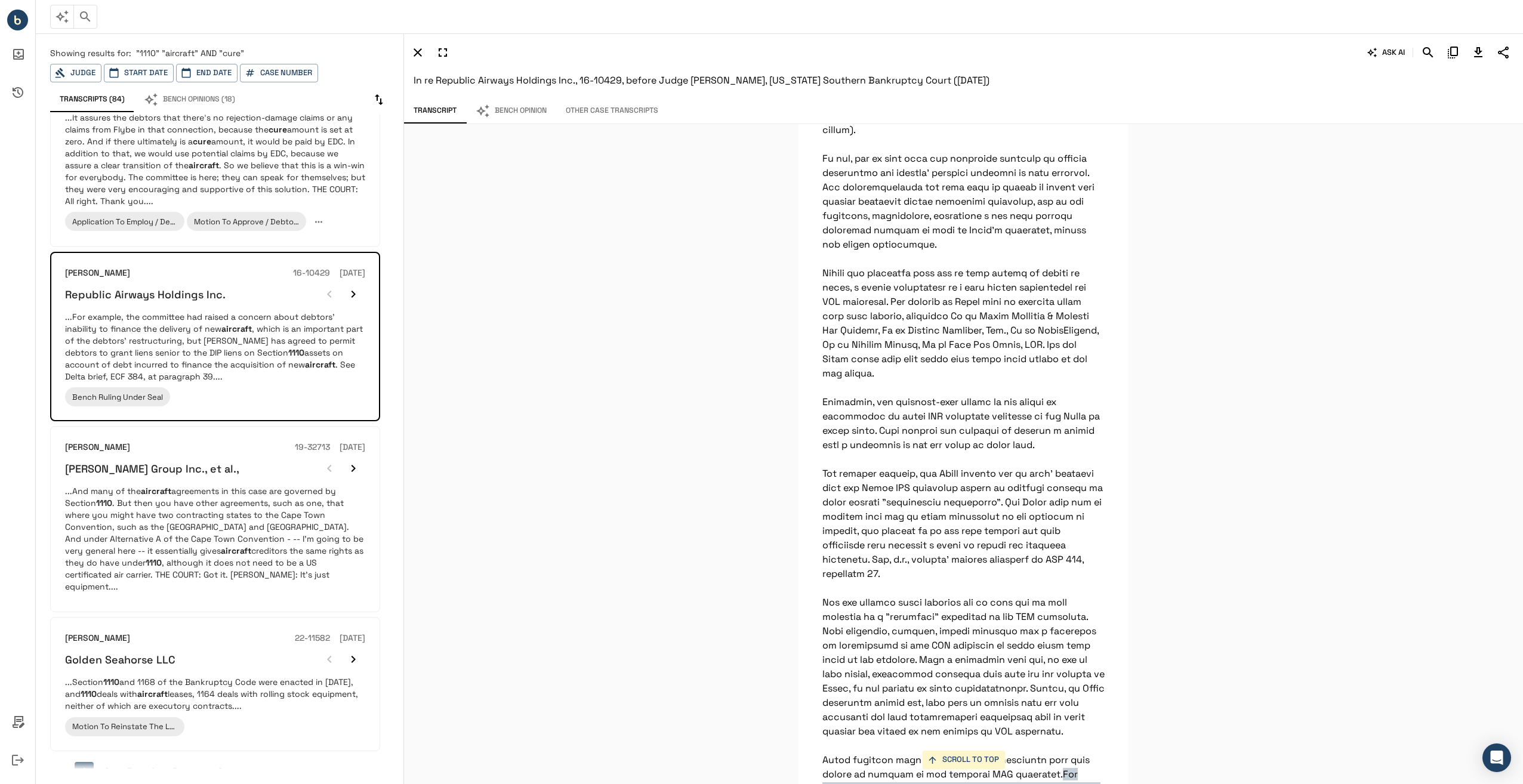
scroll to position [16359, 0]
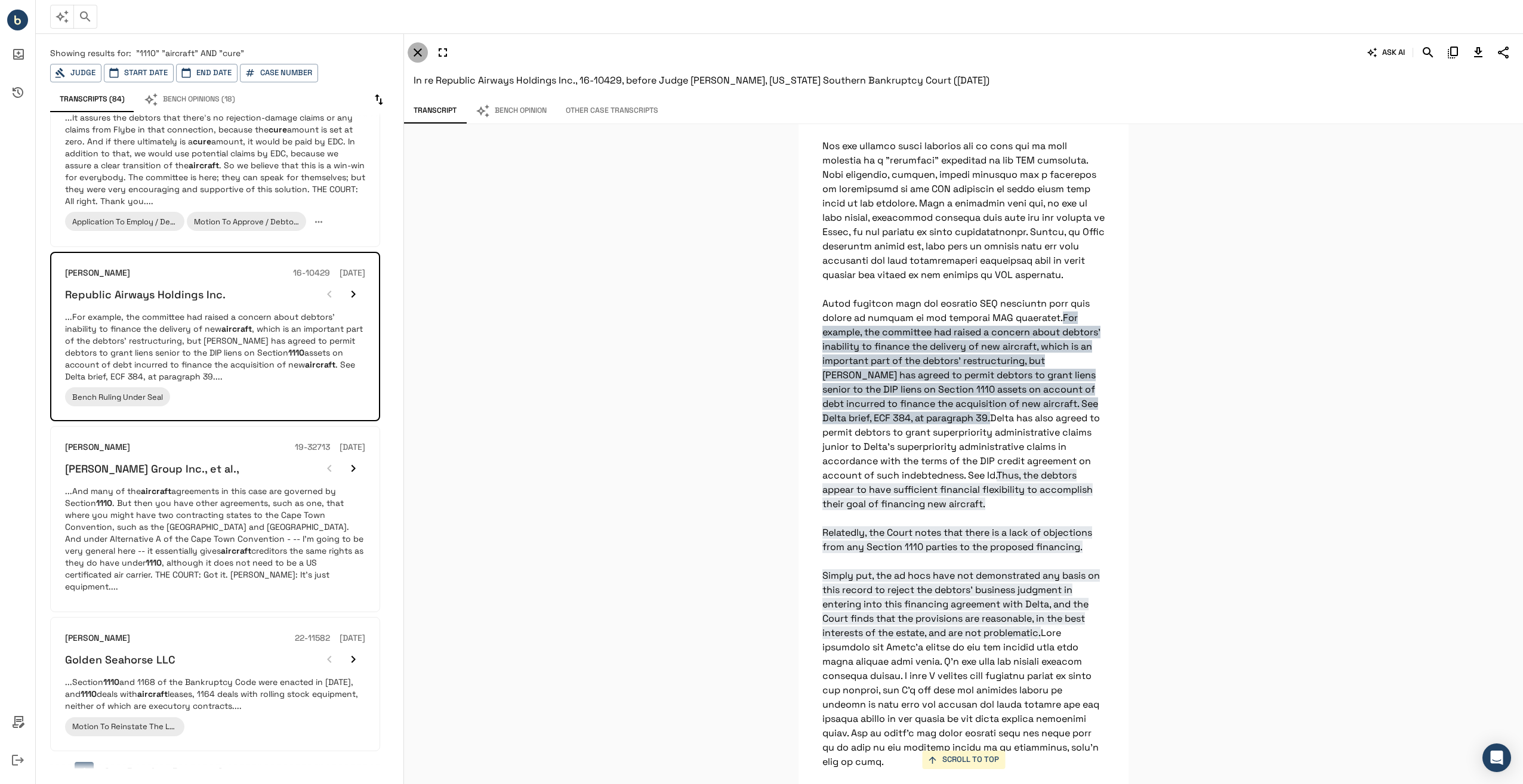
click at [418, 53] on icon "button" at bounding box center [417, 52] width 8 height 8
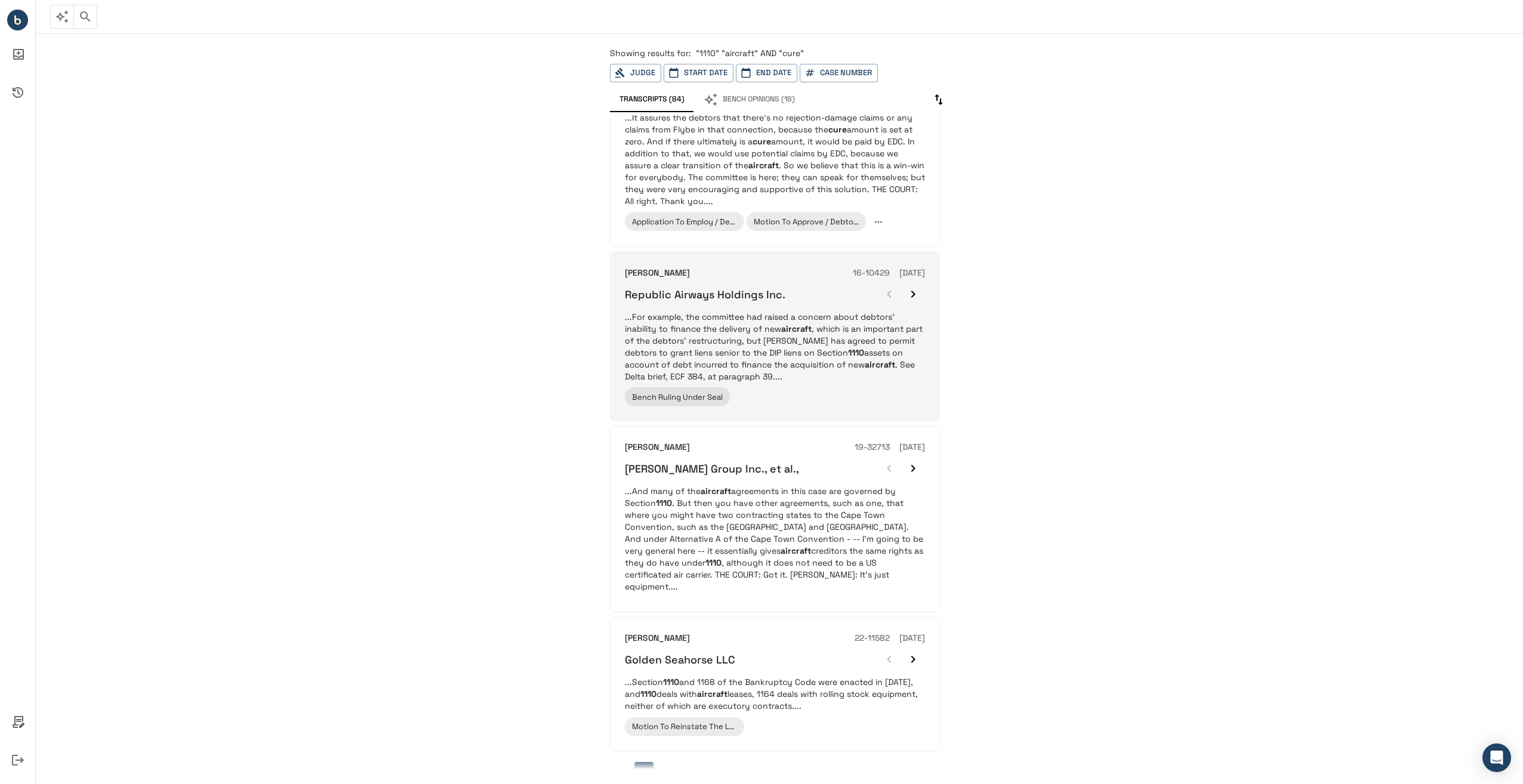
click at [829, 329] on p "...For example, the committee had raised a concern about debtors' inability to …" at bounding box center [775, 347] width 300 height 72
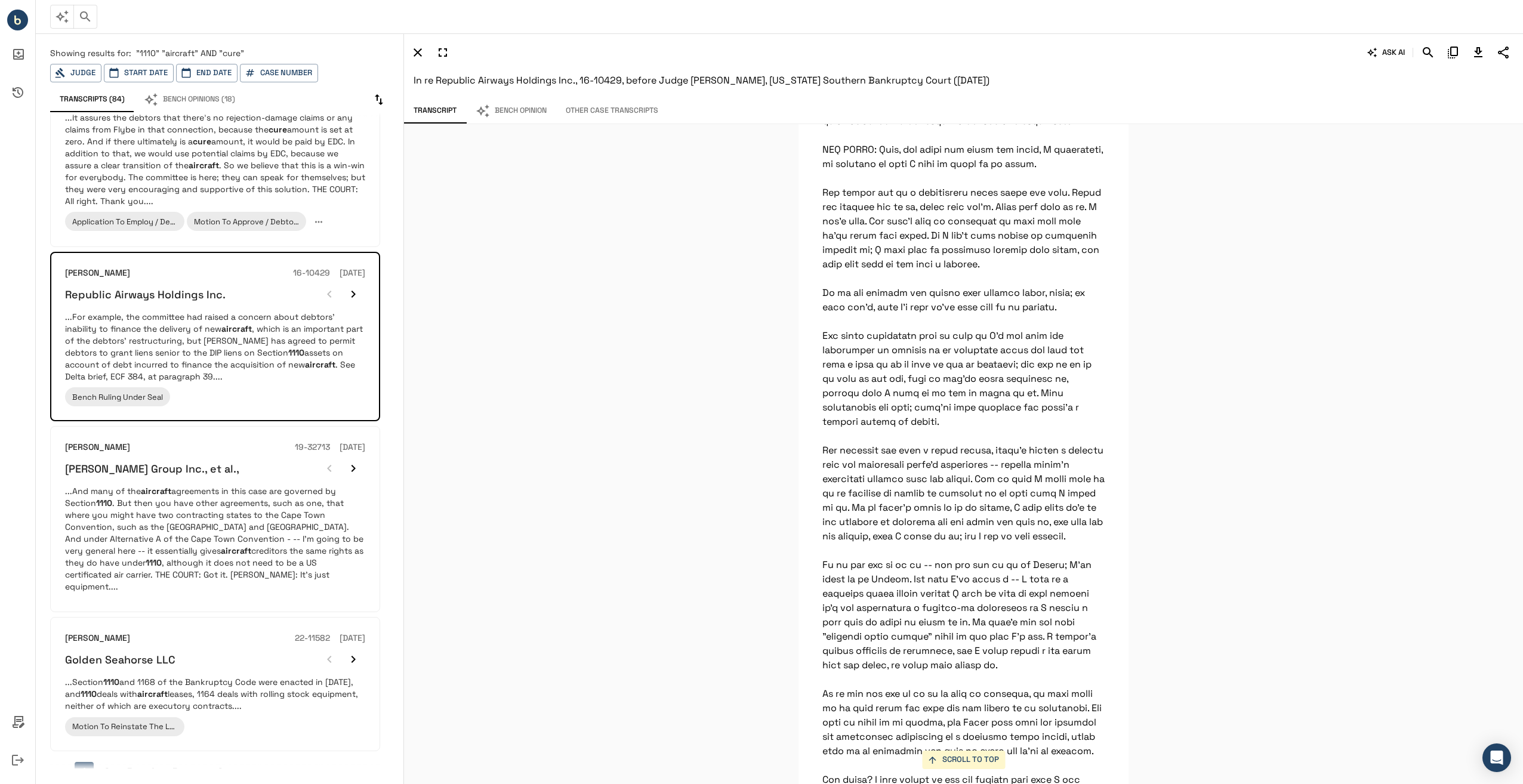
scroll to position [22233, 0]
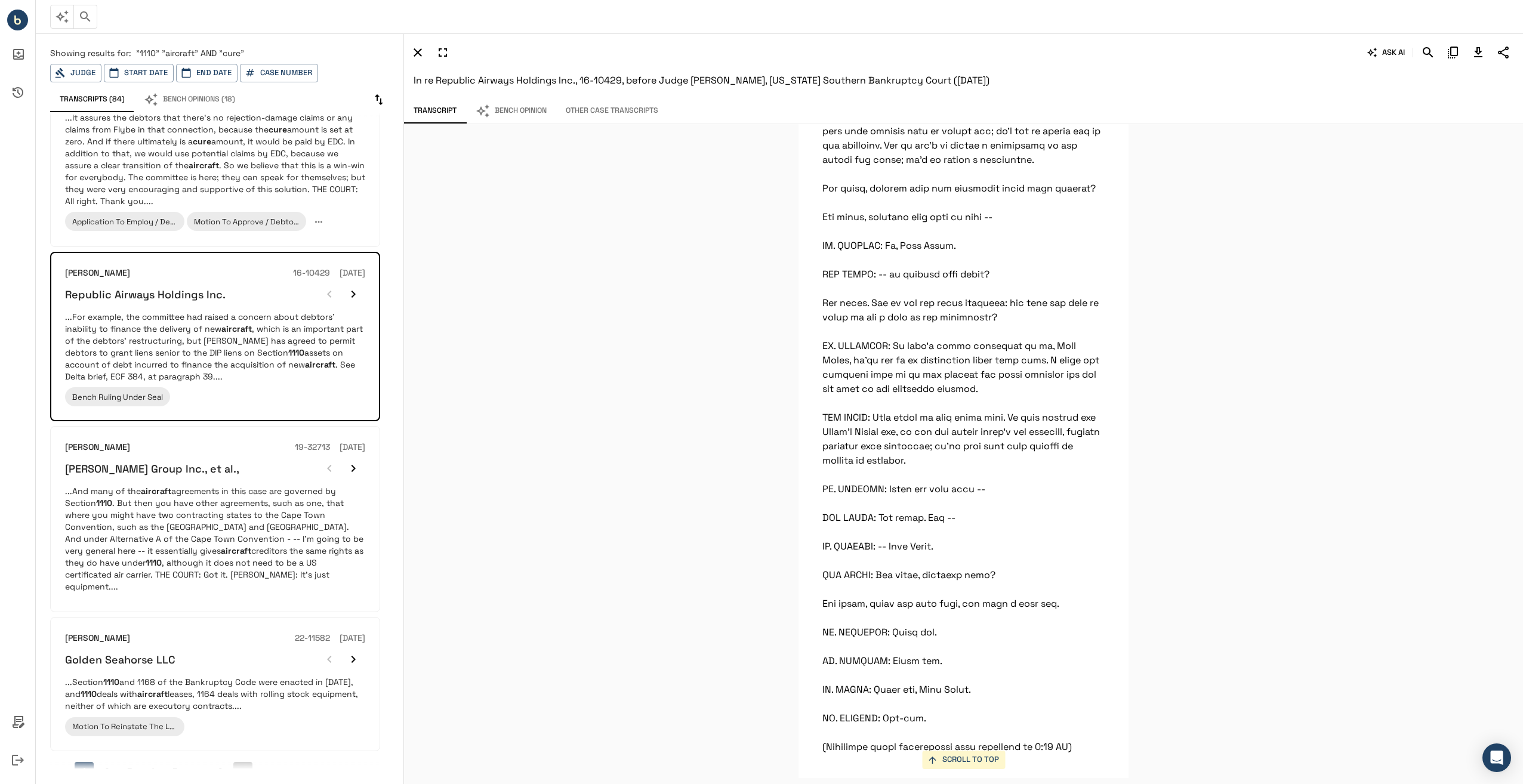
click at [241, 766] on icon "Go to next page" at bounding box center [242, 772] width 12 height 12
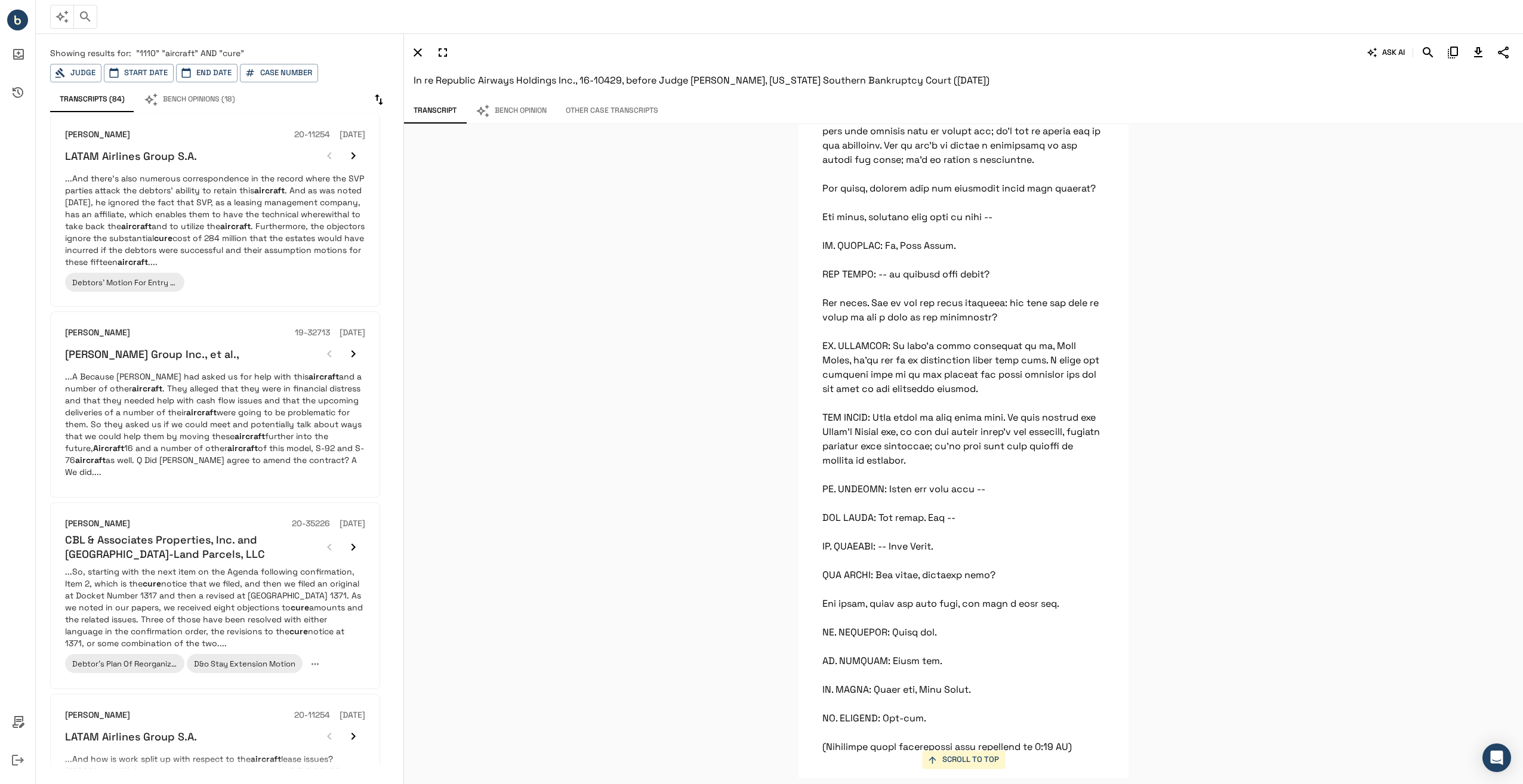
scroll to position [1217, 0]
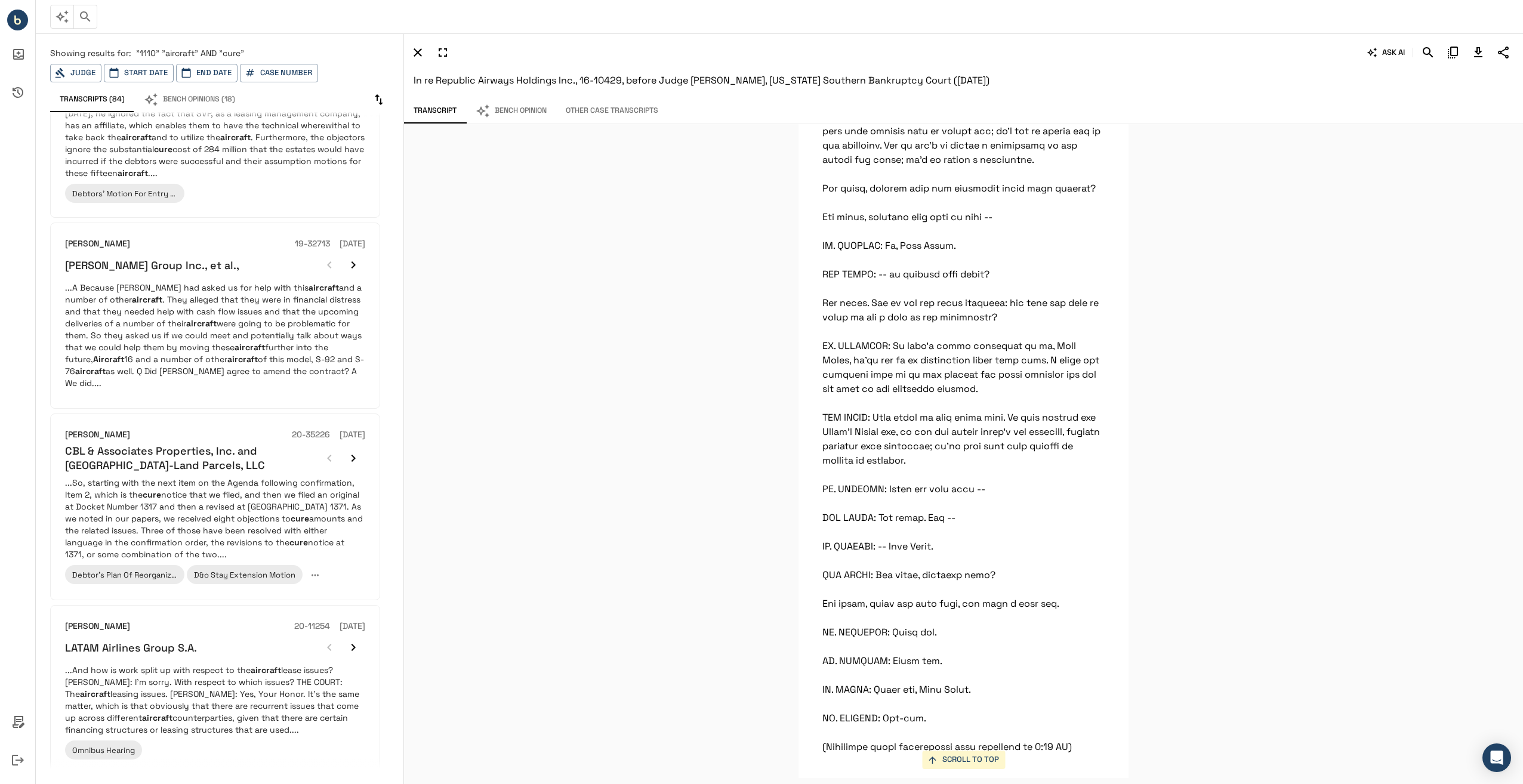
click at [131, 784] on button "3" at bounding box center [129, 795] width 19 height 19
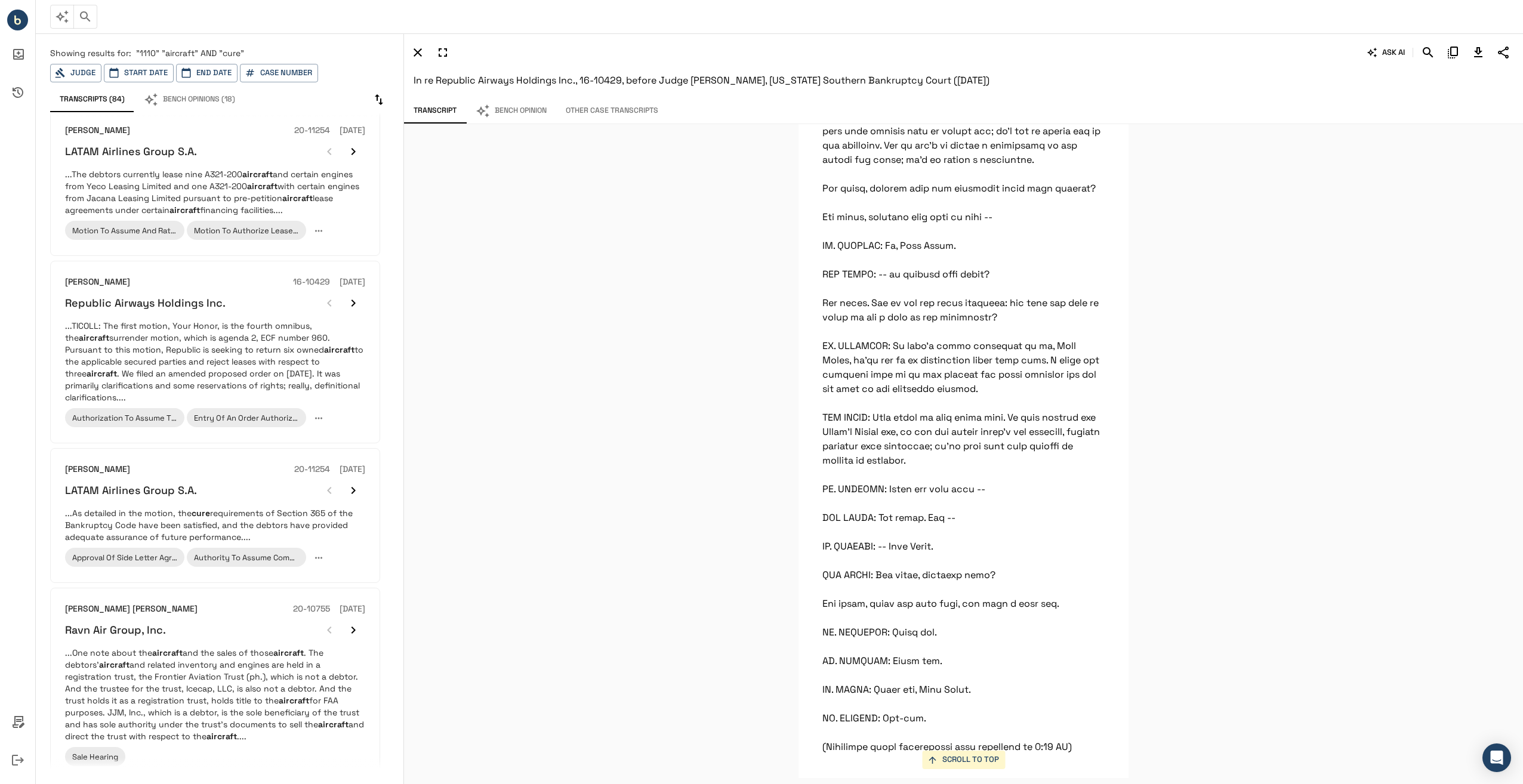
scroll to position [1172, 0]
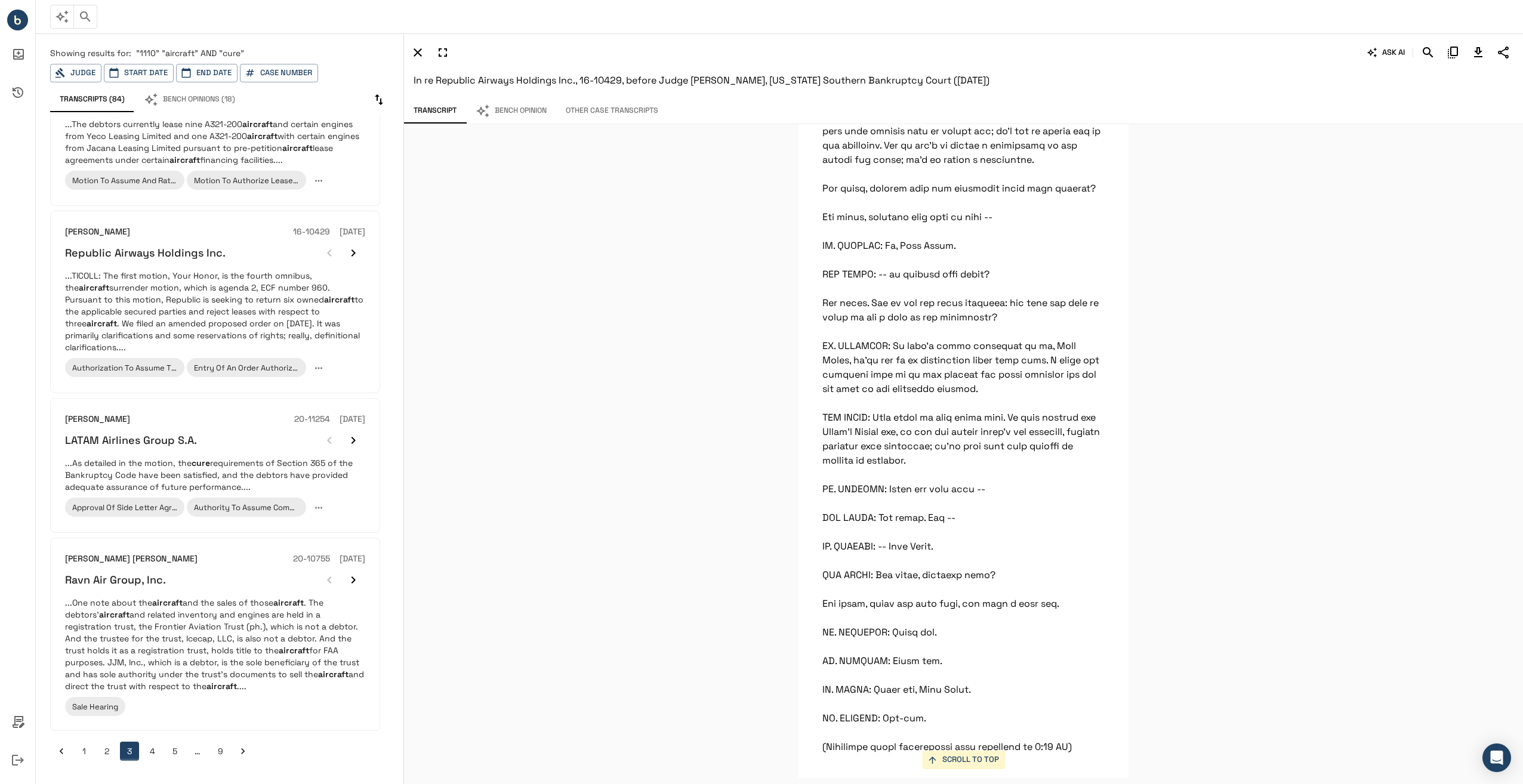
click at [151, 748] on button "4" at bounding box center [152, 751] width 19 height 19
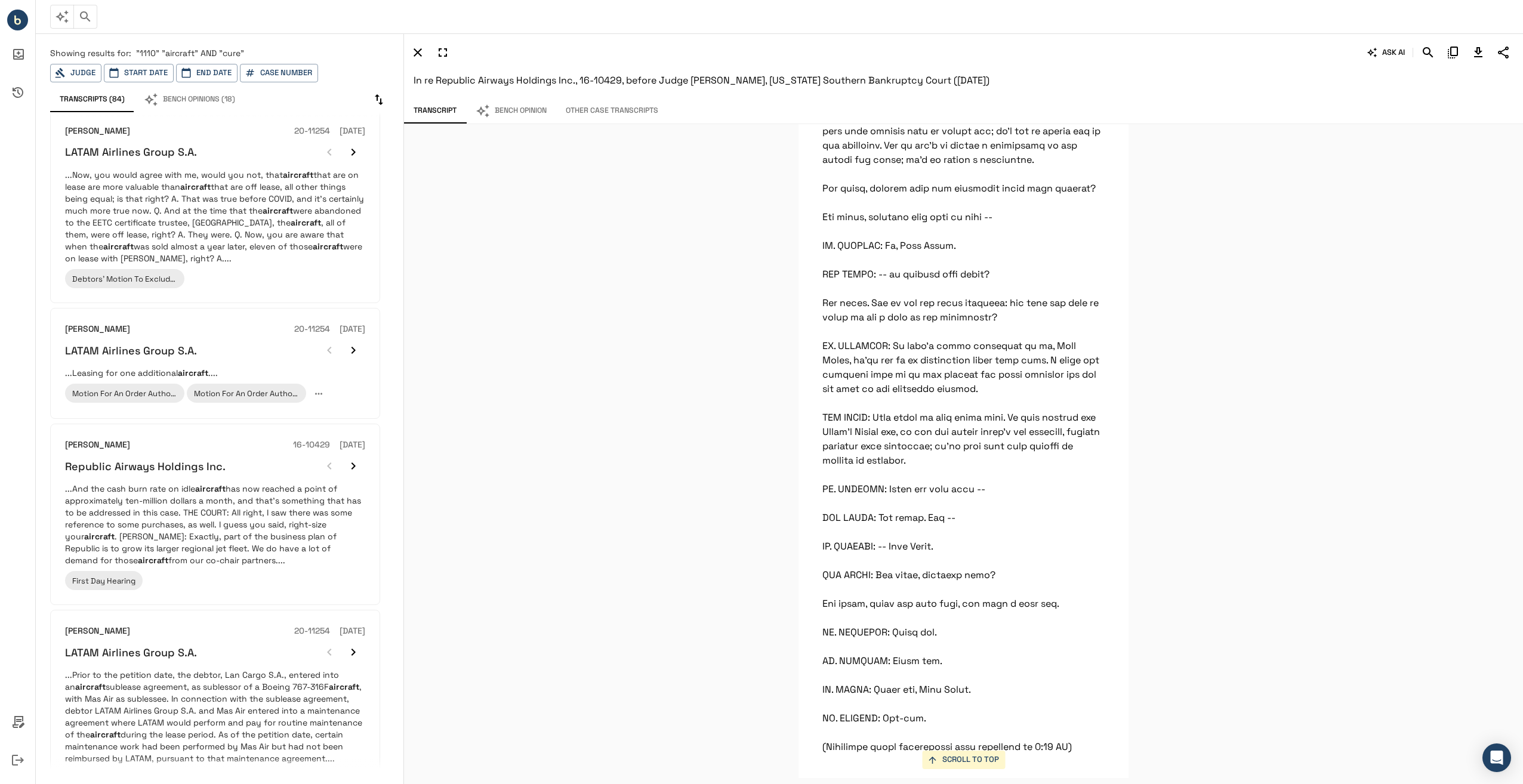
scroll to position [1191, 0]
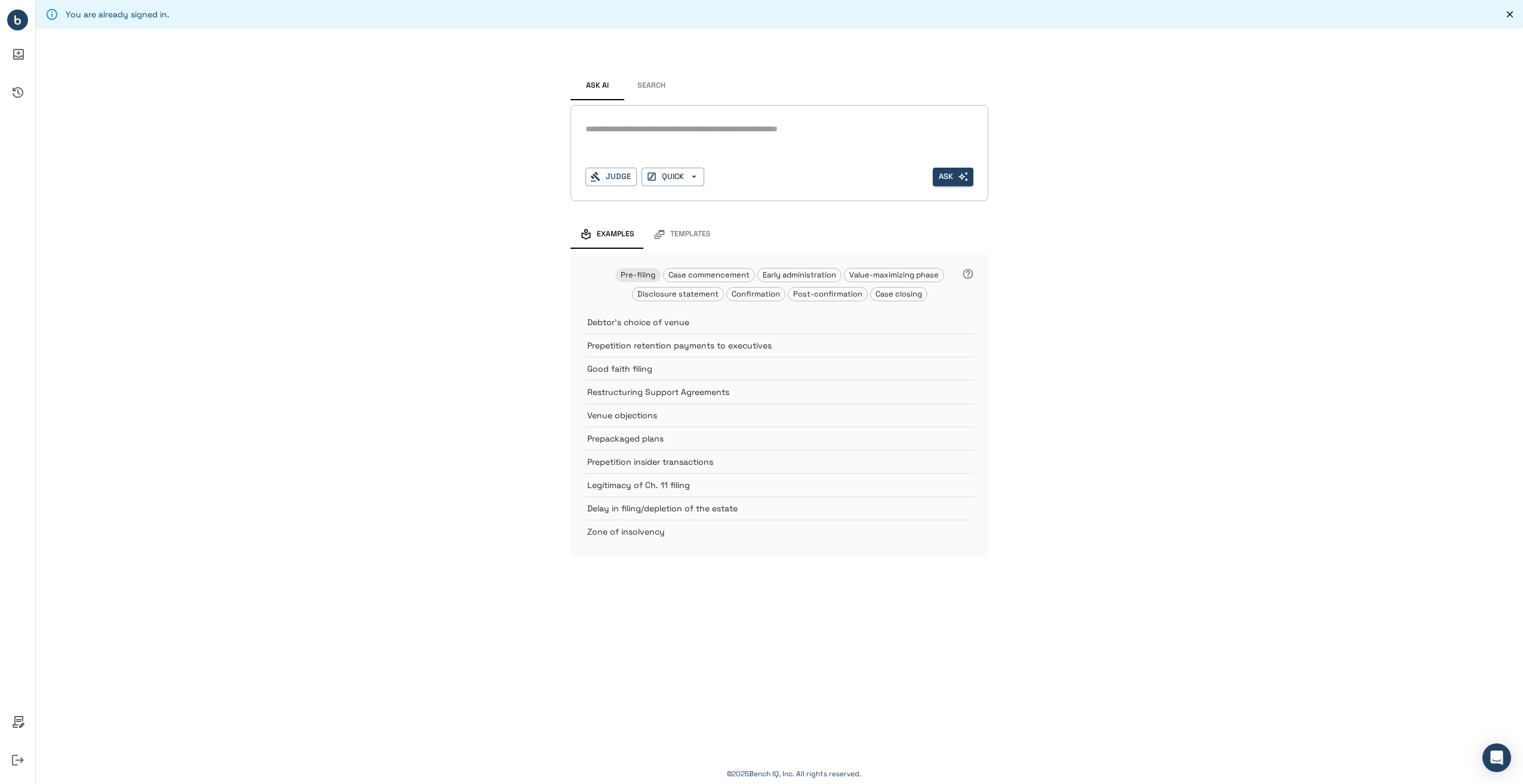
click at [654, 81] on button "Search" at bounding box center [651, 86] width 53 height 28
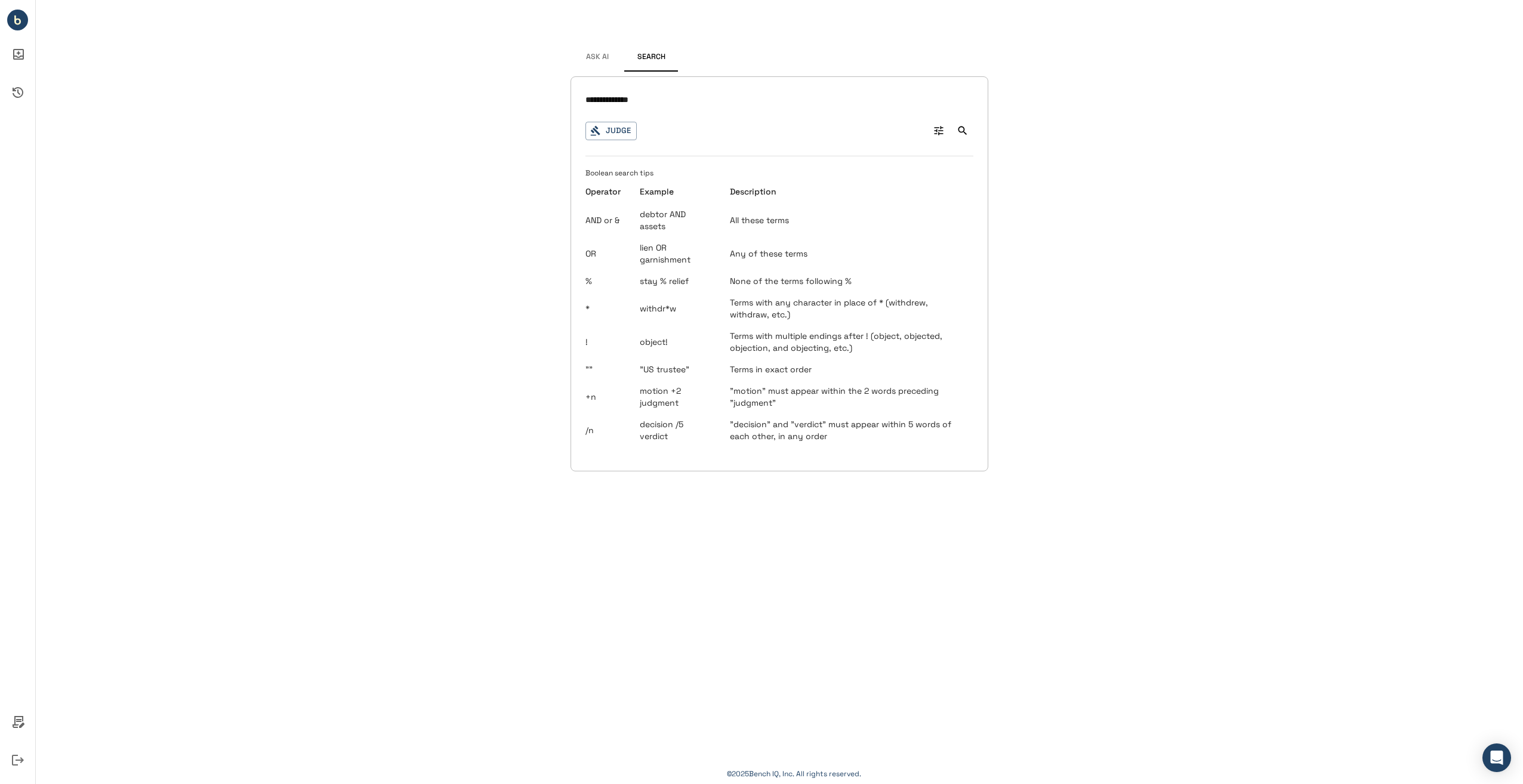
type input "**********"
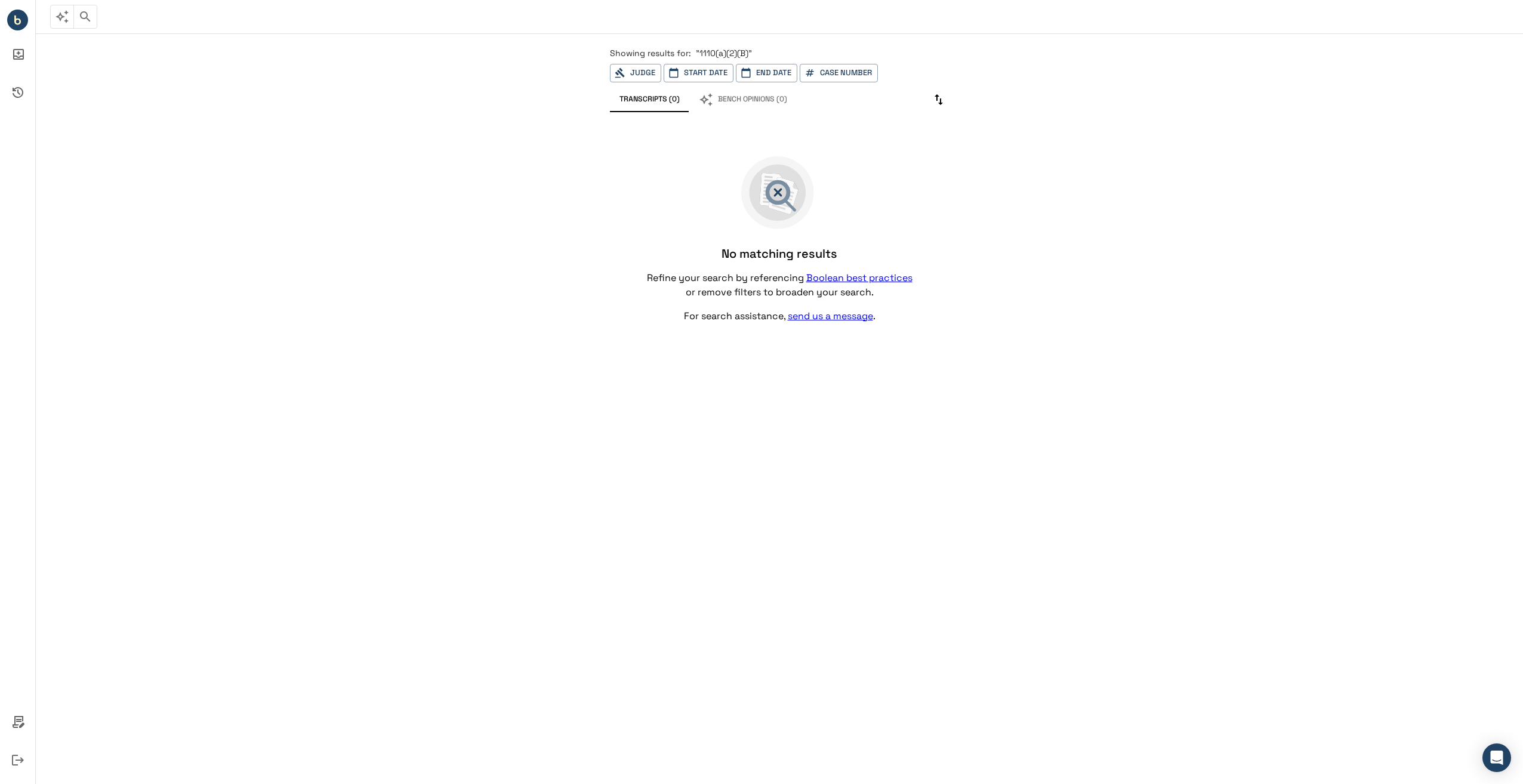
click at [725, 56] on span ""1110(a)(2)(B)"" at bounding box center [723, 52] width 56 height 11
click at [649, 70] on button "Judge" at bounding box center [636, 73] width 52 height 18
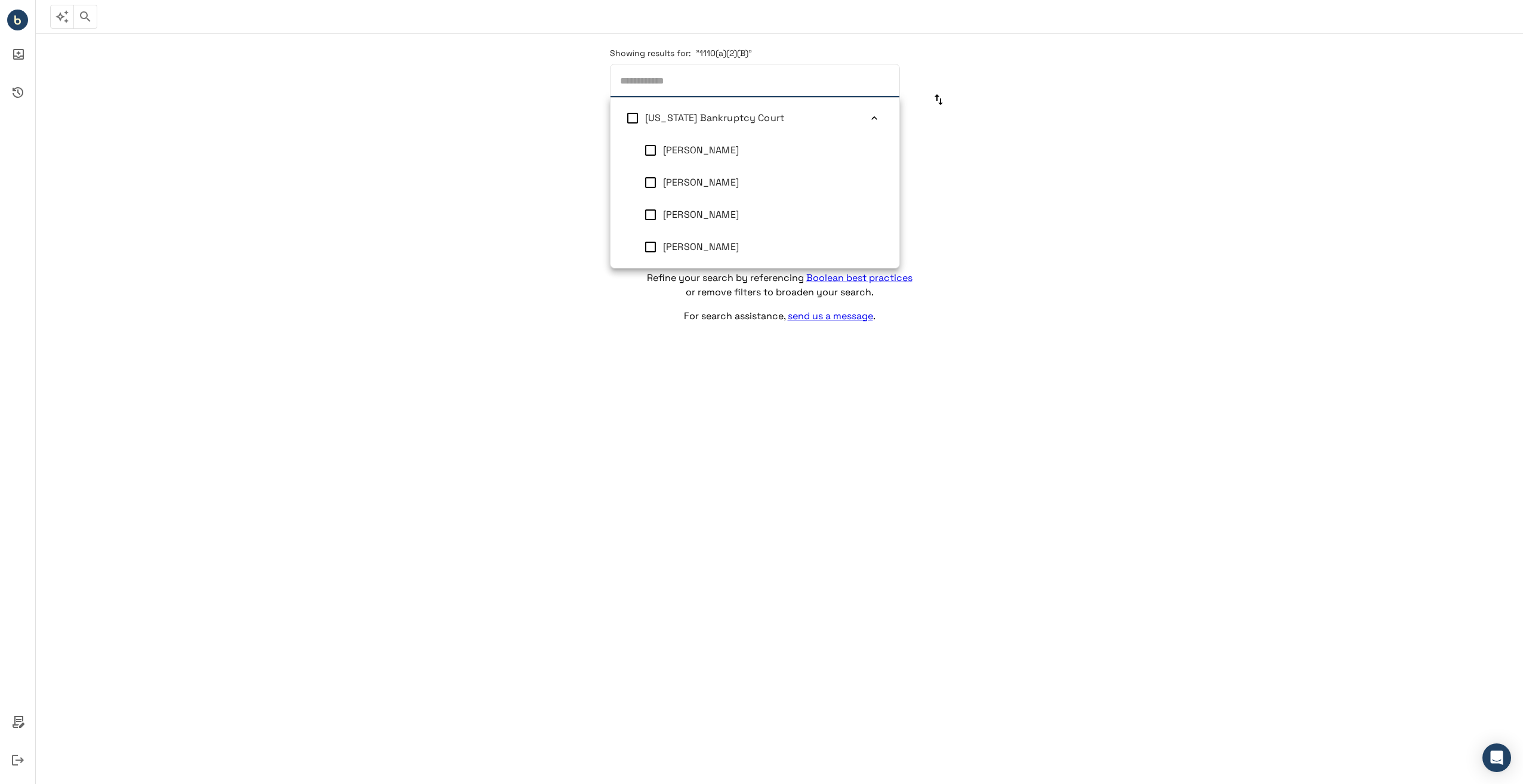
click at [642, 49] on span "Showing results for:" at bounding box center [650, 52] width 81 height 11
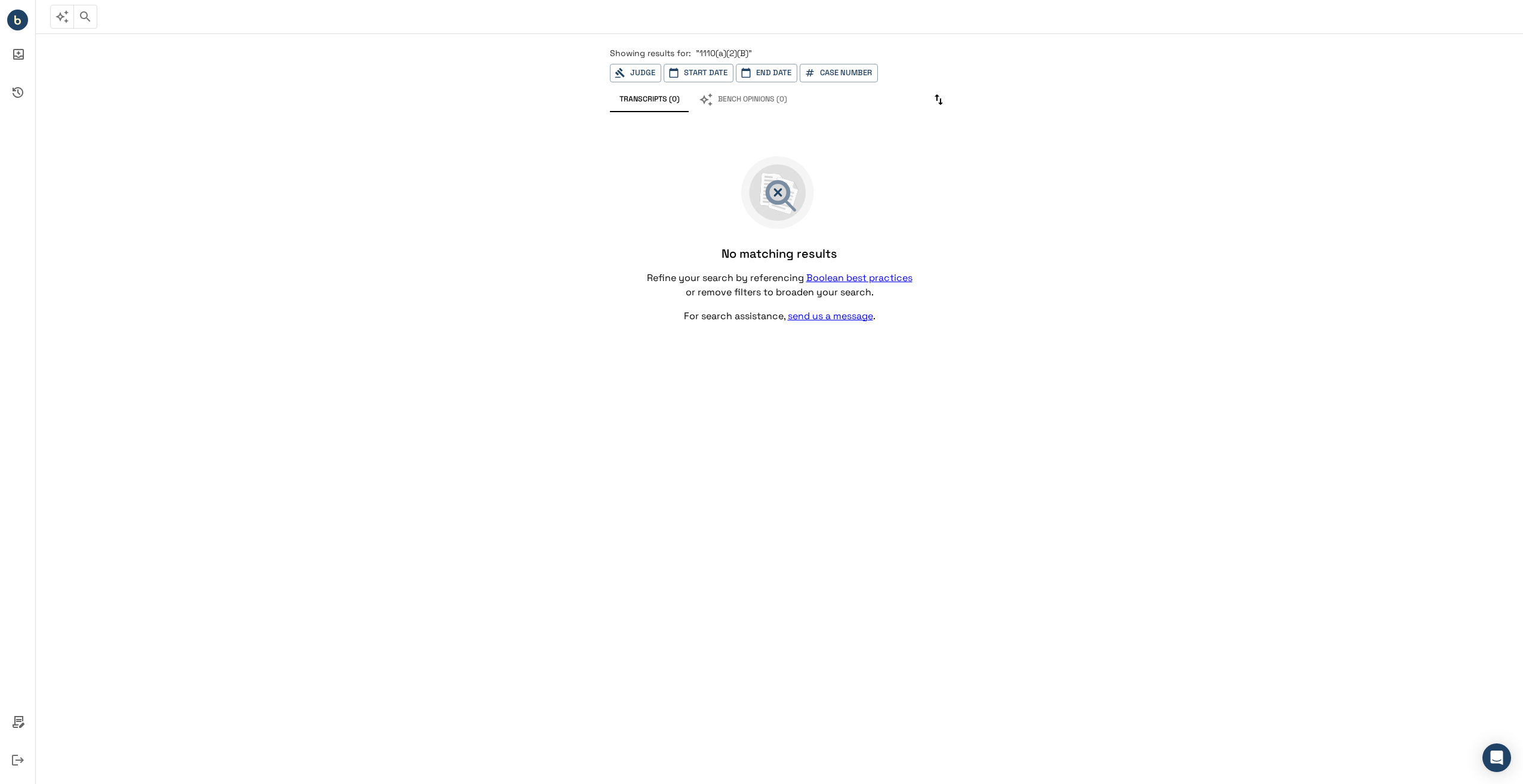
click at [82, 17] on icon "button" at bounding box center [85, 16] width 14 height 14
click at [119, 57] on input "**********" at bounding box center [775, 57] width 1421 height 17
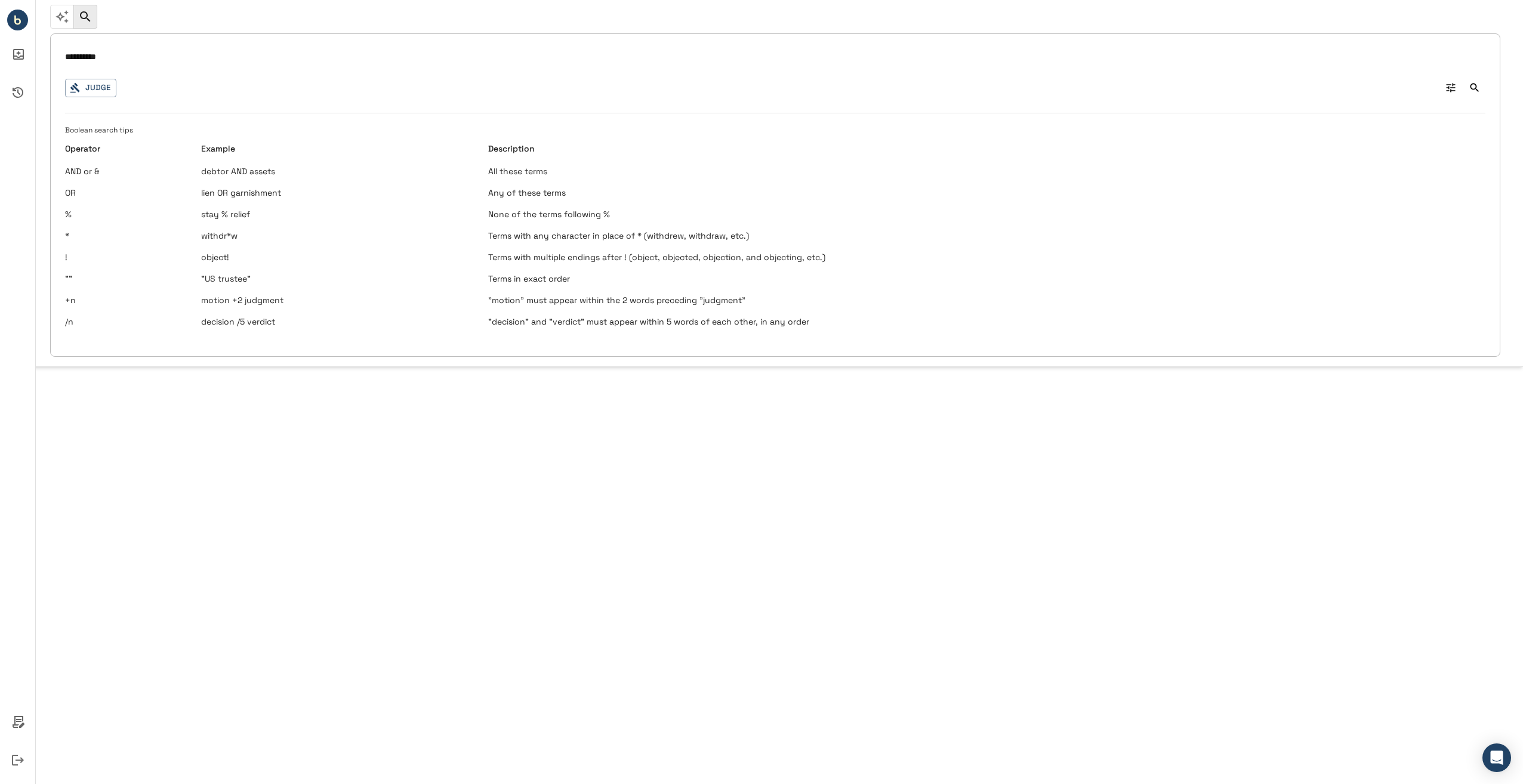
type input "*********"
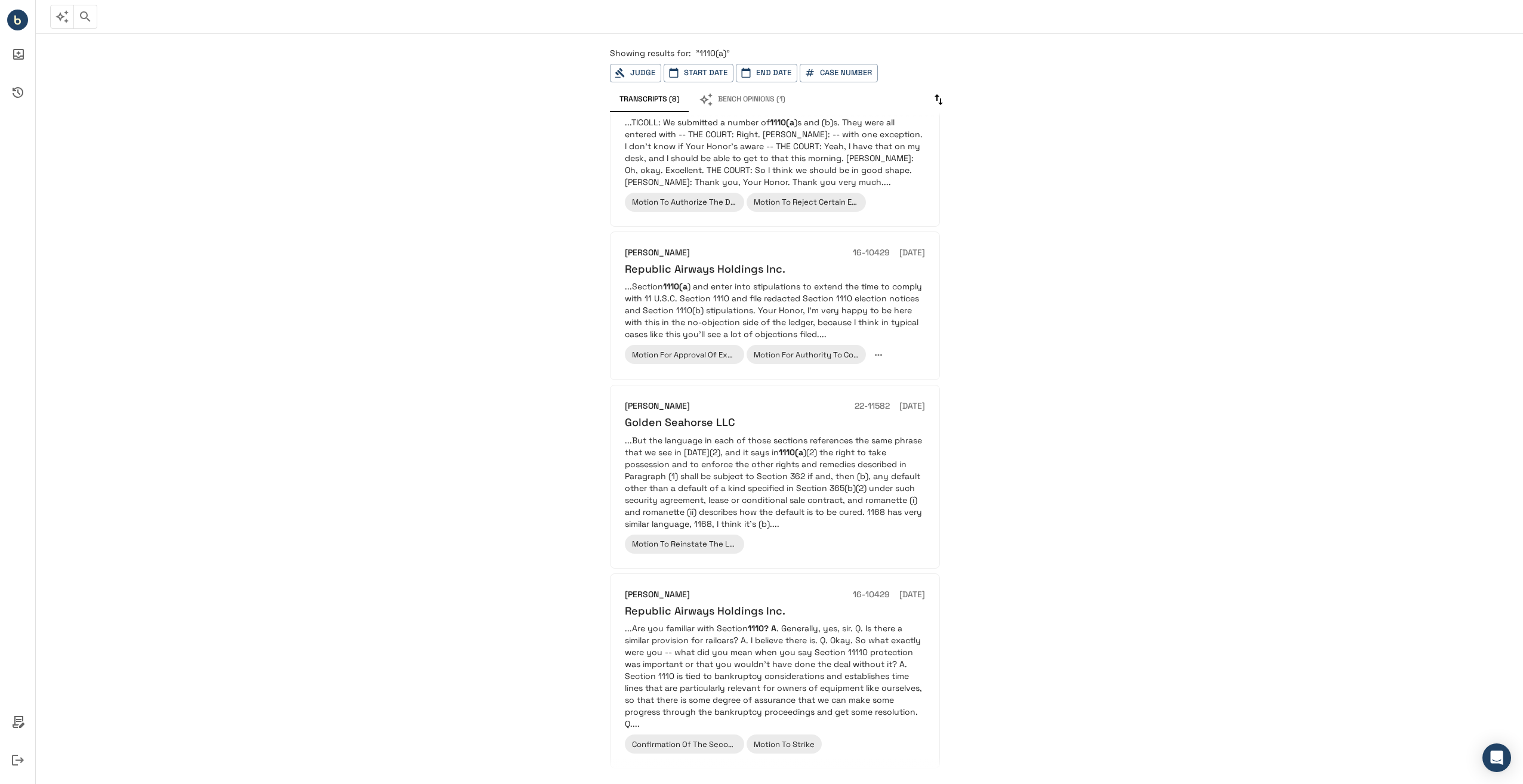
scroll to position [817, 0]
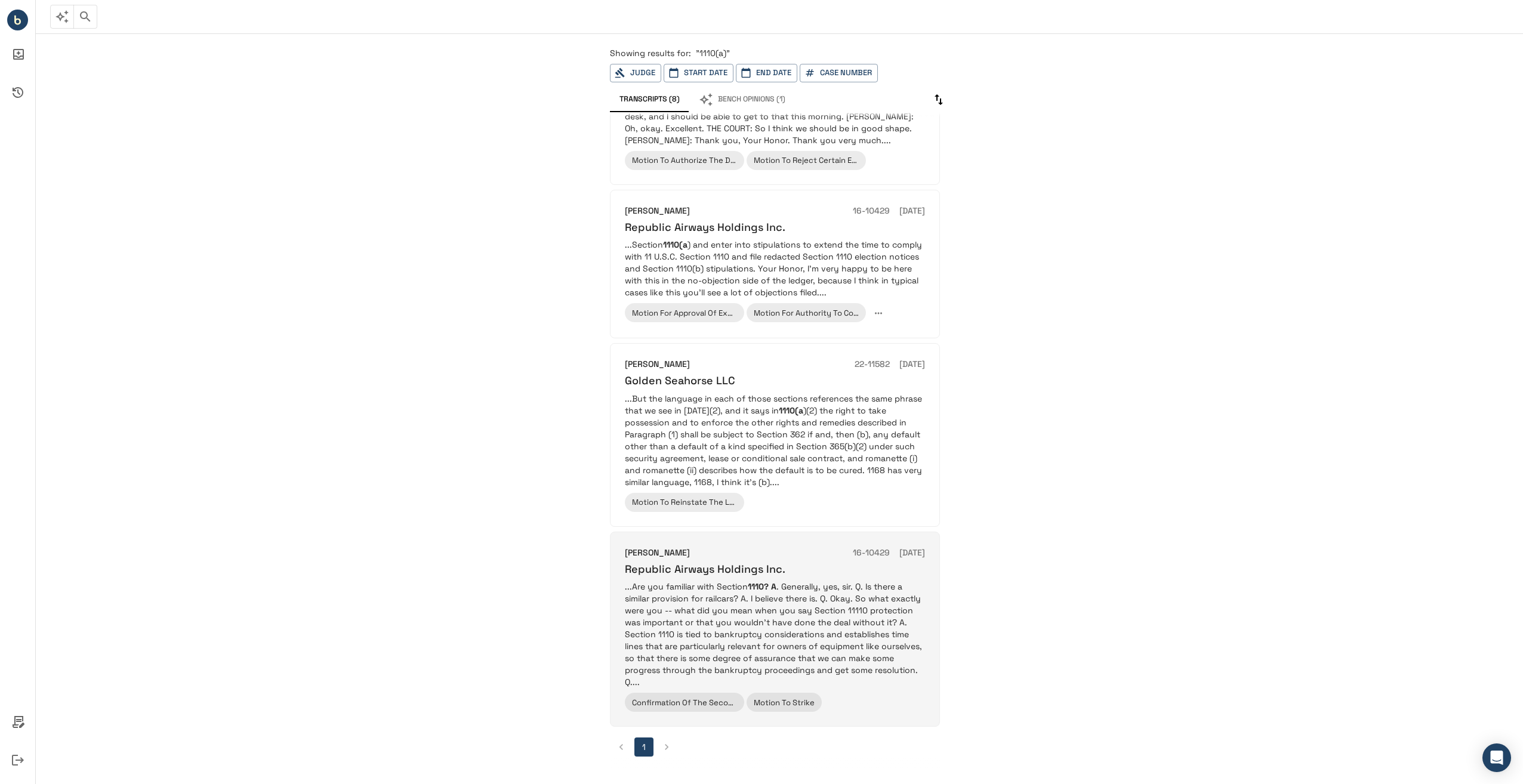
click at [712, 630] on p "...Are you familiar with Section 1110? A . Generally, yes, sir. Q. Is there a s…" at bounding box center [775, 634] width 300 height 107
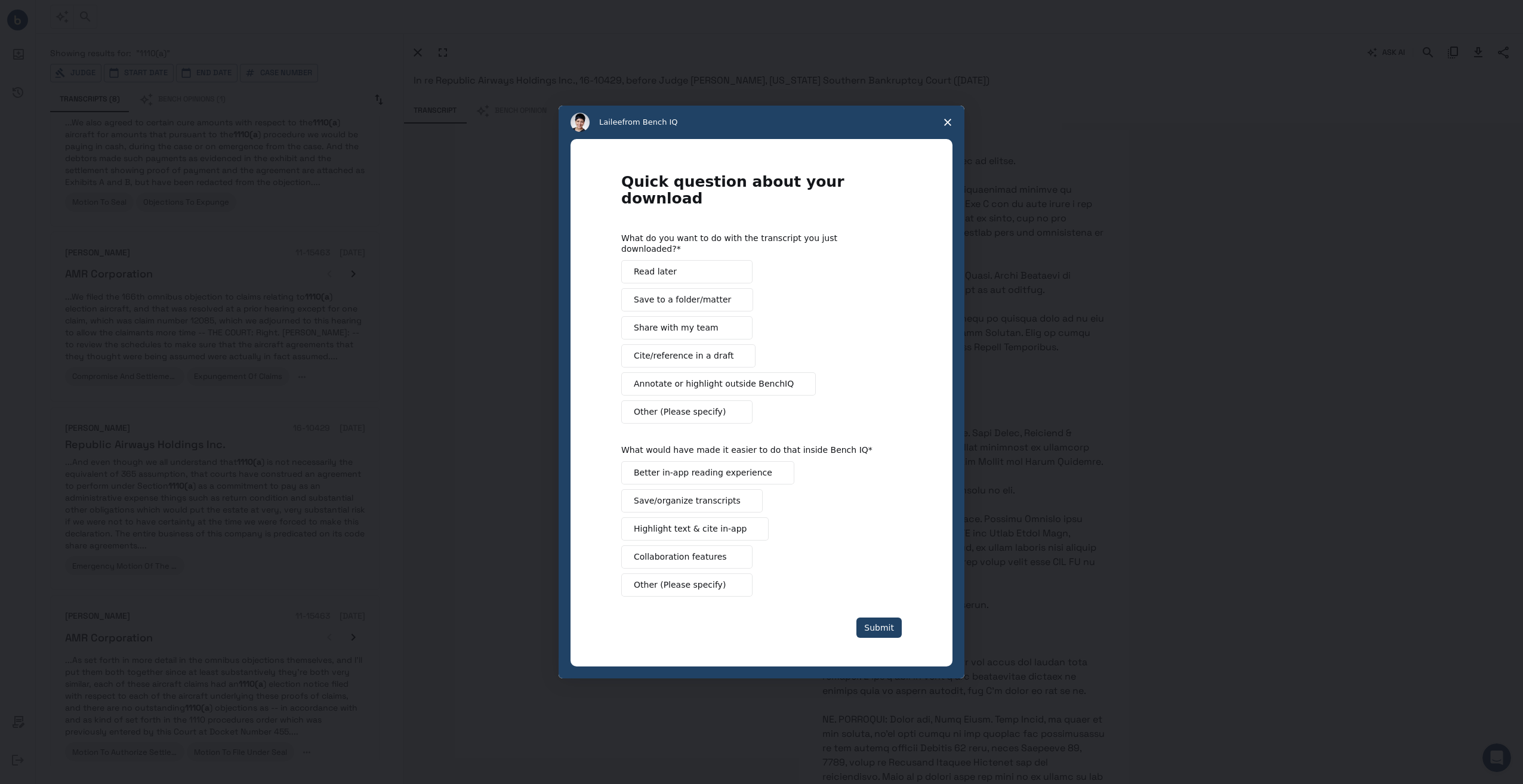
scroll to position [0, 0]
click at [946, 126] on polygon "Close survey" at bounding box center [947, 122] width 7 height 7
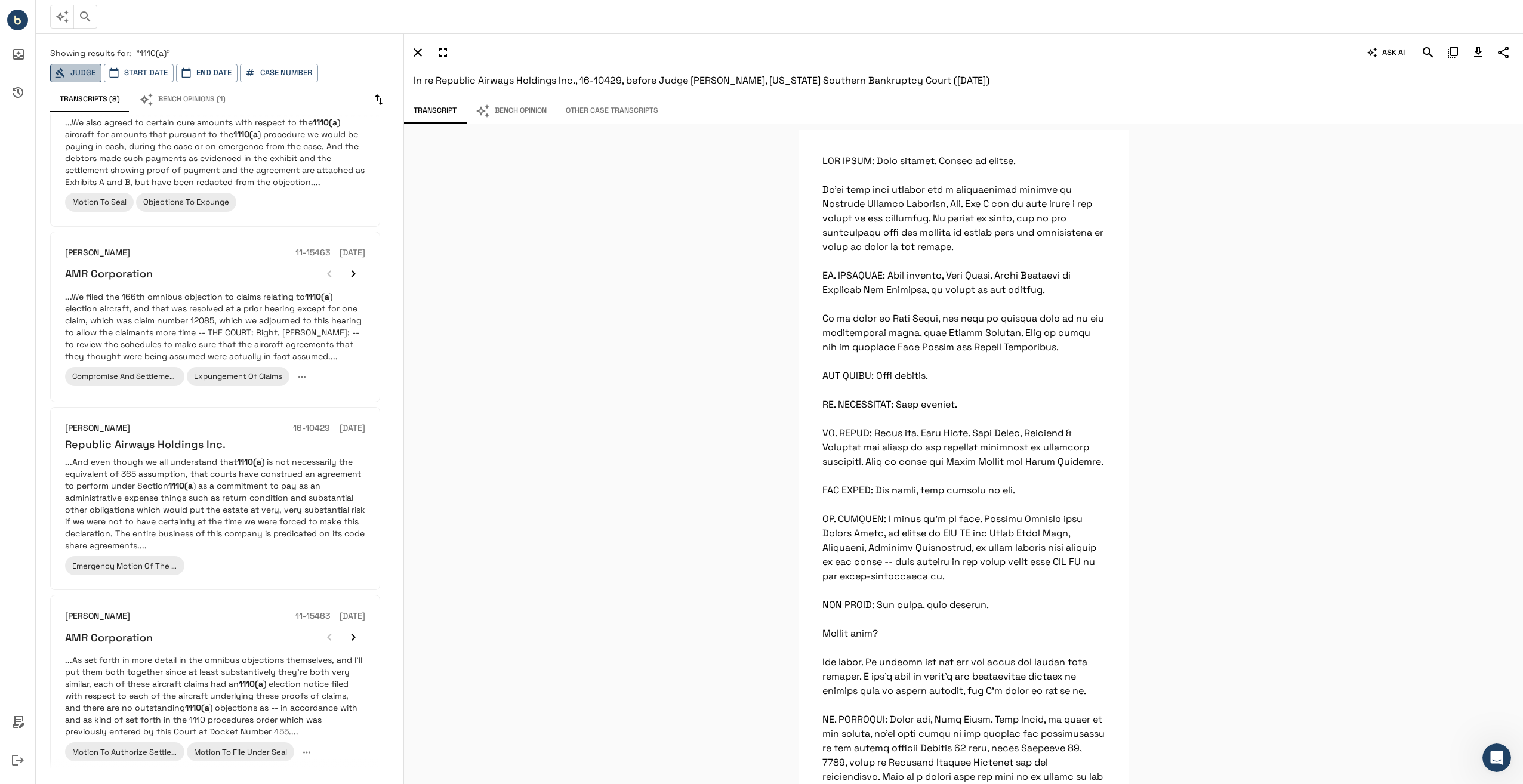
click at [59, 77] on icon "button" at bounding box center [60, 72] width 11 height 11
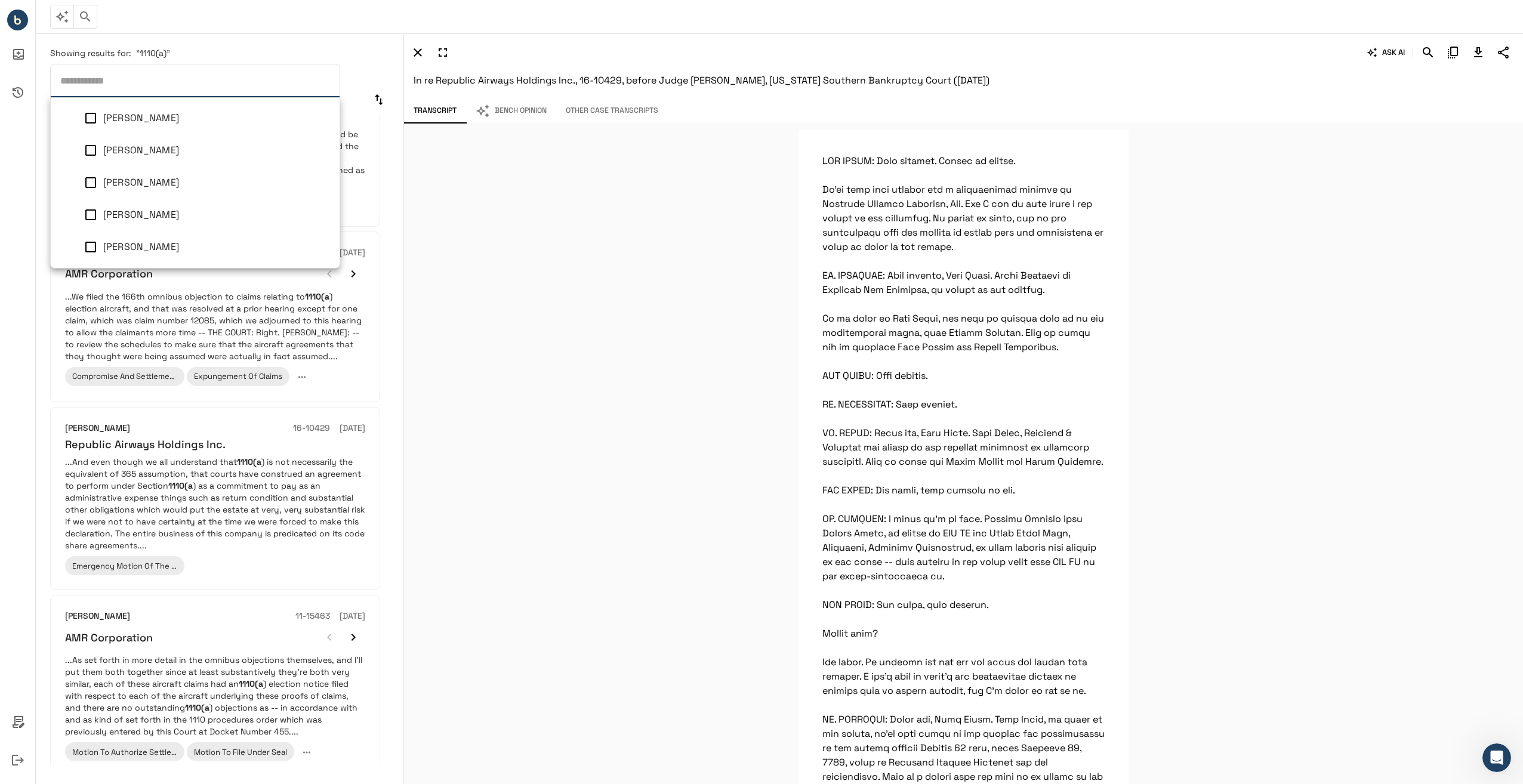
scroll to position [1004, 0]
click at [525, 243] on div "Are you familiar with Section 1110? A. Generally, yes, sir. Q. Is there a simil…" at bounding box center [963, 454] width 1119 height 660
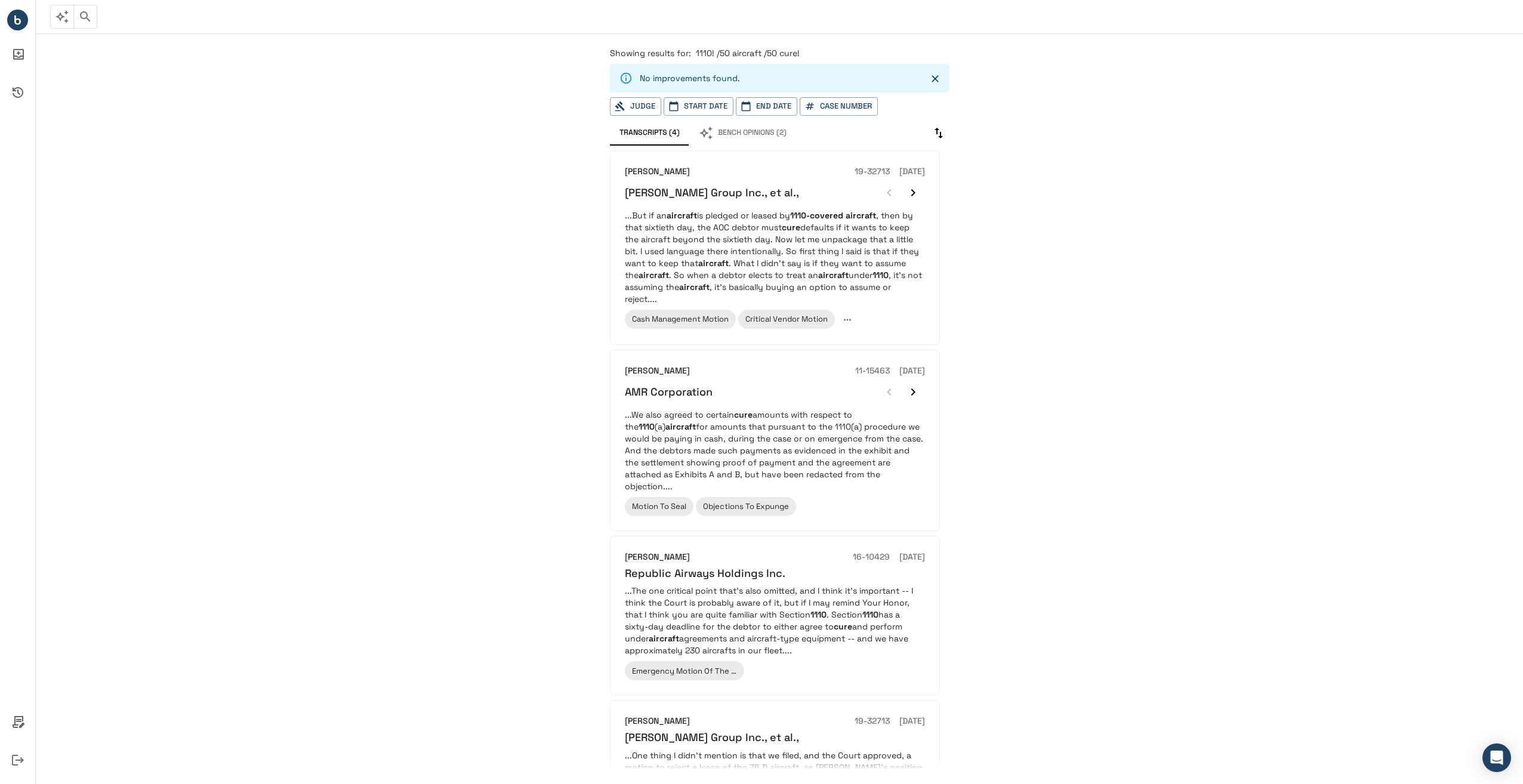
click at [738, 137] on button "Bench Opinions (2)" at bounding box center [742, 133] width 107 height 25
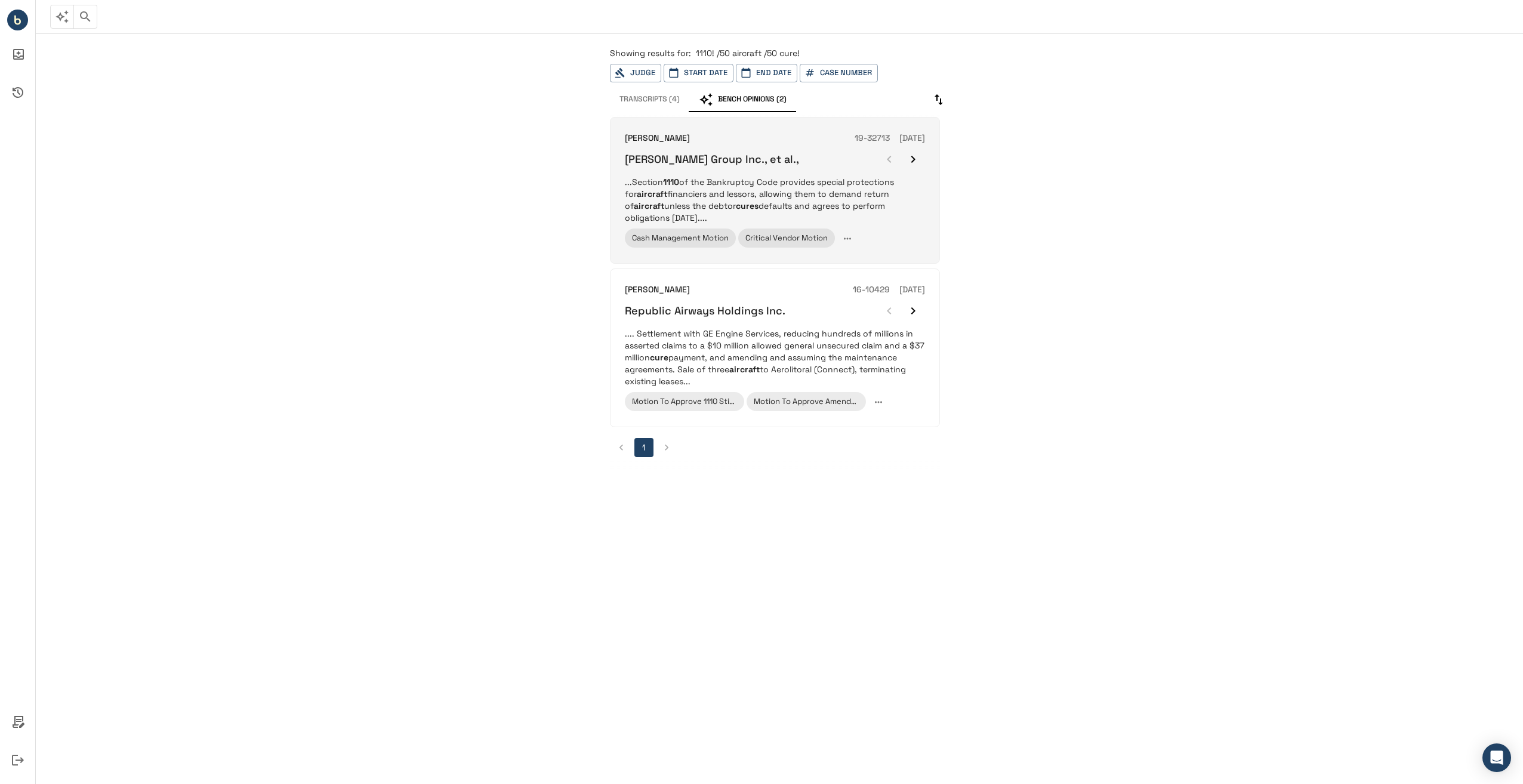
click at [827, 210] on p "...Section 1110 of the Bankruptcy Code provides special protections for aircraf…" at bounding box center [775, 199] width 300 height 47
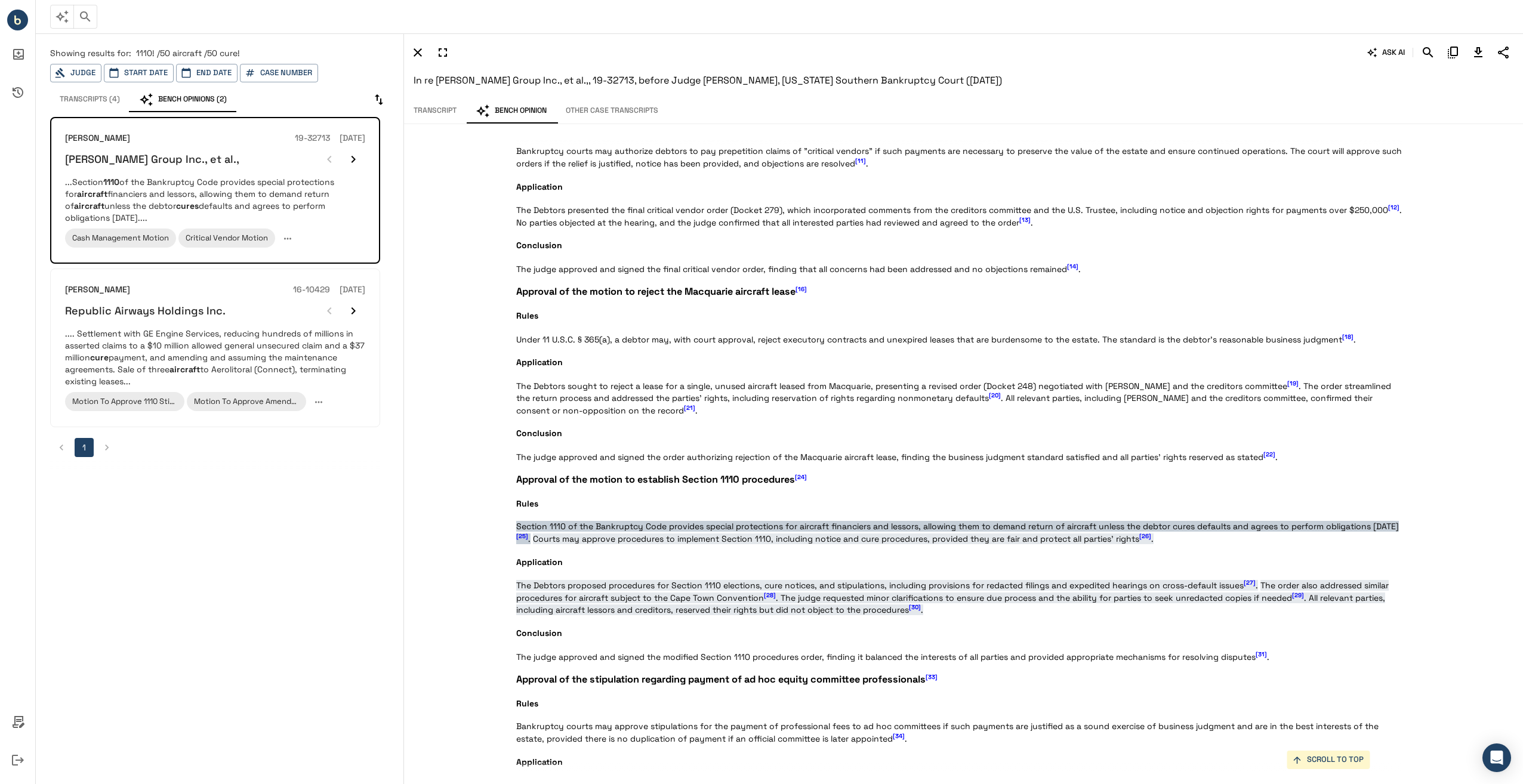
scroll to position [1076, 0]
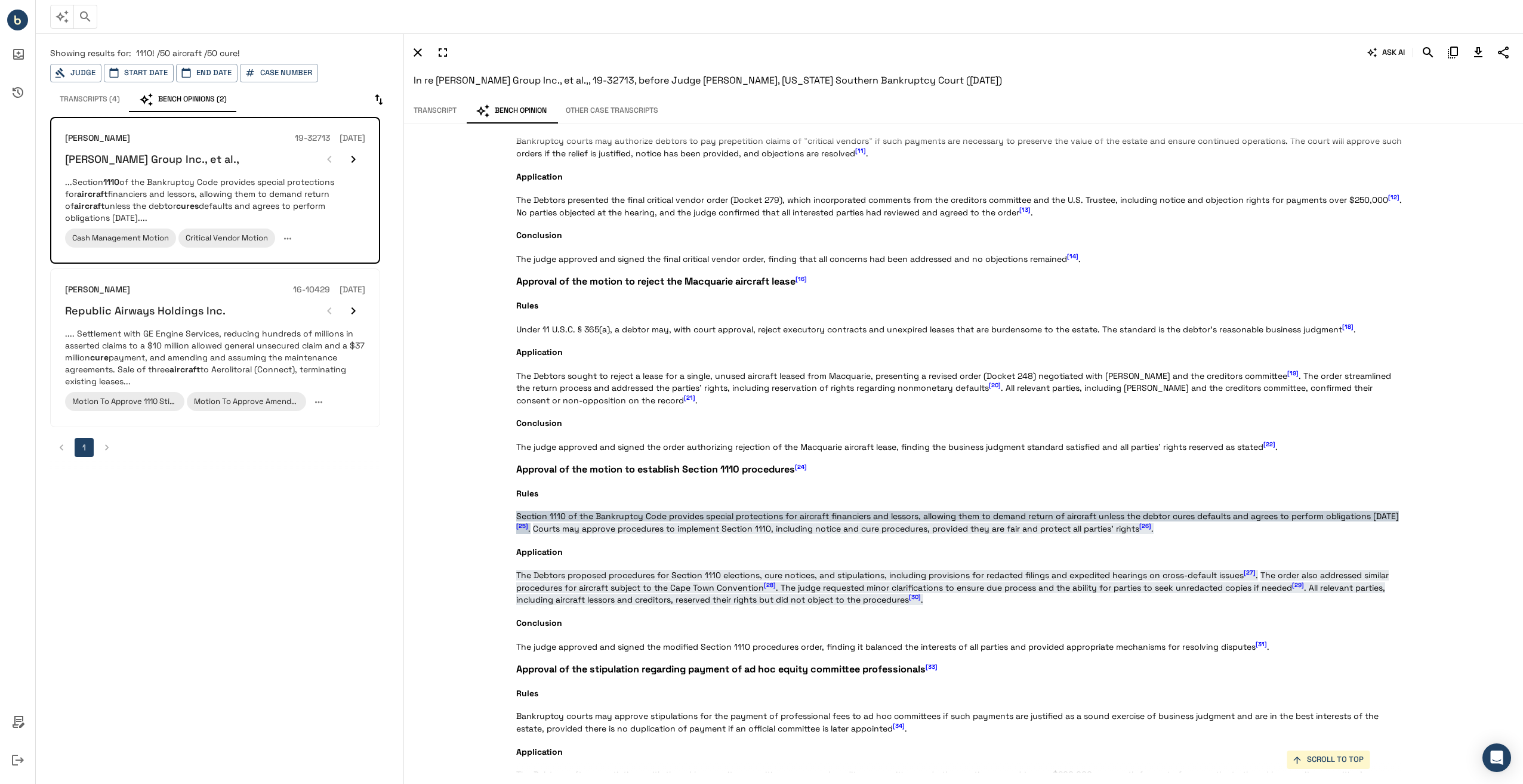
click at [1251, 569] on span "[27]" at bounding box center [1250, 572] width 12 height 7
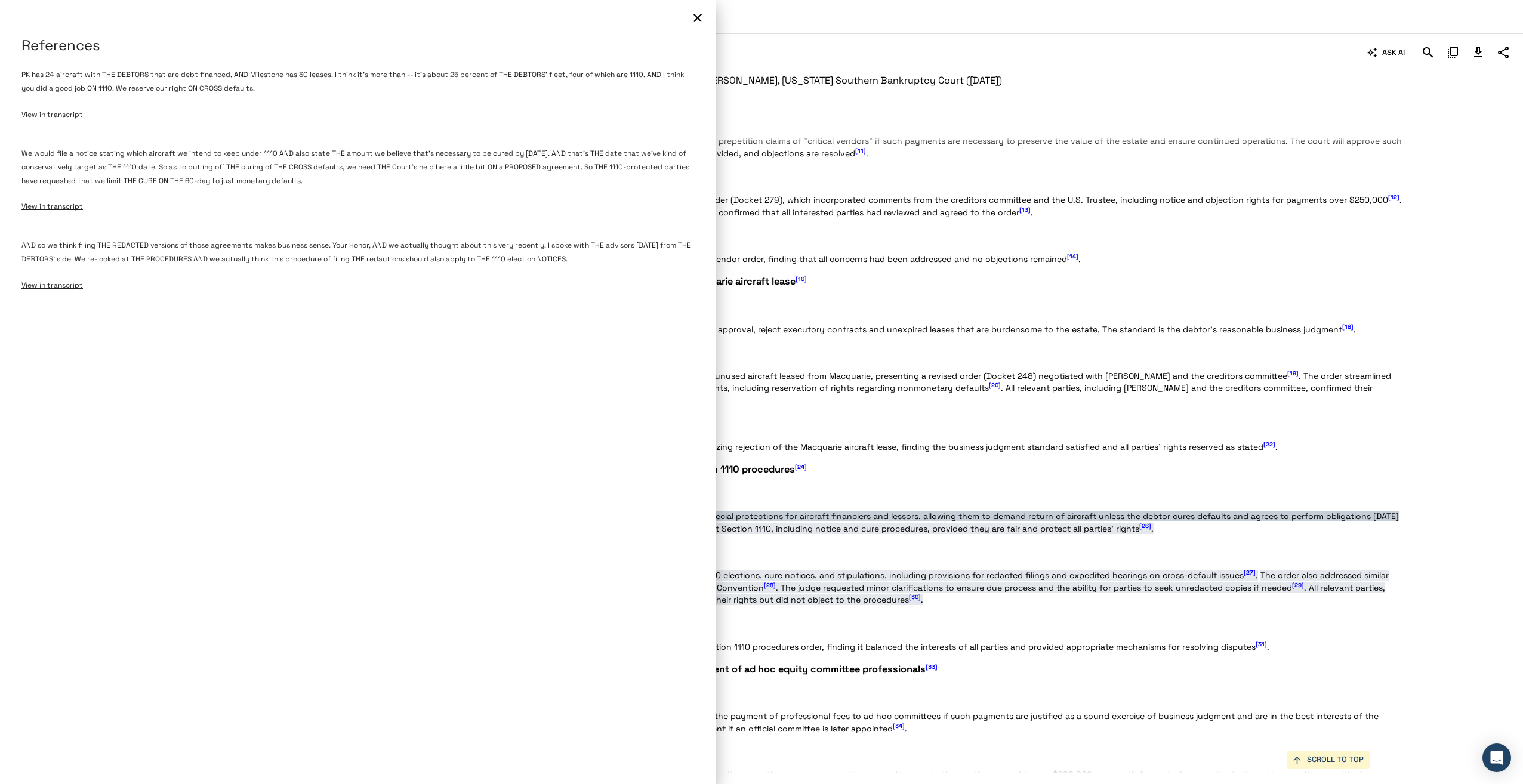
click at [57, 114] on span "View in transcript" at bounding box center [52, 114] width 62 height 9
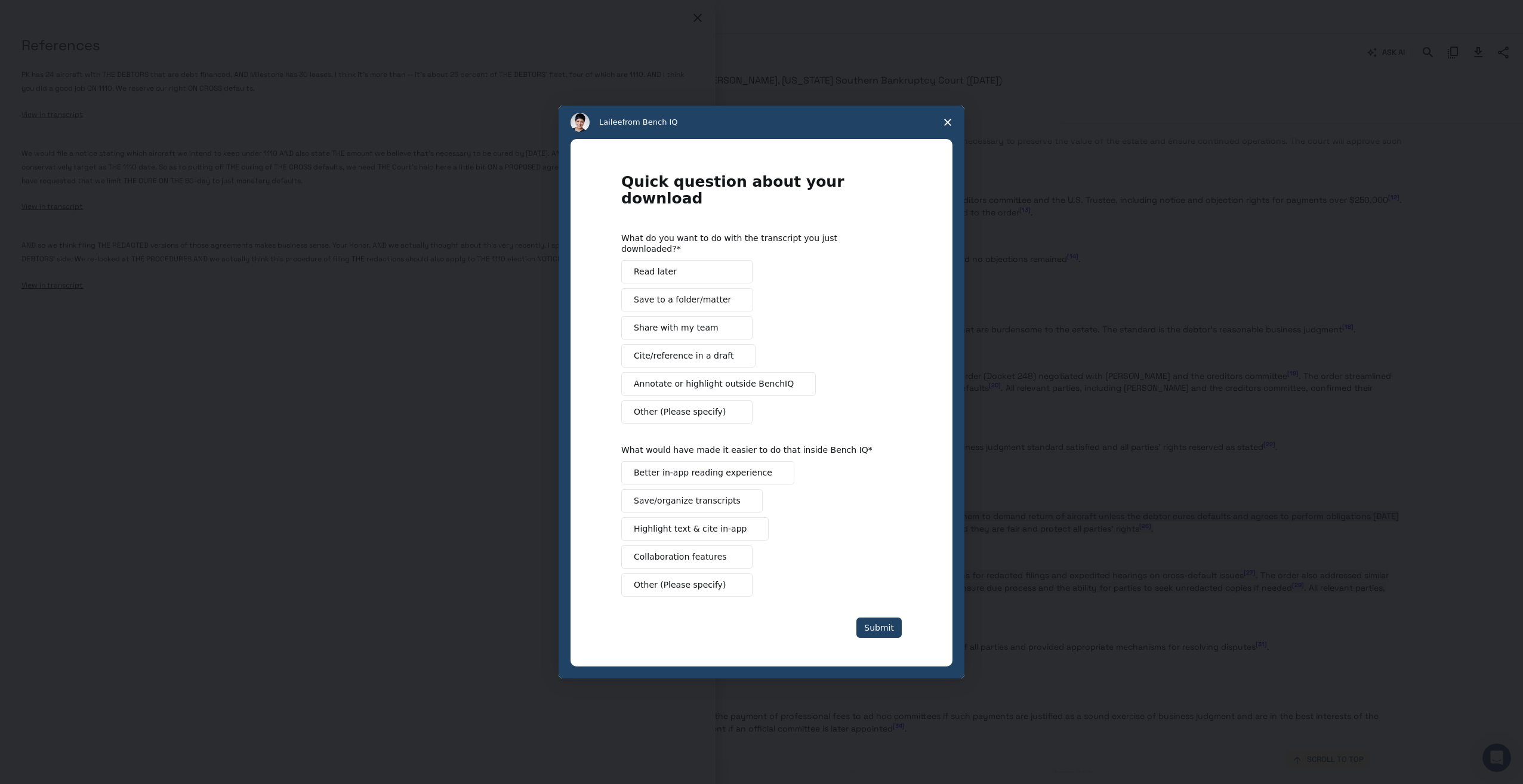
scroll to position [0, 0]
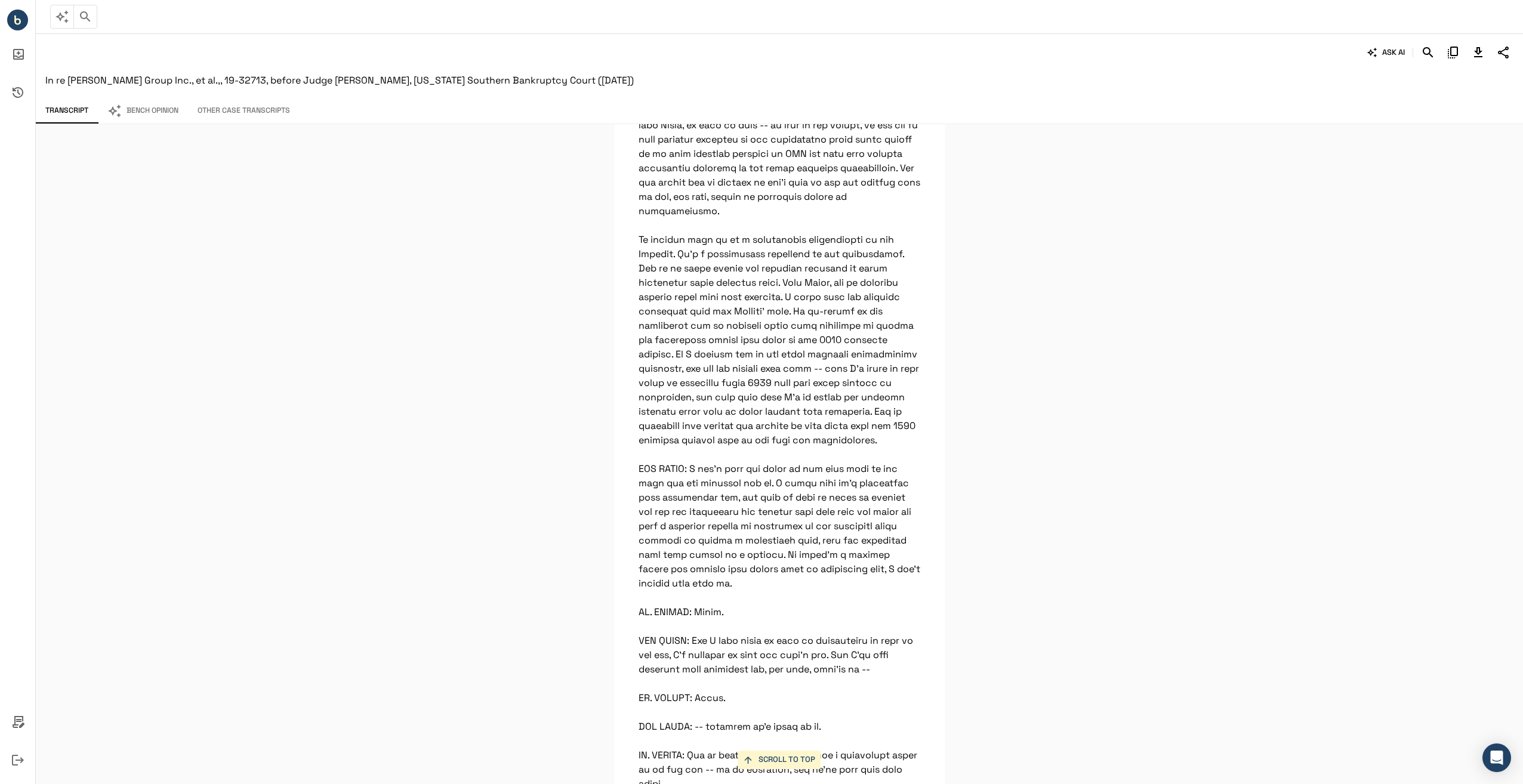
scroll to position [11894, 0]
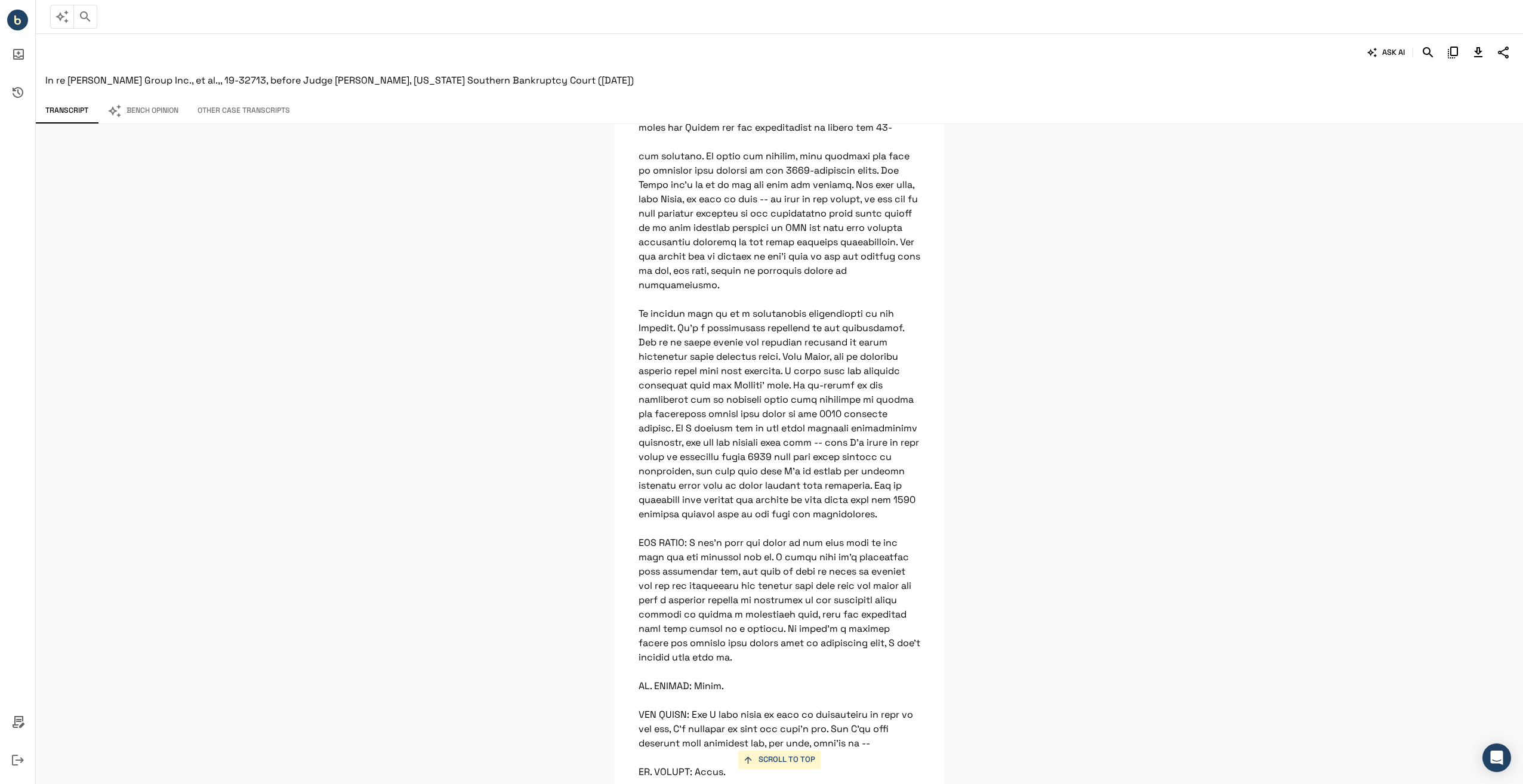
click at [1007, 434] on div "SCROLL TO TOP I think it's more than -- it's about 25 percent of the Debtors' f…" at bounding box center [779, 454] width 1487 height 660
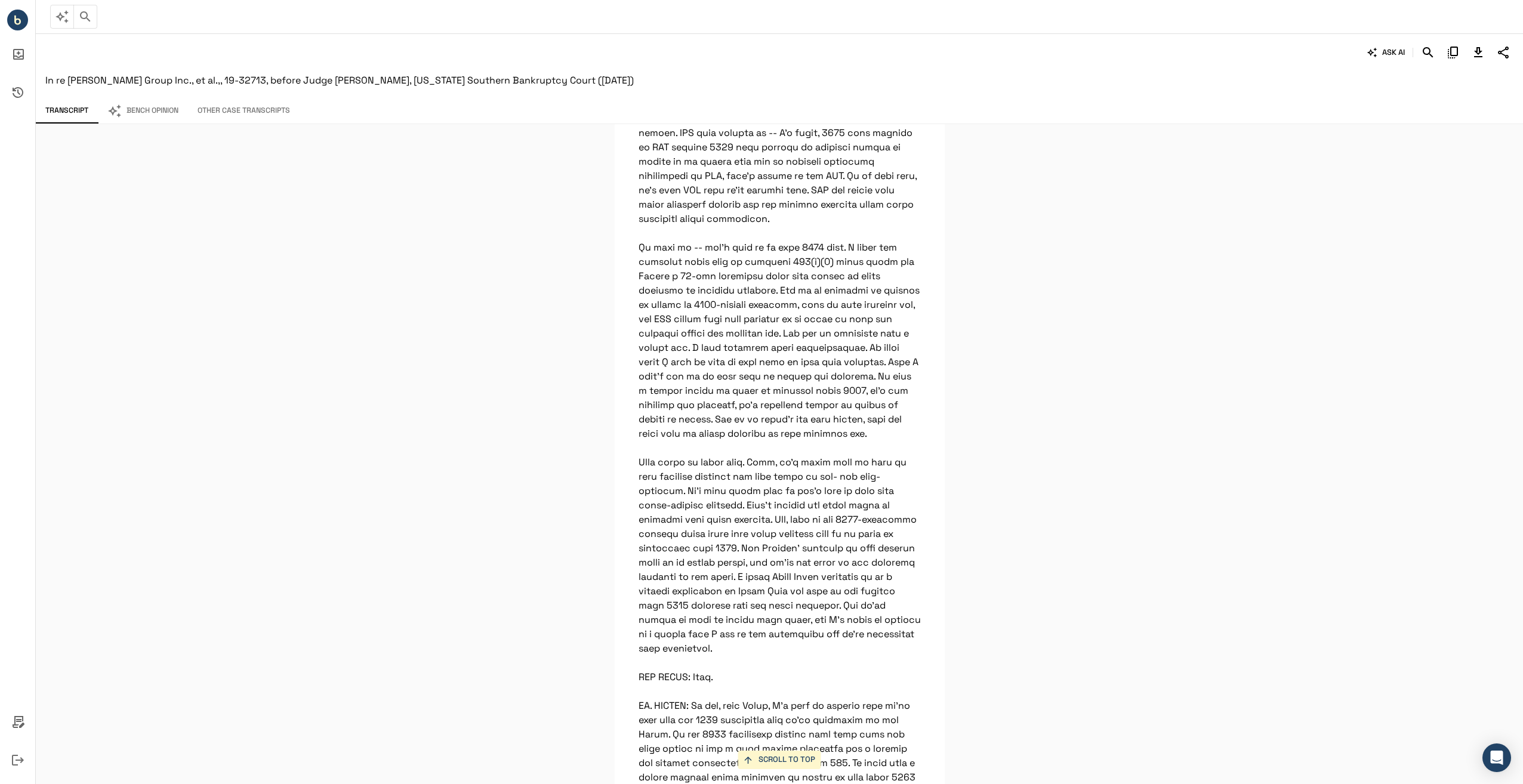
scroll to position [10991, 0]
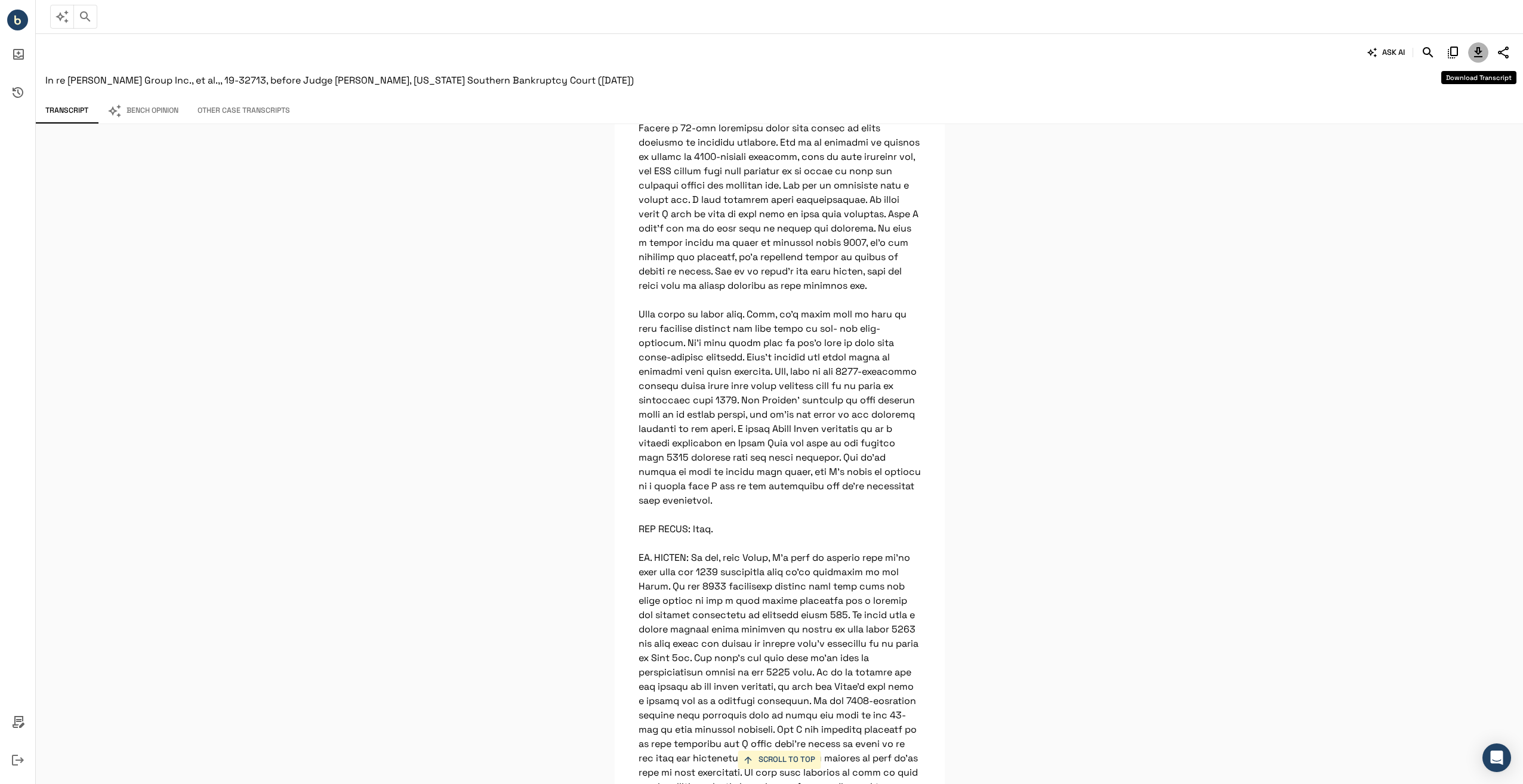
click at [1477, 52] on icon "Download Transcript" at bounding box center [1478, 52] width 8 height 10
click at [1474, 49] on icon "Download Transcript" at bounding box center [1478, 52] width 14 height 14
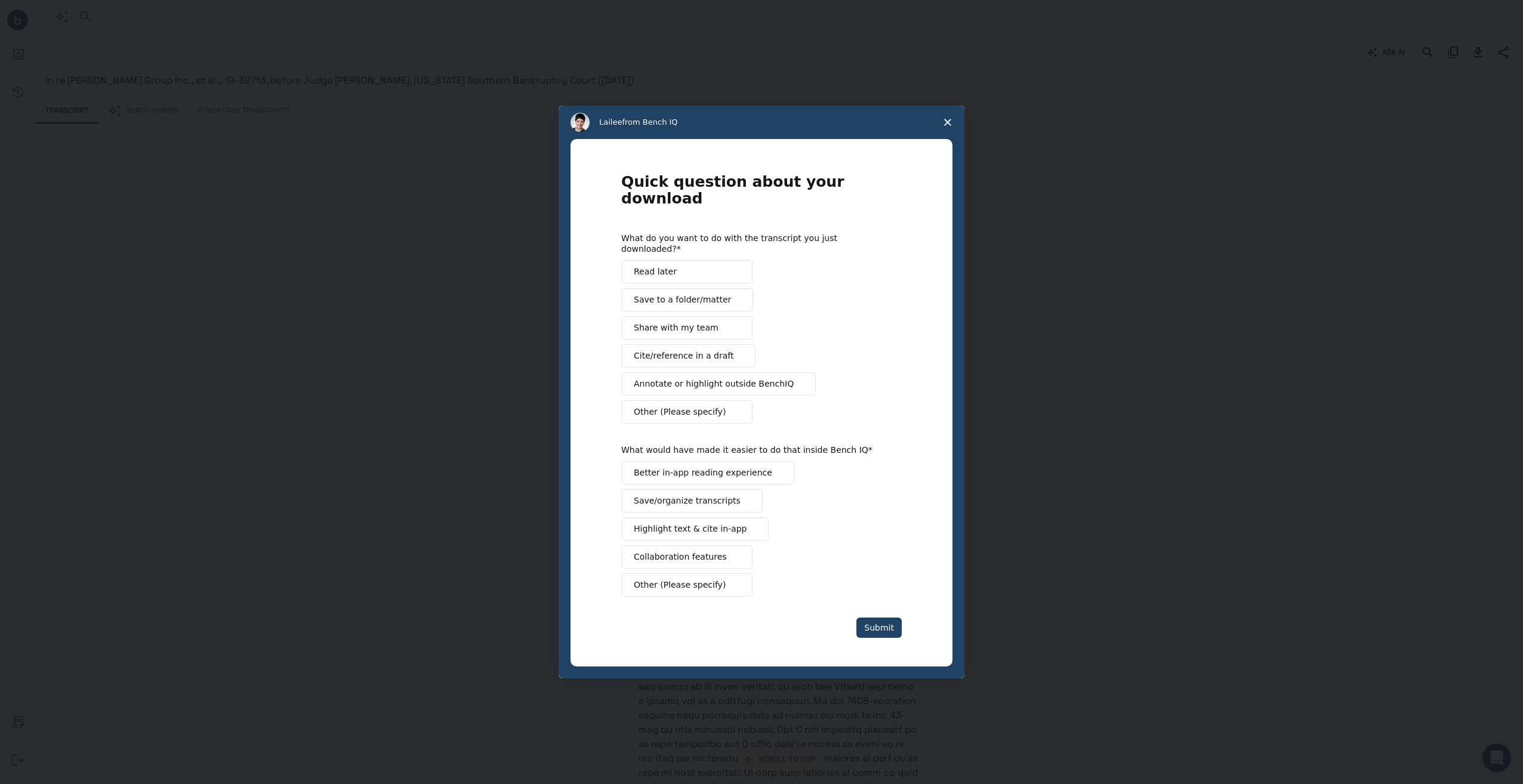
scroll to position [0, 0]
click at [944, 130] on span "Close survey" at bounding box center [948, 122] width 33 height 33
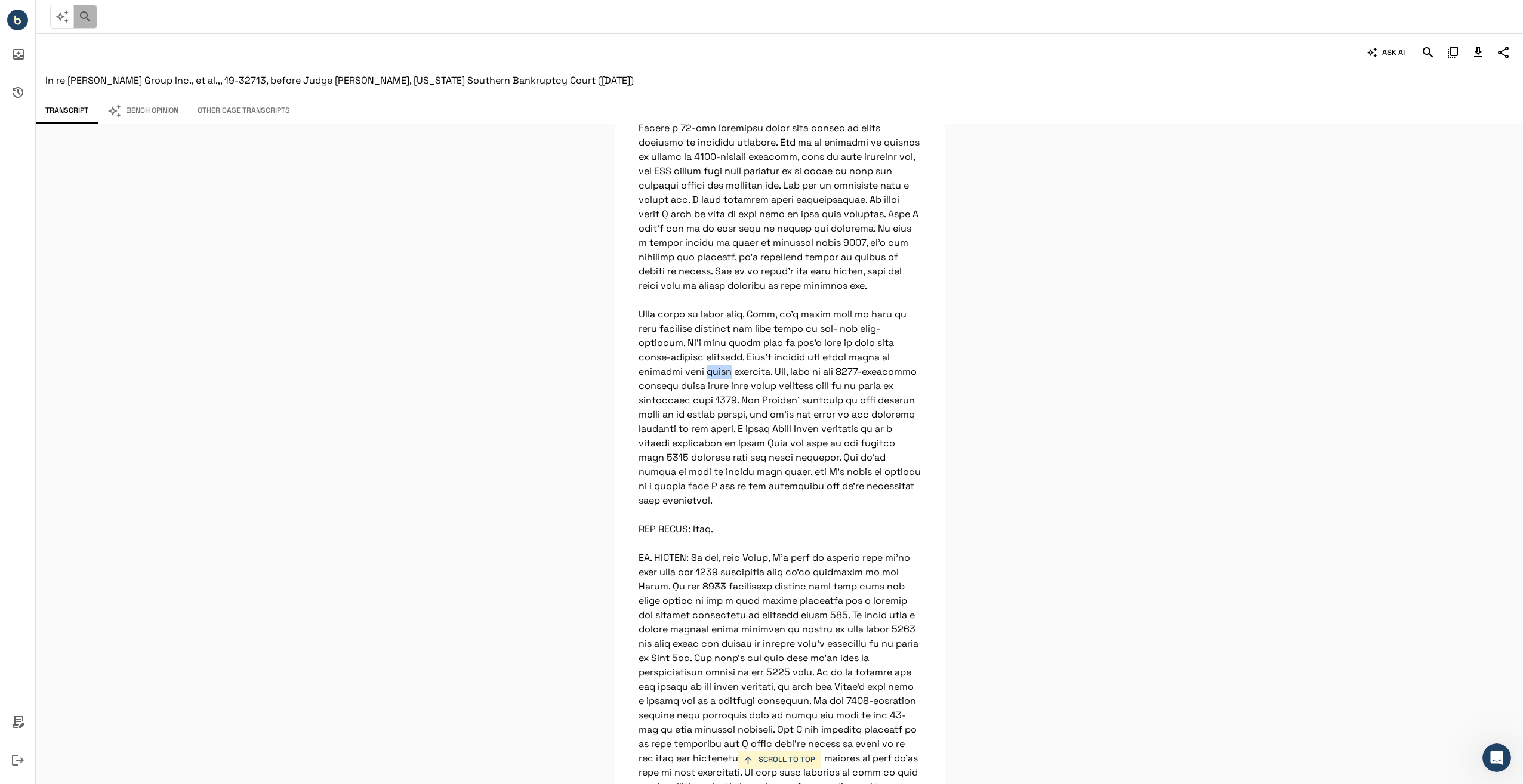
click at [89, 17] on icon "button" at bounding box center [85, 16] width 14 height 14
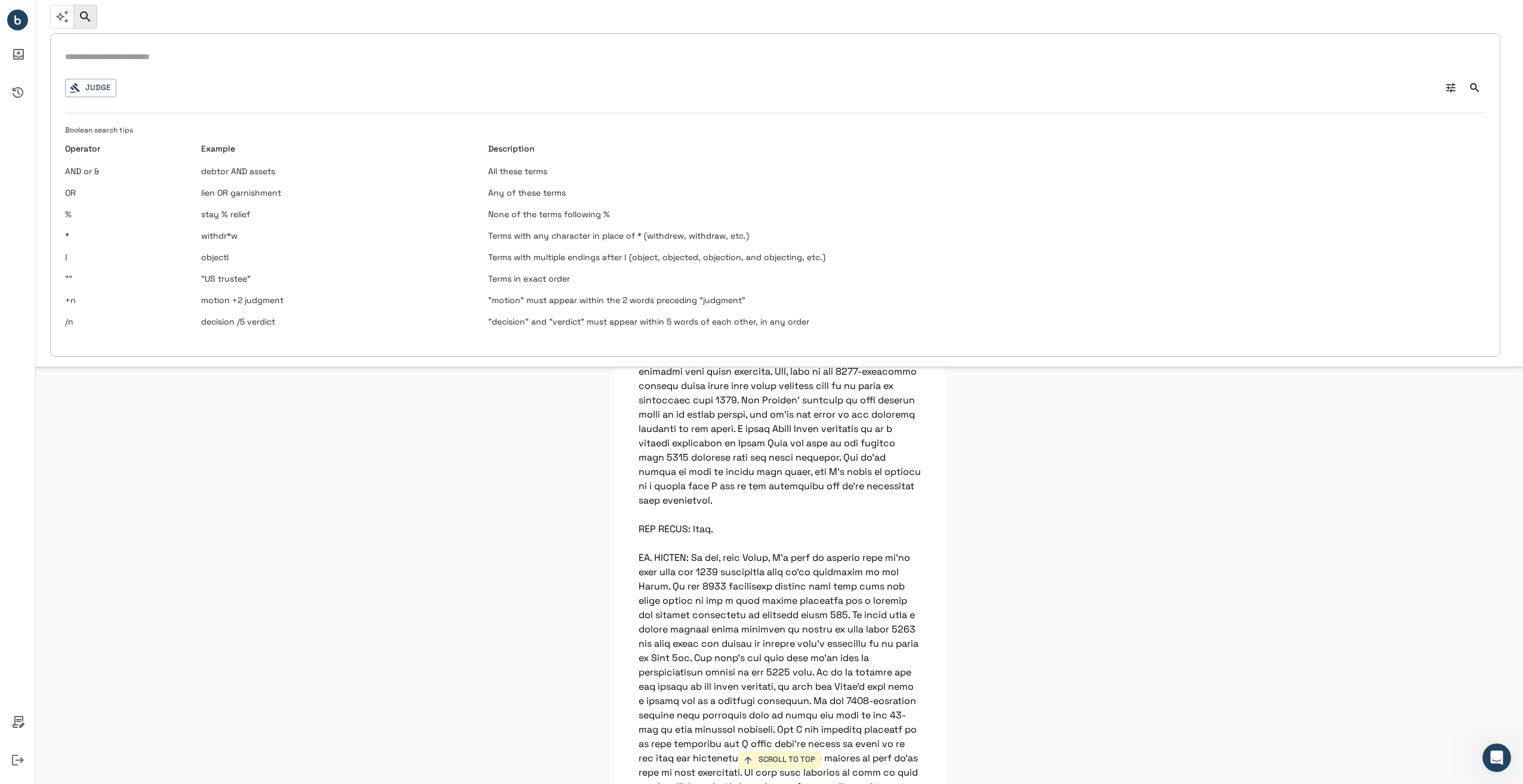
click at [179, 59] on input "text" at bounding box center [775, 57] width 1421 height 17
type input "**********"
